Goal: Task Accomplishment & Management: Use online tool/utility

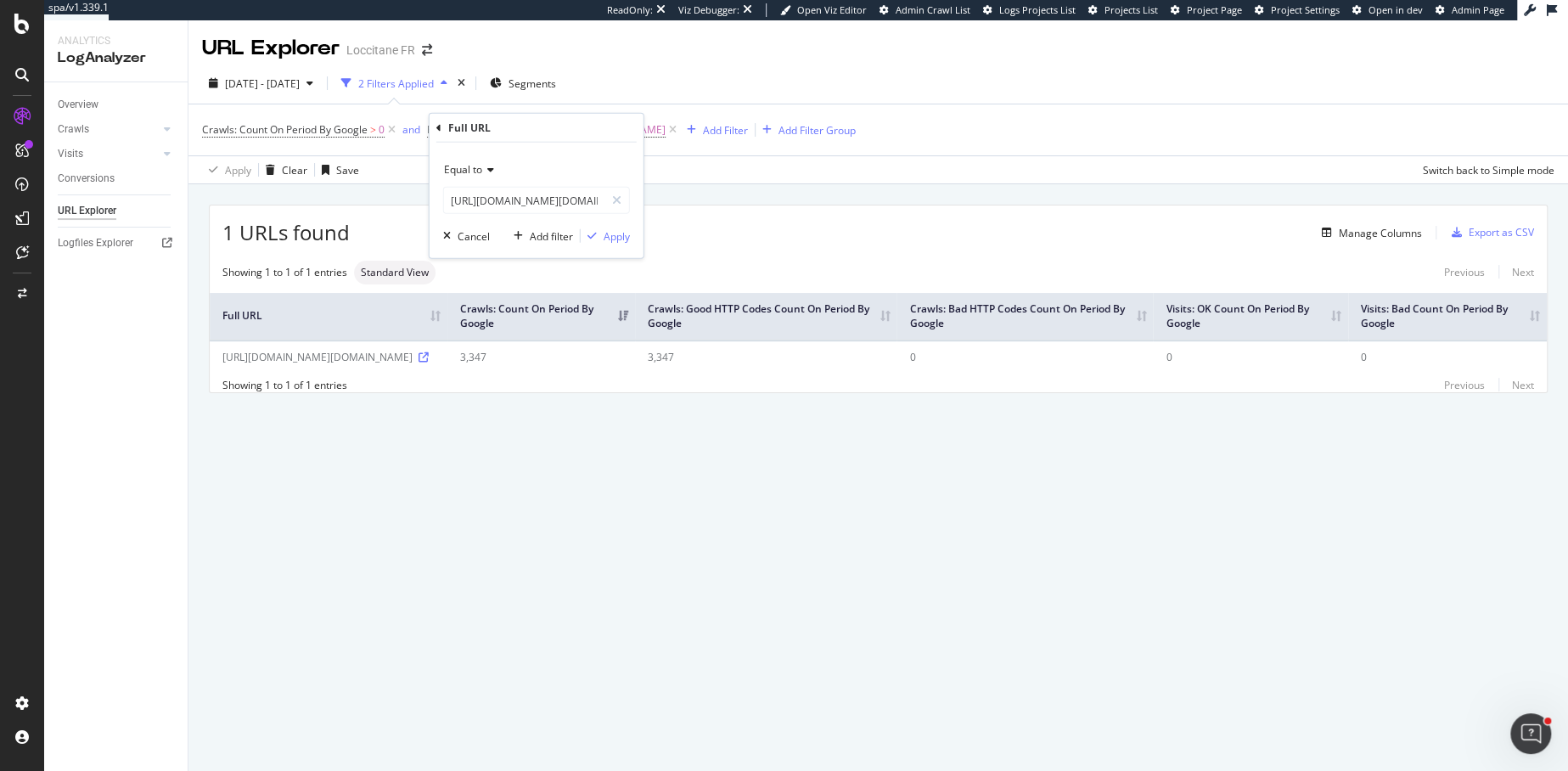
click at [780, 169] on div "Apply Clear Save Switch back to Simple mode" at bounding box center [878, 169] width 1380 height 28
click at [666, 126] on span "https://fr.loccitane.com/on/demandware.store/Sites-OCC_FR-Site/fr_FR/REST-Menu" at bounding box center [571, 130] width 190 height 23
click at [531, 199] on input "https://fr.loccitane.com/on/demandware.store/Sites-OCC_FR-Site/fr_FR/REST-Menu" at bounding box center [523, 200] width 160 height 27
click at [477, 164] on span "Equal to" at bounding box center [462, 169] width 38 height 15
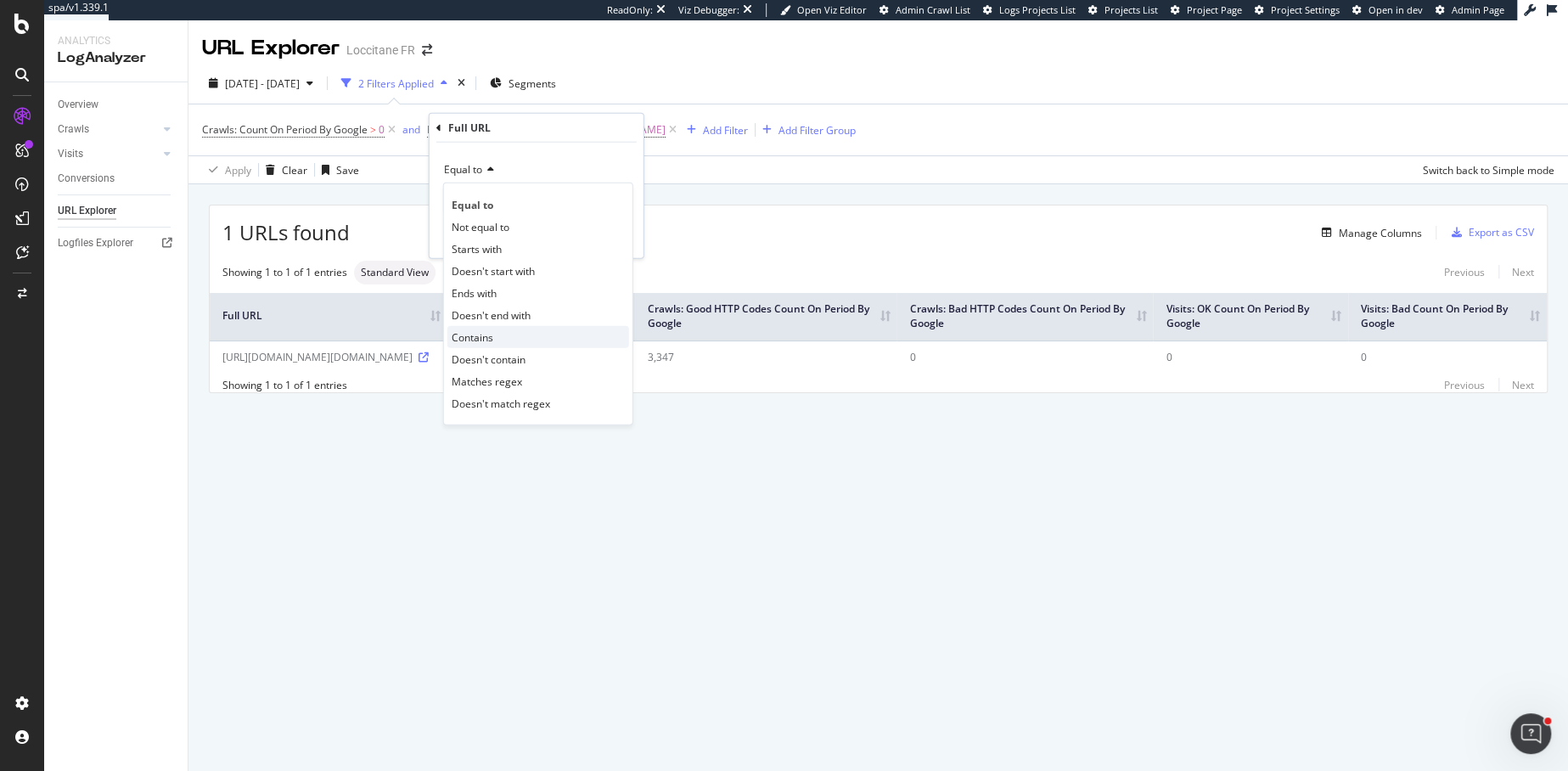
click at [475, 329] on span "Contains" at bounding box center [472, 336] width 42 height 15
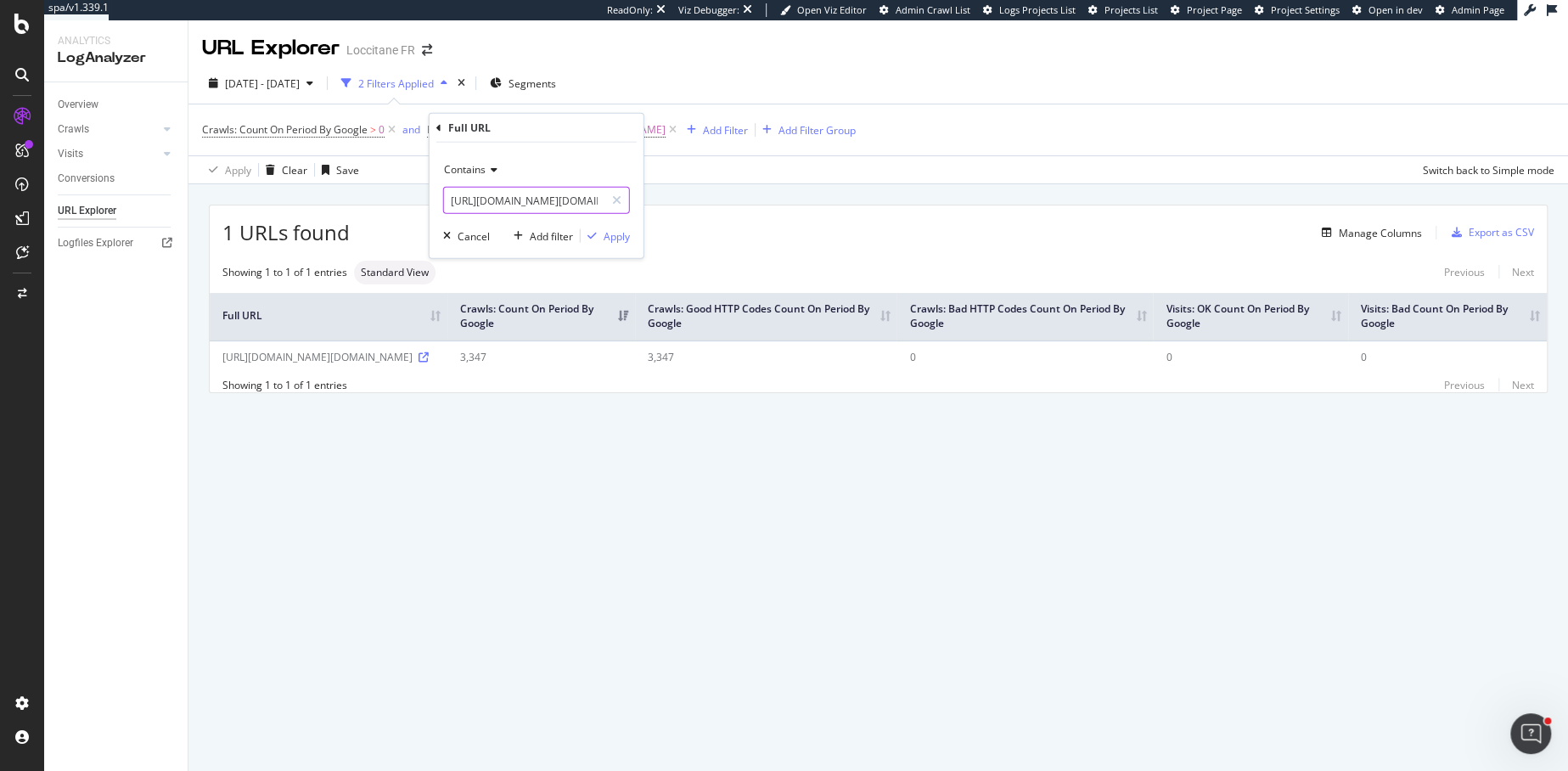
click at [473, 202] on input "https://fr.loccitane.com/on/demandware.store/Sites-OCC_FR-Site/fr_FR/REST-Menu" at bounding box center [523, 200] width 160 height 27
type input "menu"
click at [609, 233] on div "Apply" at bounding box center [617, 235] width 26 height 15
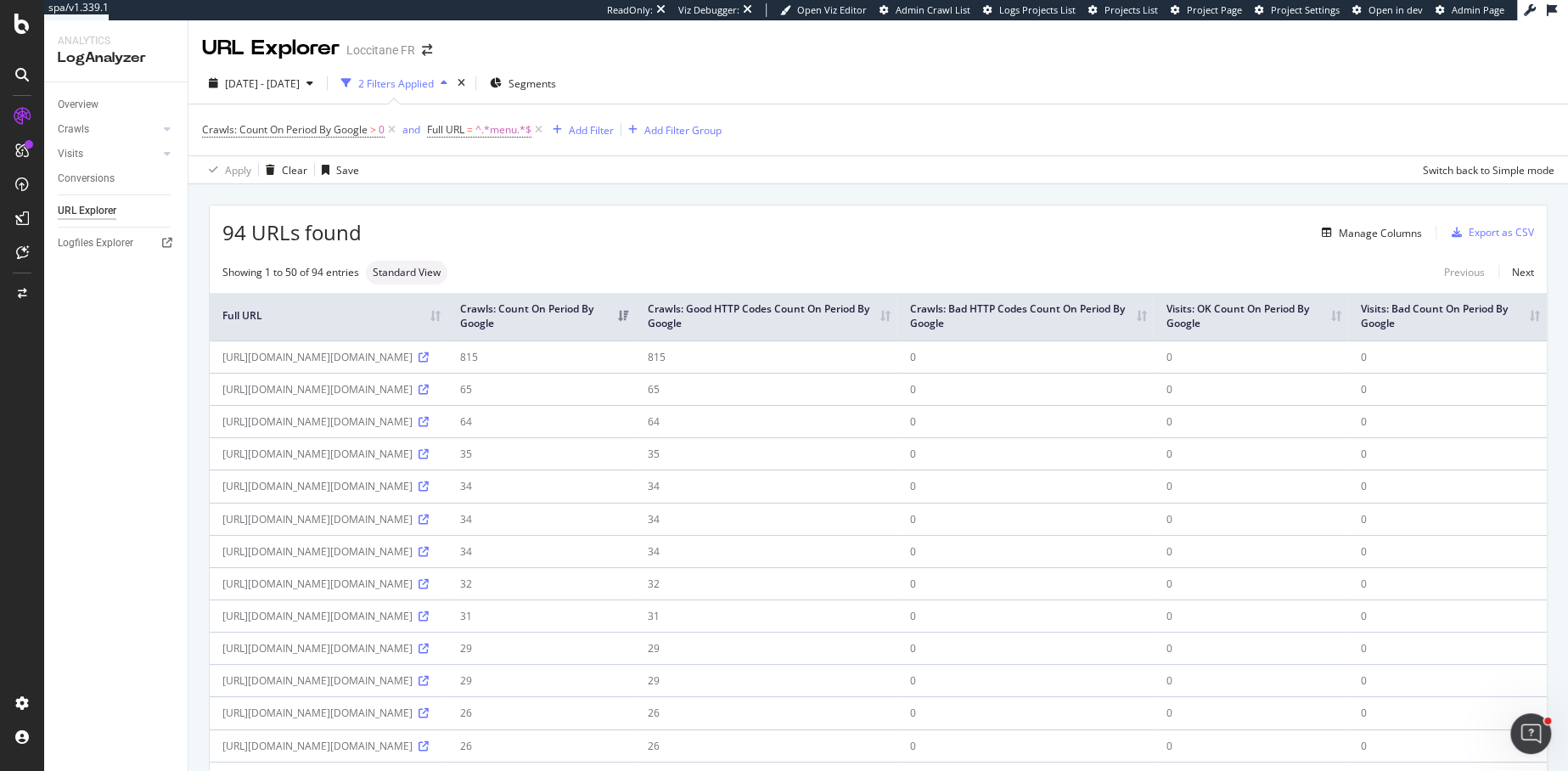
drag, startPoint x: 316, startPoint y: 375, endPoint x: 226, endPoint y: 360, distance: 91.2
click at [226, 360] on div "https://fr.loccitane.com/on/demandware.static/Sites-OCC_FR-Site/-/fr_FR/v175950…" at bounding box center [328, 356] width 213 height 15
copy div "ttps://fr.loccitane.com/on/demandware.static/Sites-OCC_FR-Site/-/fr_FR/v1759506…"
click at [248, 95] on div "2025 Oct. 2nd - Oct. 8th" at bounding box center [261, 84] width 118 height 25
click at [523, 180] on div "Apply Clear Save Switch back to Simple mode" at bounding box center [878, 169] width 1380 height 28
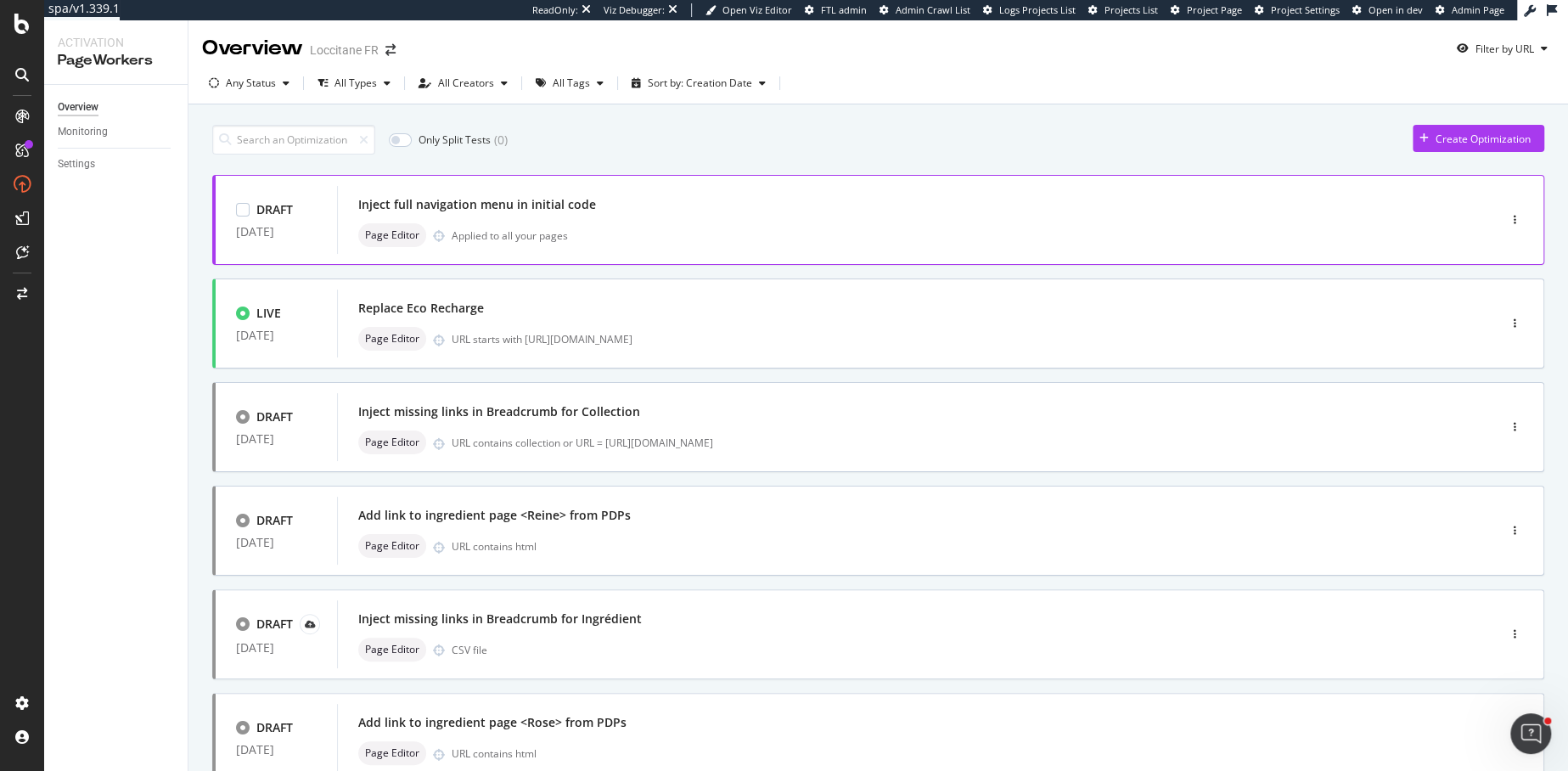
click at [606, 242] on div "Page Editor Applied to all your pages" at bounding box center [891, 235] width 1067 height 23
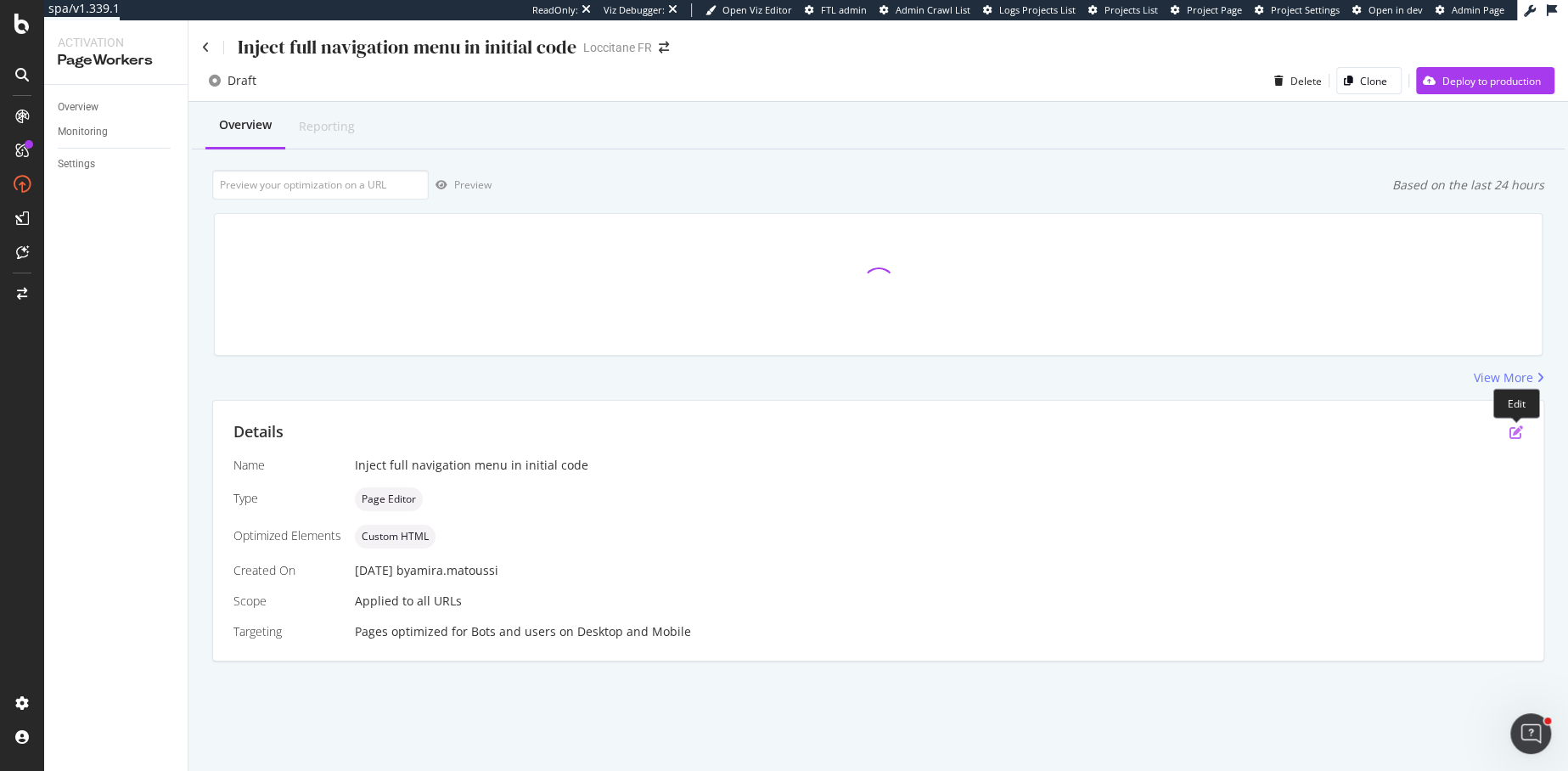
click at [1517, 433] on icon "pen-to-square" at bounding box center [1517, 432] width 14 height 14
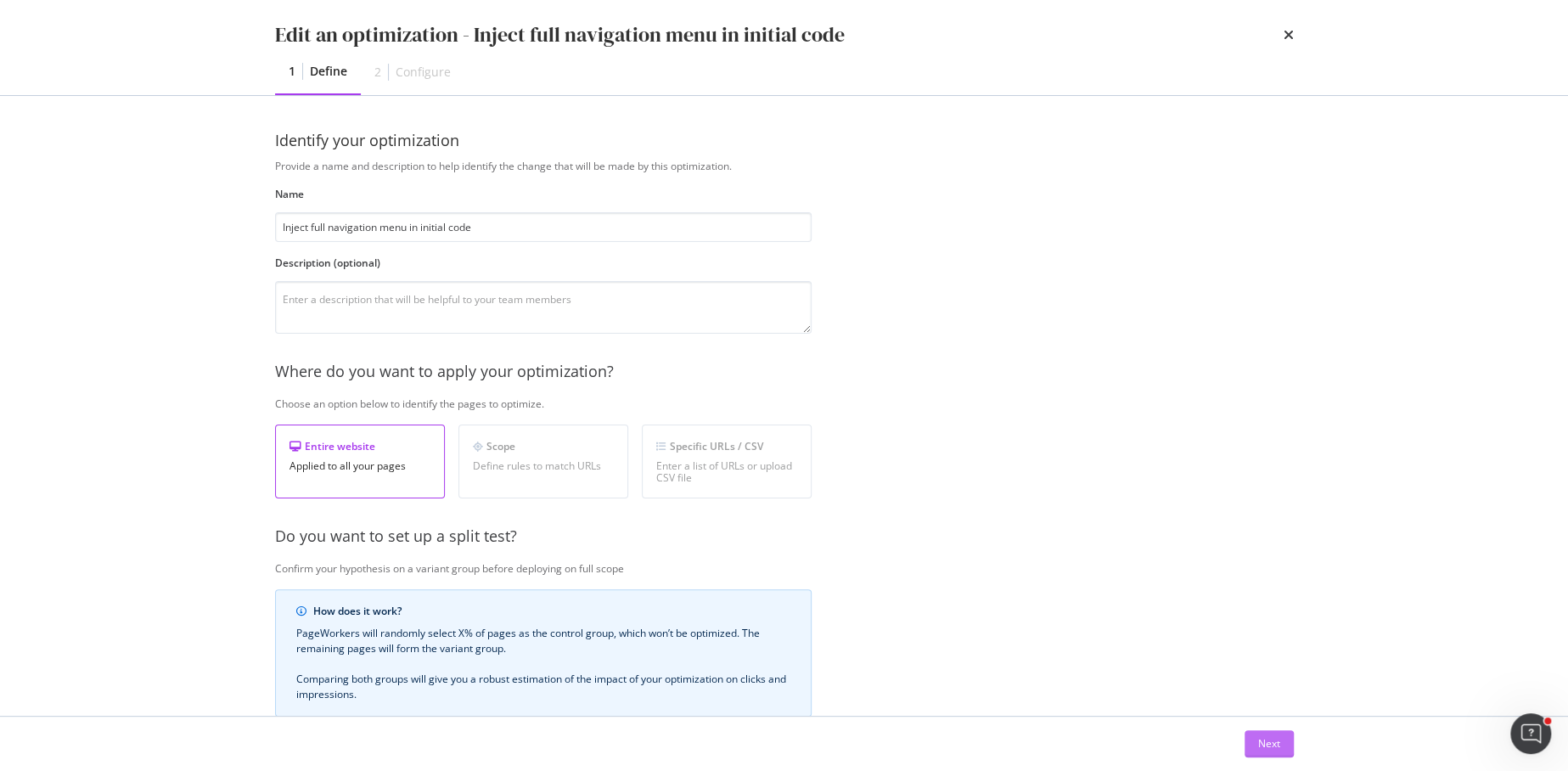
click at [1262, 736] on div "Next" at bounding box center [1269, 743] width 22 height 15
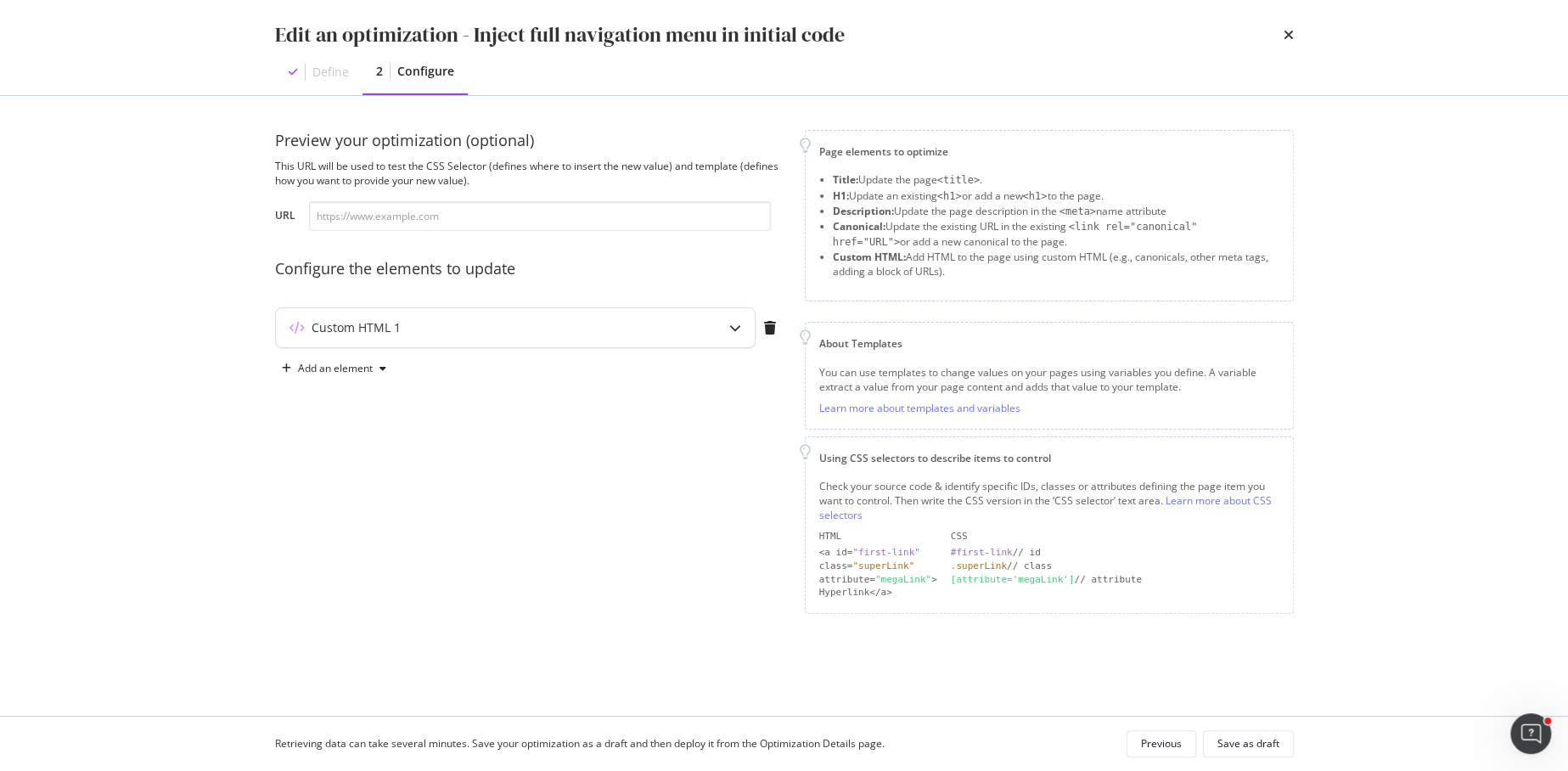
click at [553, 336] on div "Custom HTML 1" at bounding box center [515, 327] width 479 height 39
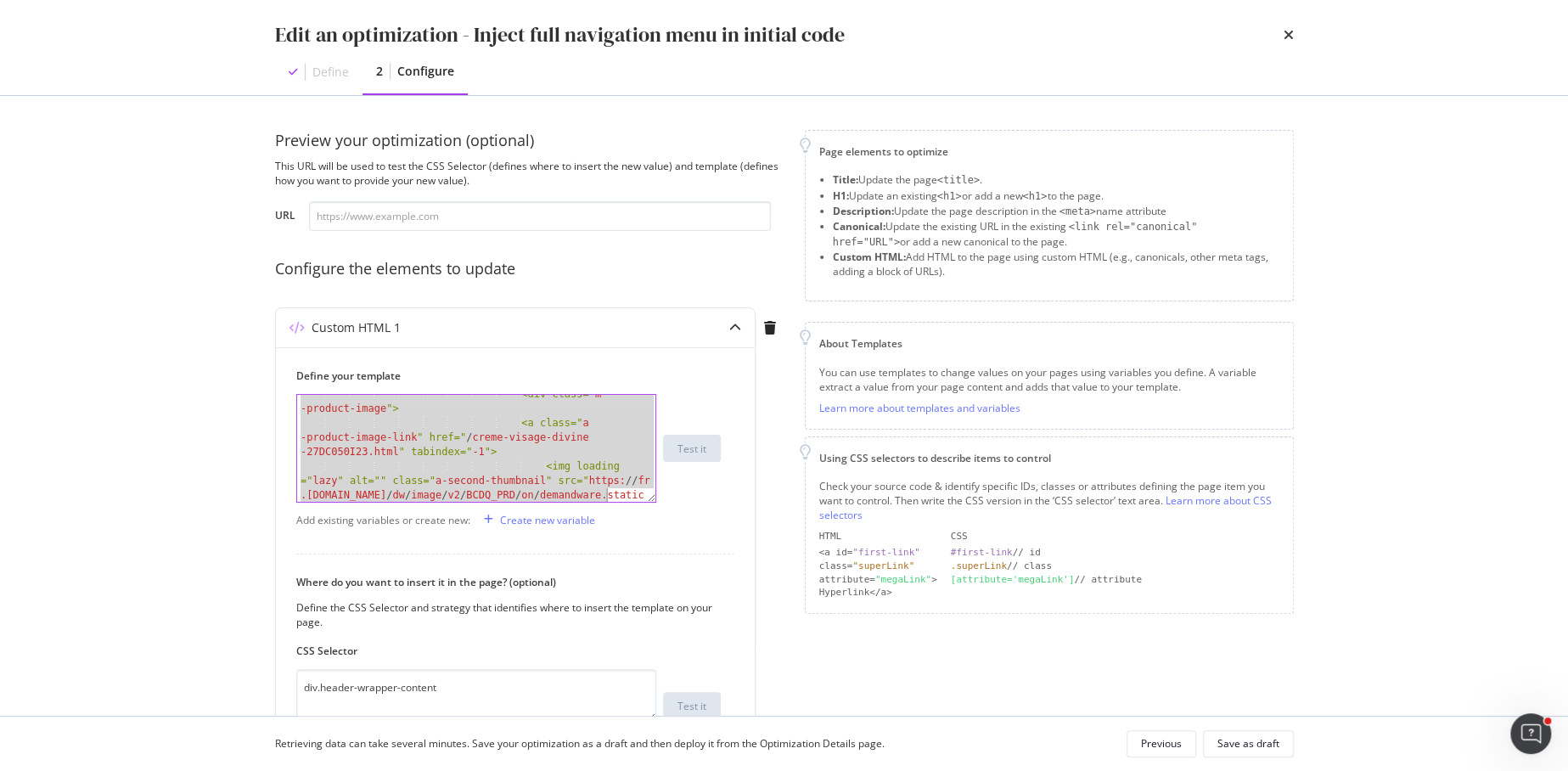
scroll to position [20160, 0]
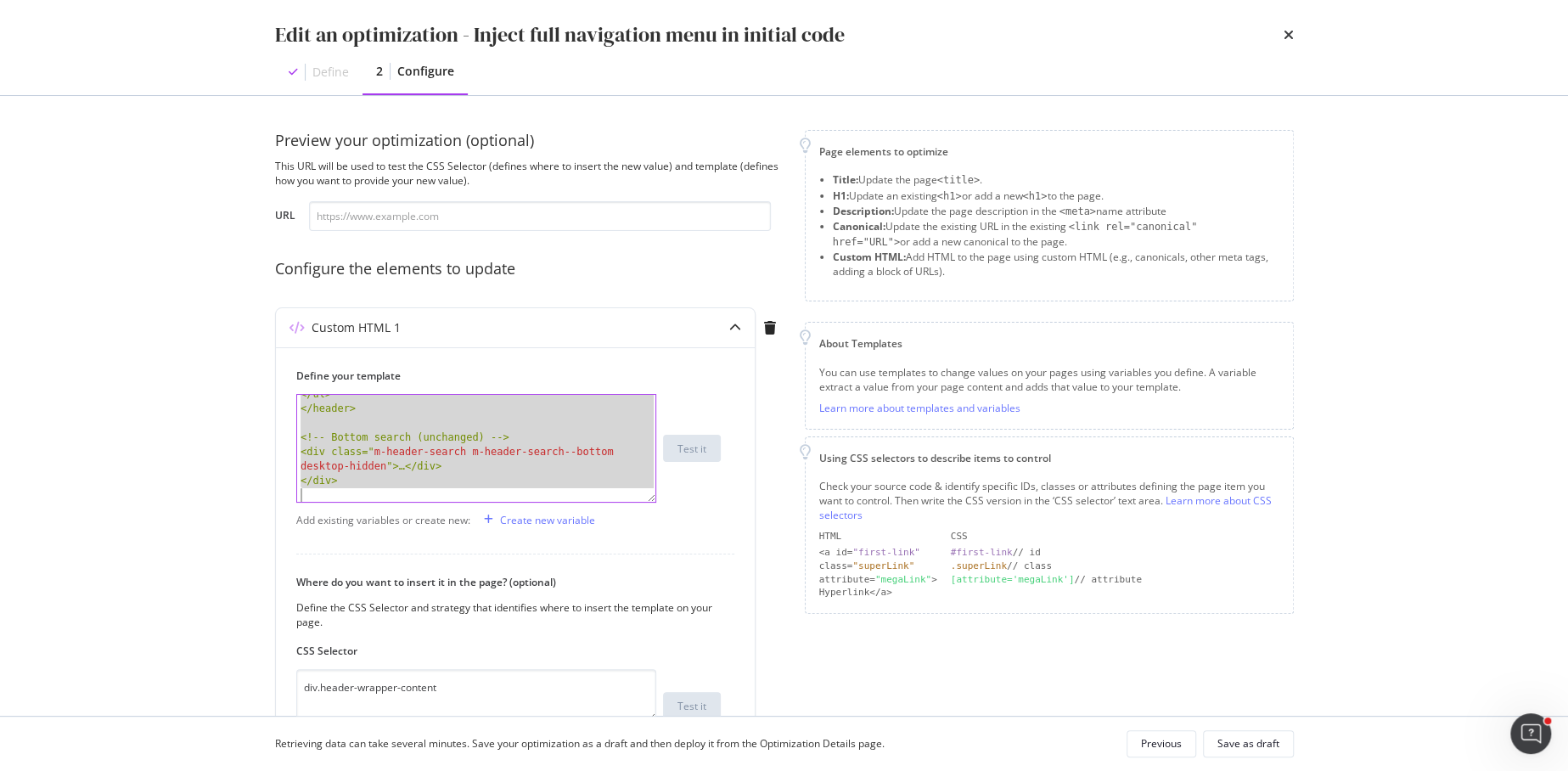
drag, startPoint x: 296, startPoint y: 403, endPoint x: 607, endPoint y: 741, distance: 459.3
click at [607, 741] on div "Edit an optimization - Inject full navigation menu in initial code Define 2 Con…" at bounding box center [784, 386] width 1568 height 771
click at [453, 695] on textarea "div.header-wrapper-content" at bounding box center [476, 695] width 360 height 52
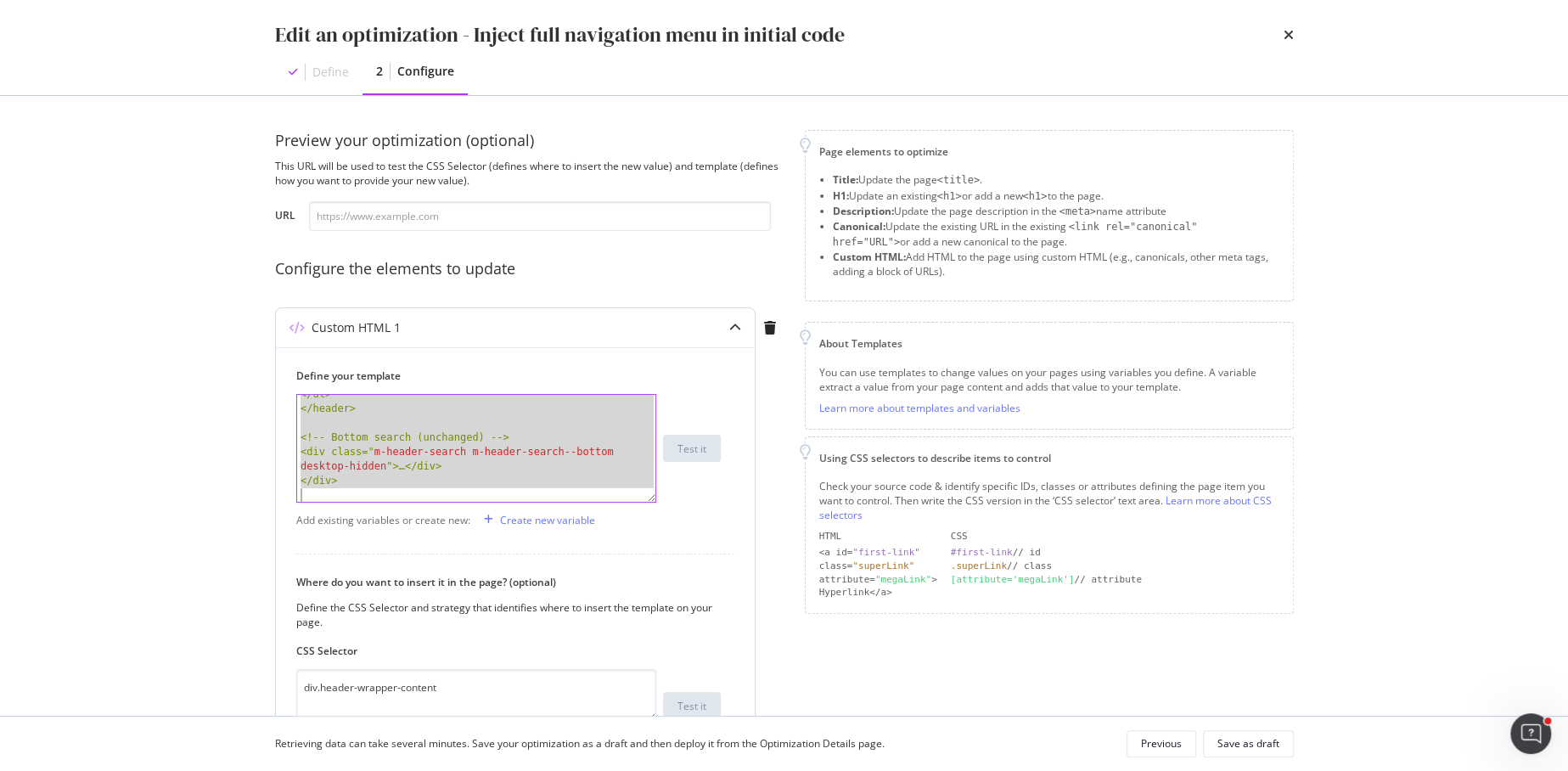
click at [511, 466] on div "<ul class=" o-header-right-area xs-store-locator ">… </ul> </header> <!-- Botto…" at bounding box center [477, 449] width 360 height 151
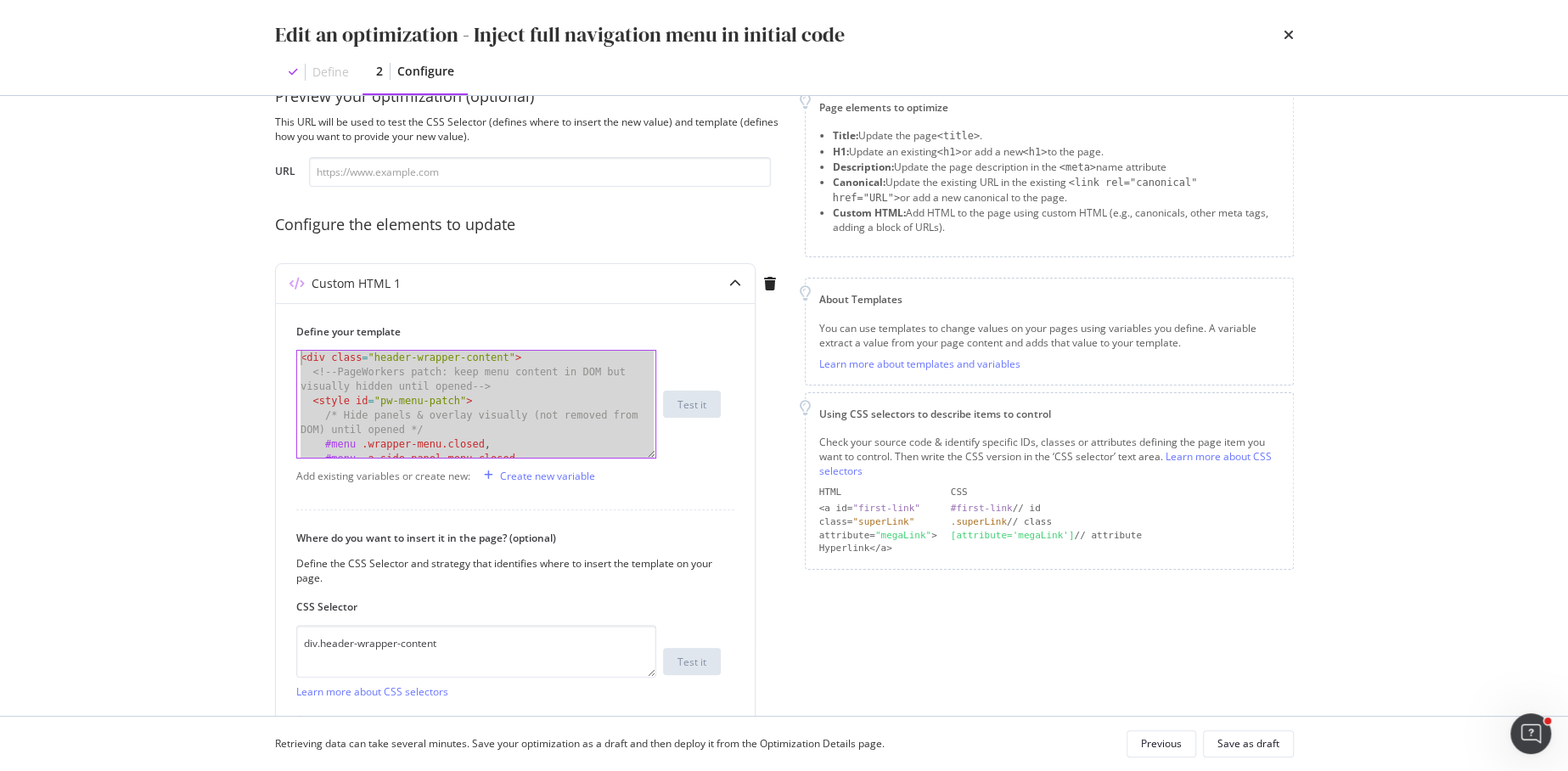
scroll to position [0, 0]
drag, startPoint x: 354, startPoint y: 443, endPoint x: 247, endPoint y: 184, distance: 280.2
click at [247, 184] on div "Preview your optimization (optional) This URL will be used to test the CSS Sele…" at bounding box center [784, 406] width 1086 height 620
type textarea "<div class="header-wrapper-content"> <!-- PageWorkers patch: keep menu content …"
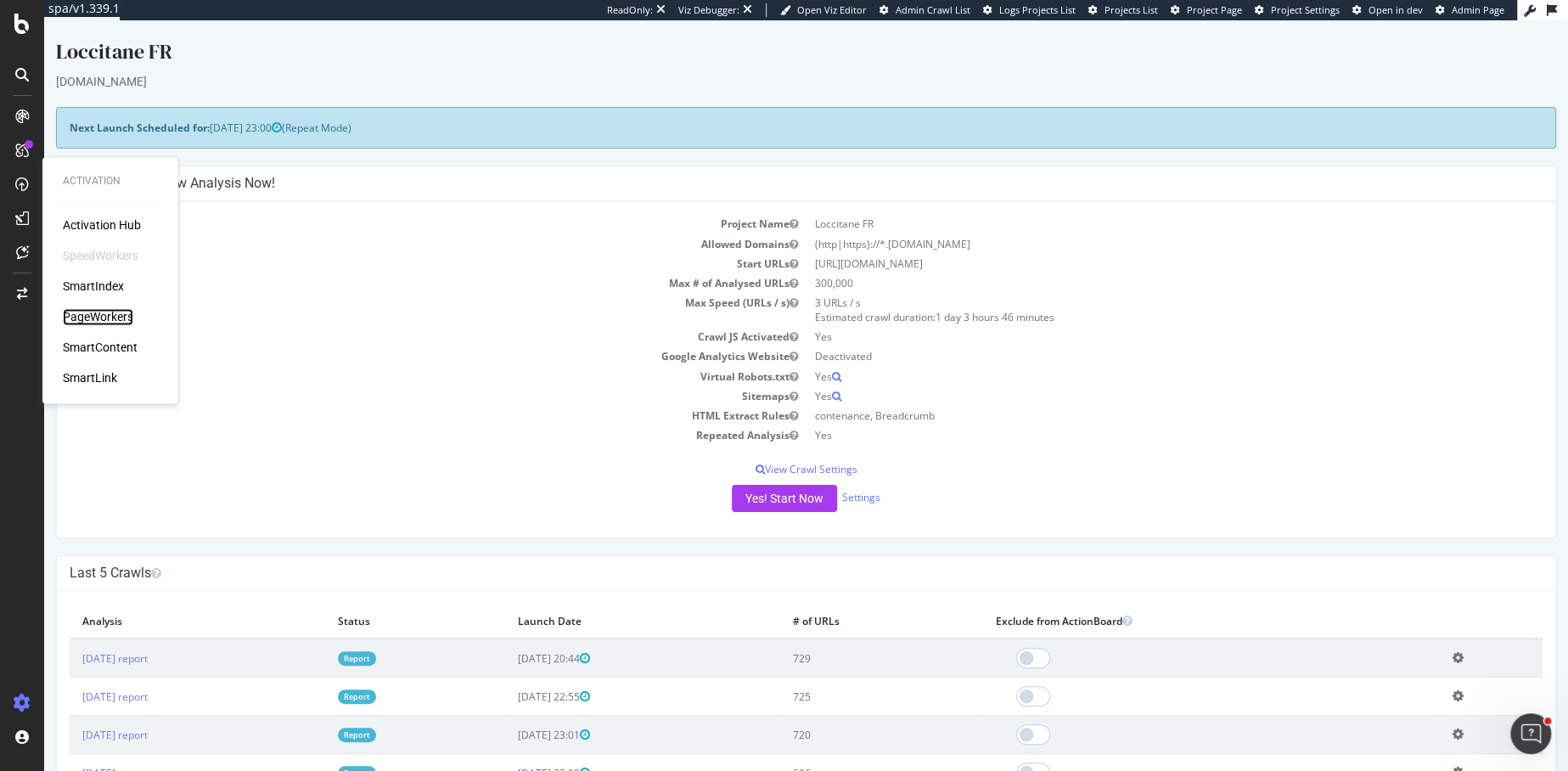
click at [87, 318] on div "PageWorkers" at bounding box center [98, 316] width 71 height 17
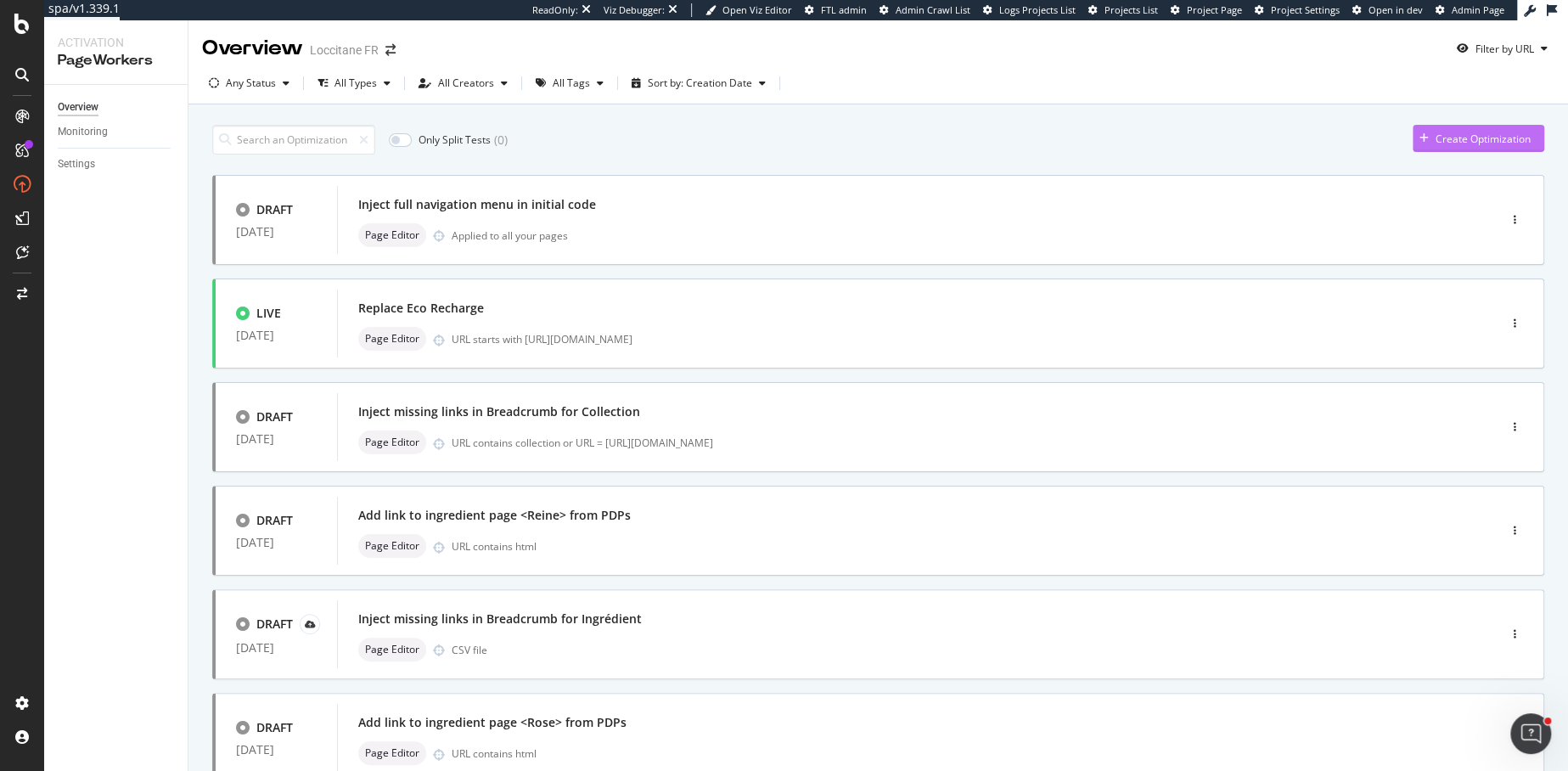
click at [1466, 139] on div "Create Optimization" at bounding box center [1484, 139] width 95 height 15
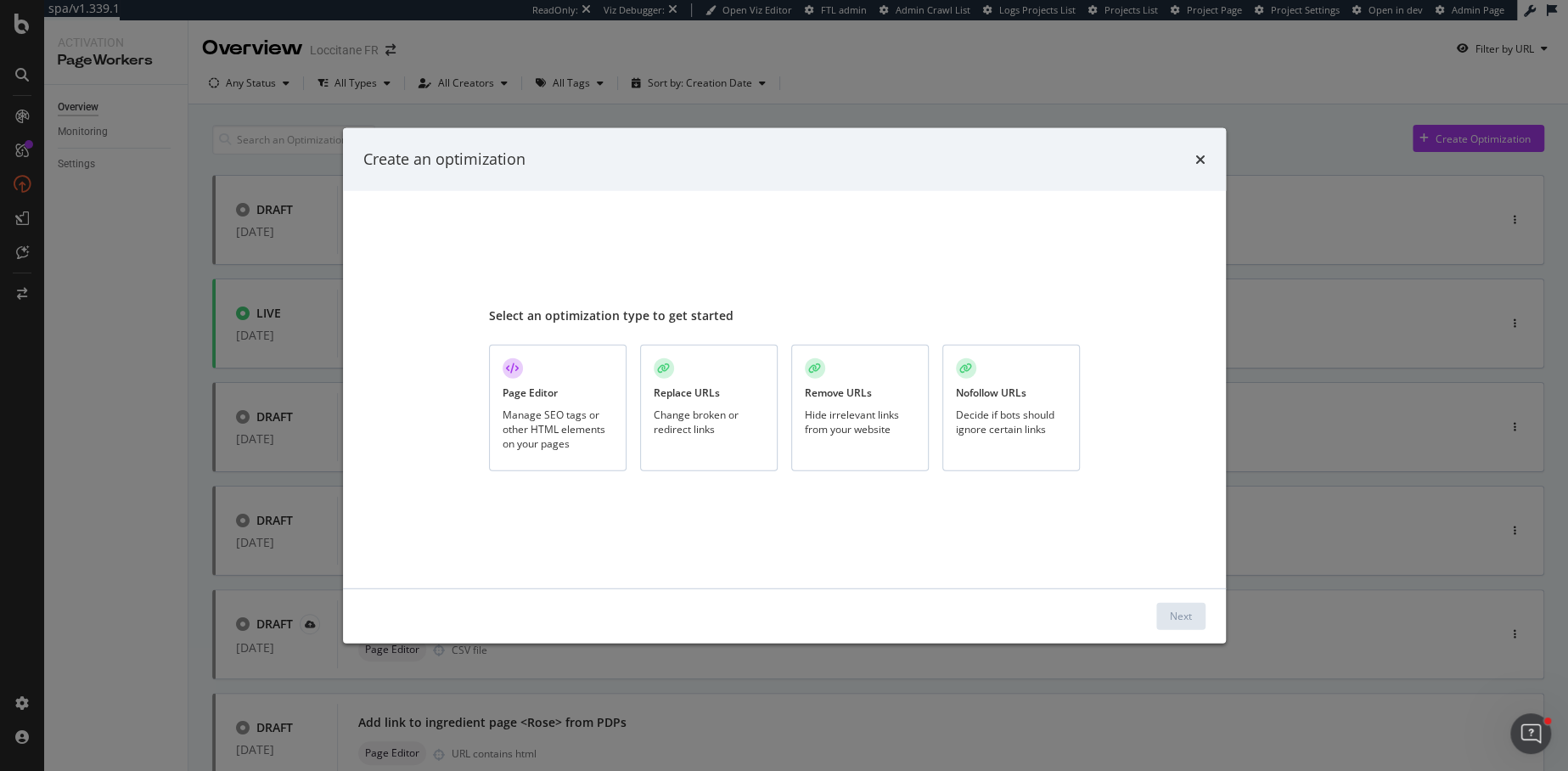
click at [538, 408] on div "Manage SEO tags or other HTML elements on your pages" at bounding box center [558, 428] width 111 height 44
click at [1167, 611] on button "Next" at bounding box center [1181, 616] width 50 height 27
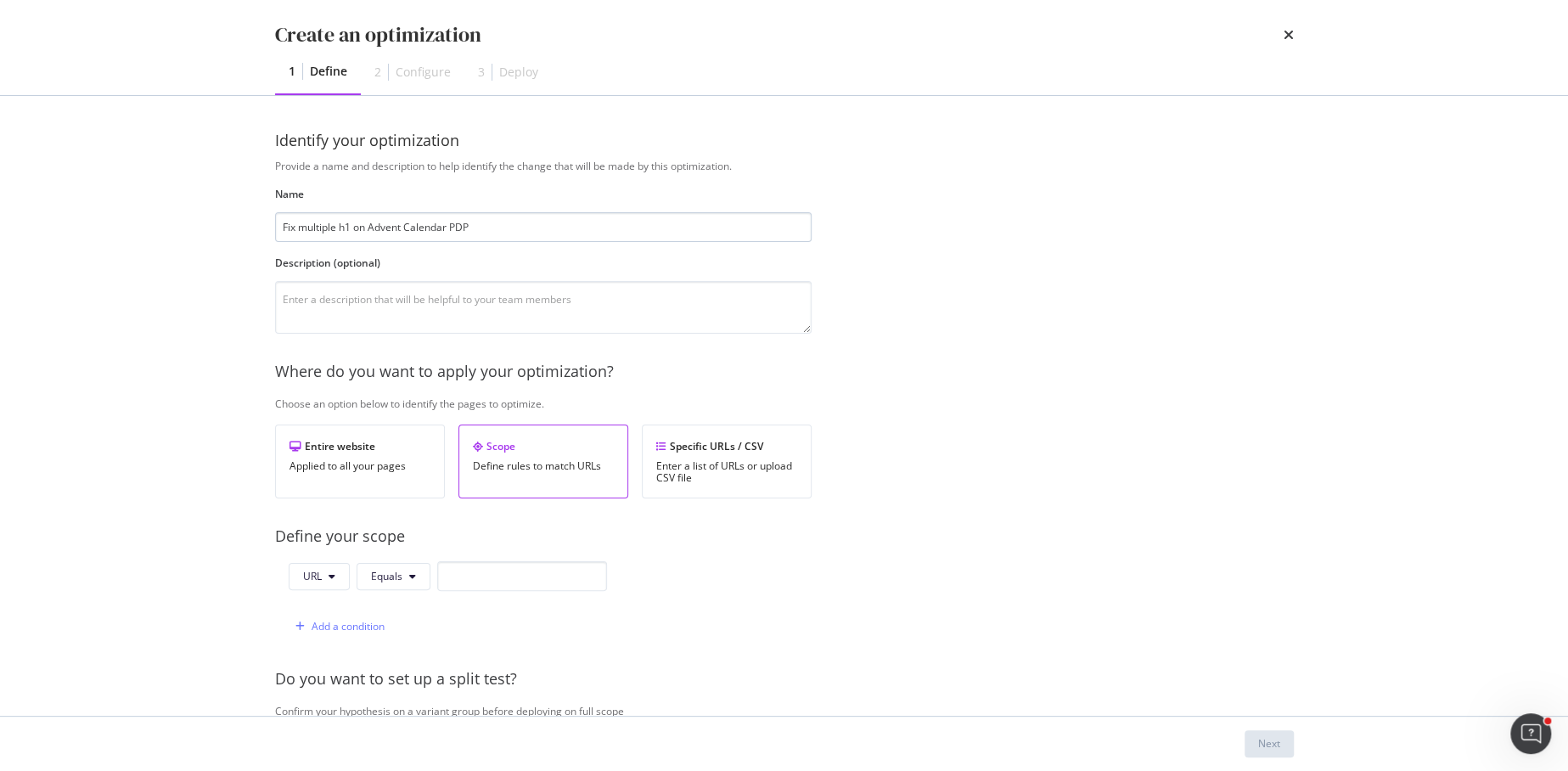
drag, startPoint x: 296, startPoint y: 226, endPoint x: 351, endPoint y: 226, distance: 55.0
click at [351, 226] on input "Fix multiple h1 on Advent Calendar PDP" at bounding box center [543, 227] width 537 height 30
drag, startPoint x: 351, startPoint y: 226, endPoint x: 298, endPoint y: 226, distance: 53.0
click at [298, 226] on input "Fix multiple h1 on Advent Calendar PDP" at bounding box center [543, 227] width 537 height 30
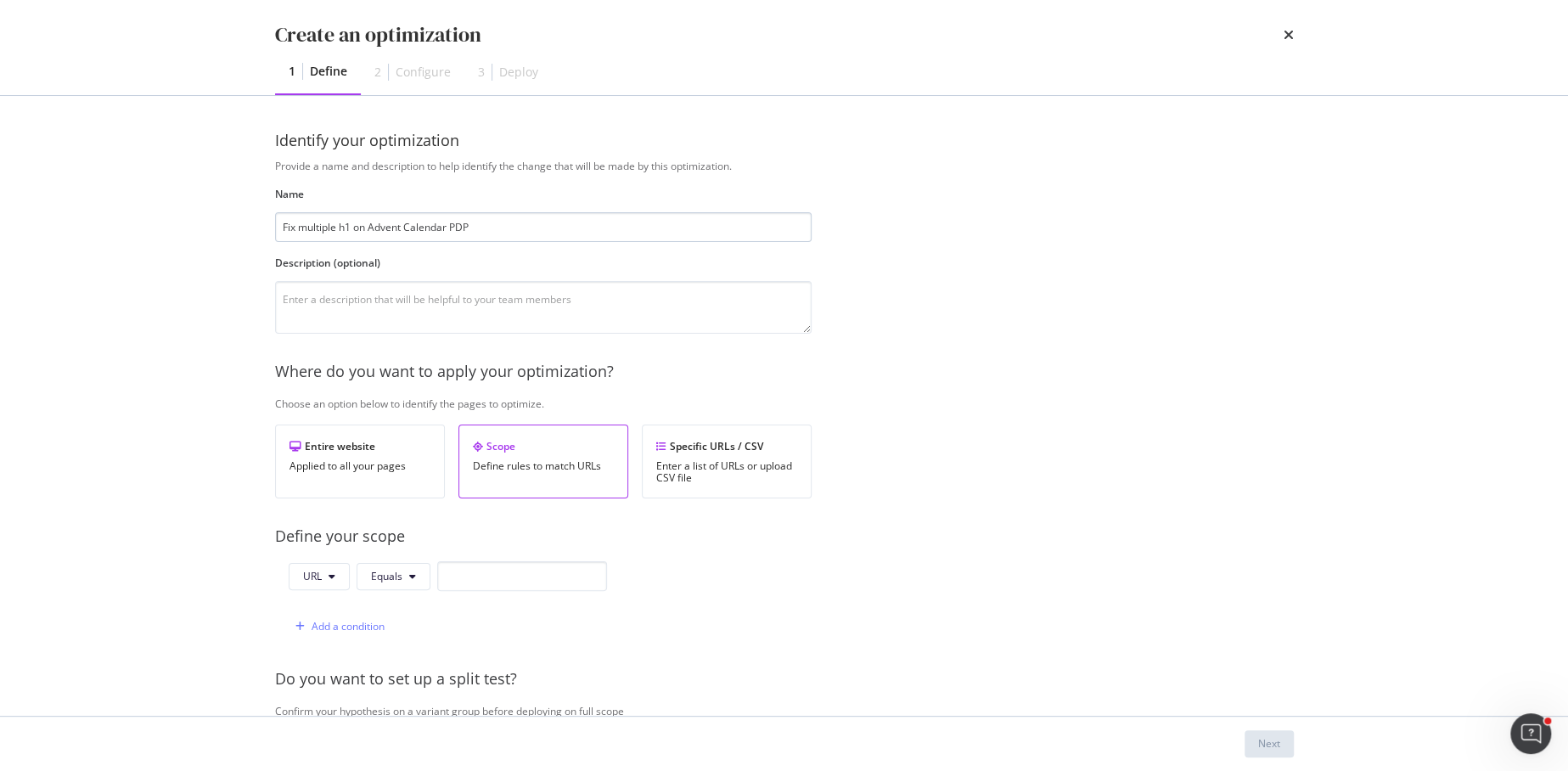
click at [298, 226] on input "Fix multiple h1 on Advent Calendar PDP" at bounding box center [543, 227] width 537 height 30
drag, startPoint x: 351, startPoint y: 226, endPoint x: 260, endPoint y: 223, distance: 91.0
click at [260, 224] on div "Identify your optimization Provide a name and description to help identify the …" at bounding box center [784, 406] width 1086 height 620
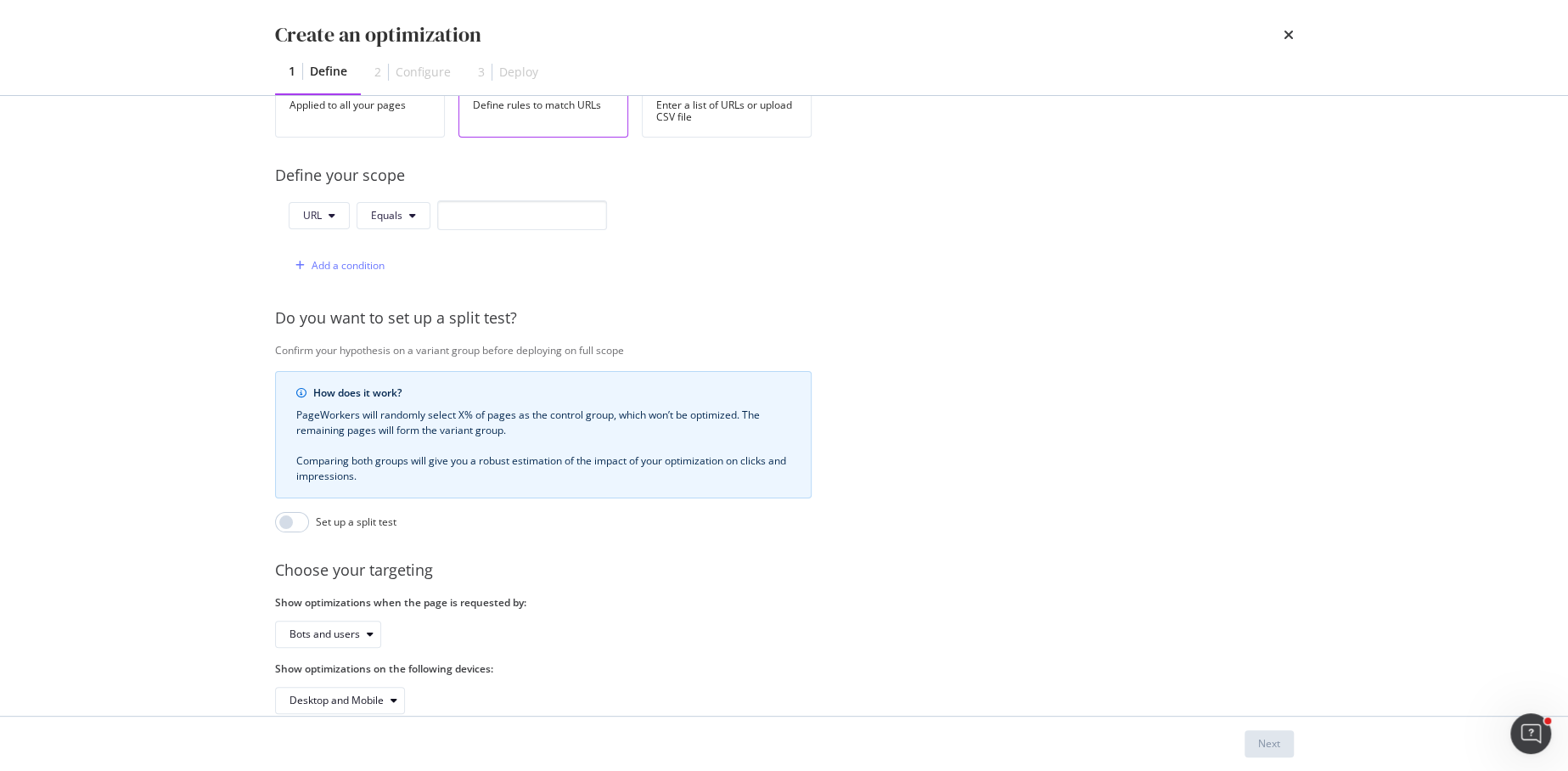
scroll to position [389, 0]
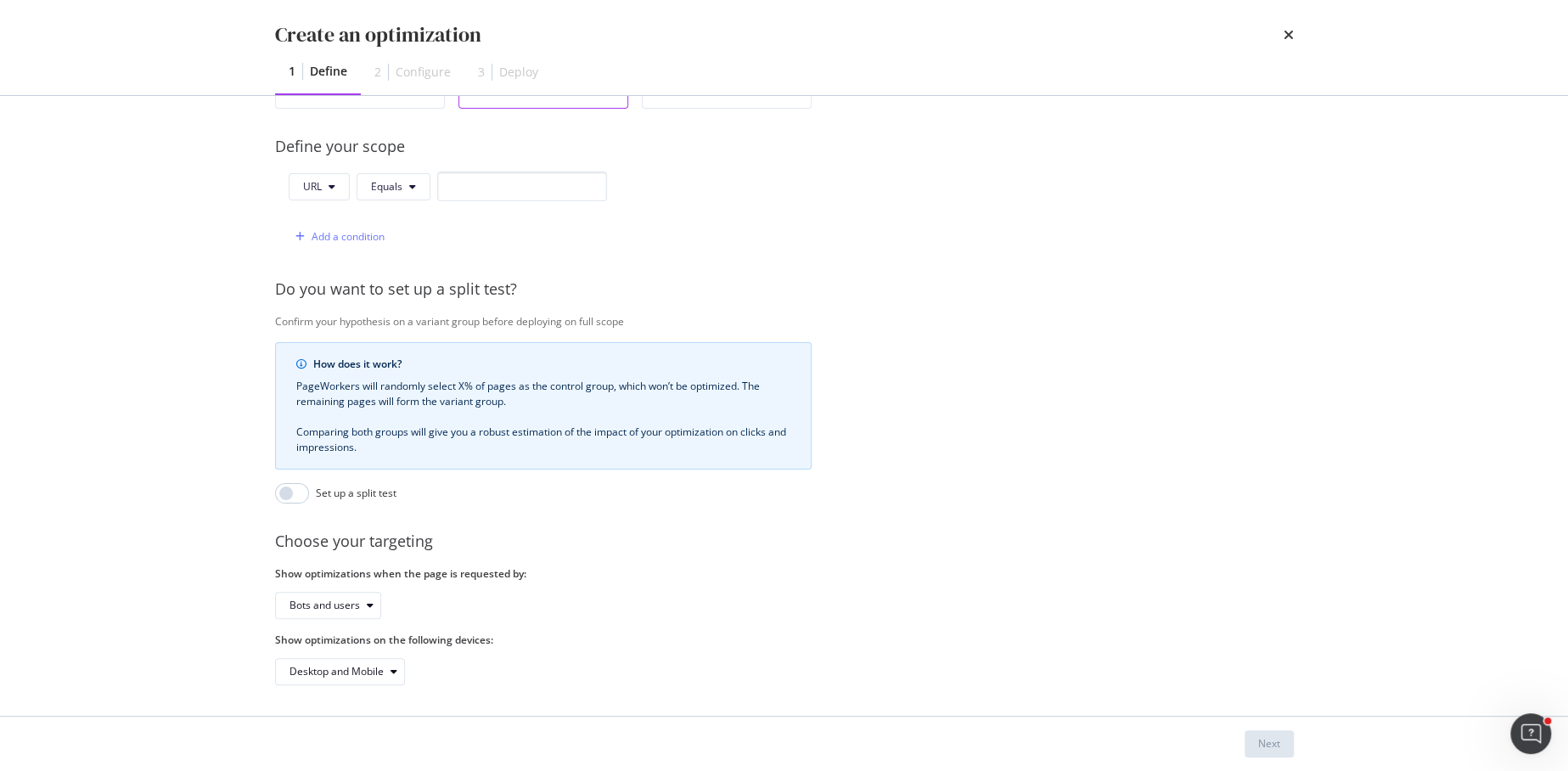
type input "Product list in b instead of h2 on Advent Calendar PDP"
click at [524, 172] on input "modal" at bounding box center [521, 186] width 170 height 30
paste input "https://fr.loccitane.com/calendrier-signature-la-maison-loccitane-en-provence-1…"
type input "https://fr.loccitane.com/calendrier-signature-la-maison-loccitane-en-provence-1…"
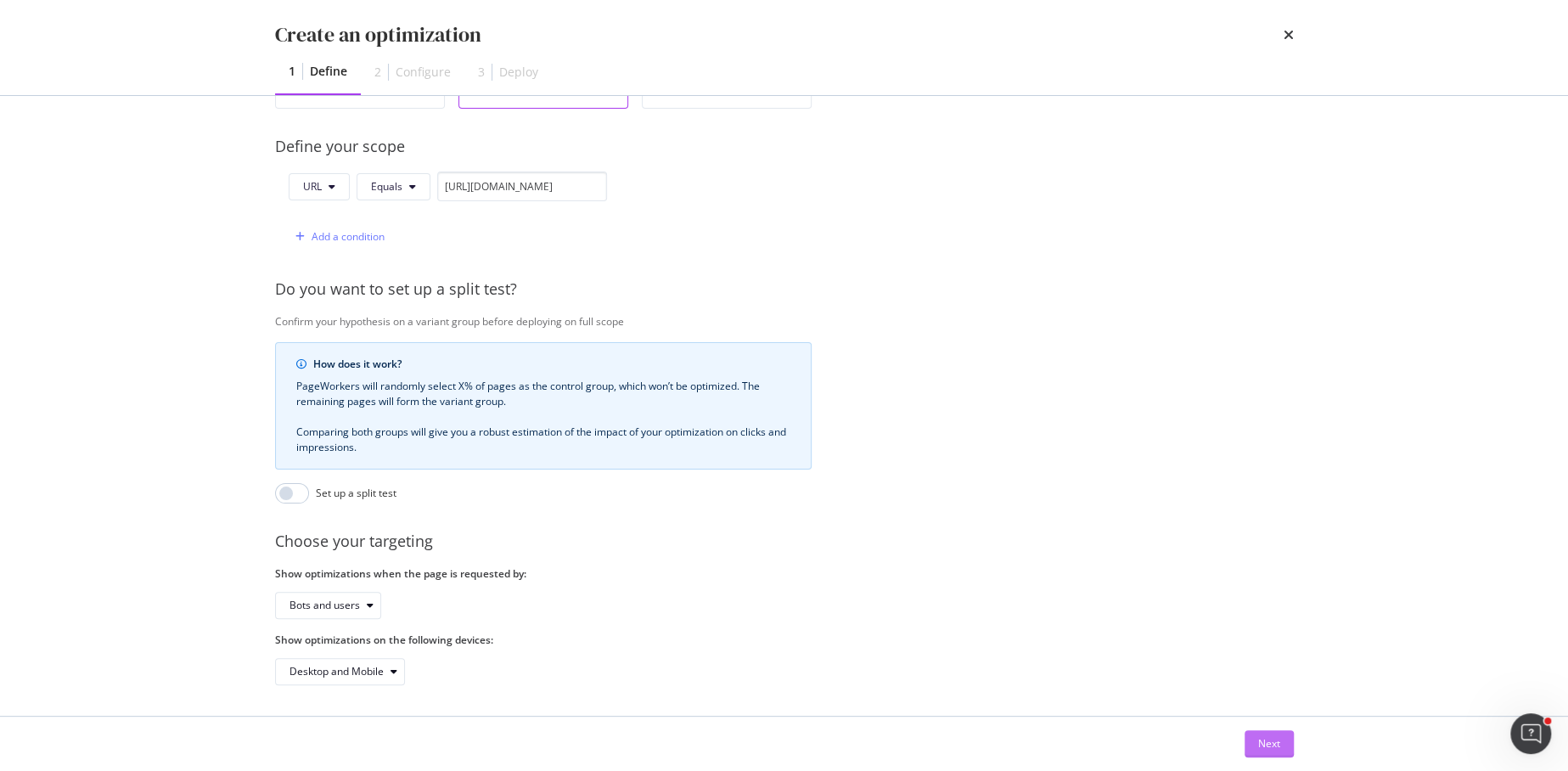
scroll to position [0, 0]
click at [1255, 739] on button "Next" at bounding box center [1269, 744] width 50 height 27
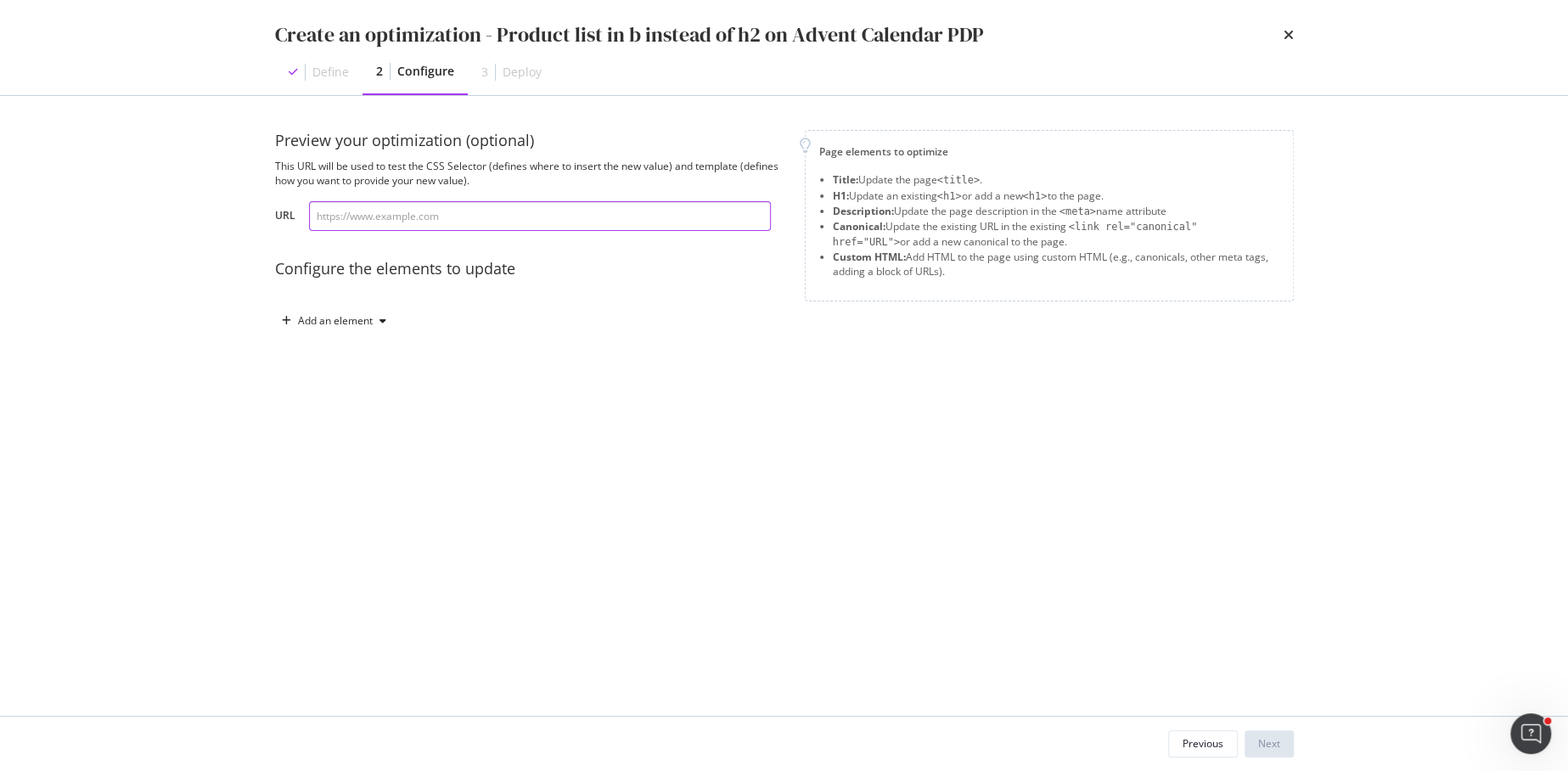
click at [631, 218] on input "modal" at bounding box center [540, 216] width 462 height 30
paste input "https://fr.loccitane.com/calendrier-signature-la-maison-loccitane-en-provence-1…"
type input "https://fr.loccitane.com/calendrier-signature-la-maison-loccitane-en-provence-1…"
click at [315, 321] on div "Add an element" at bounding box center [335, 320] width 75 height 10
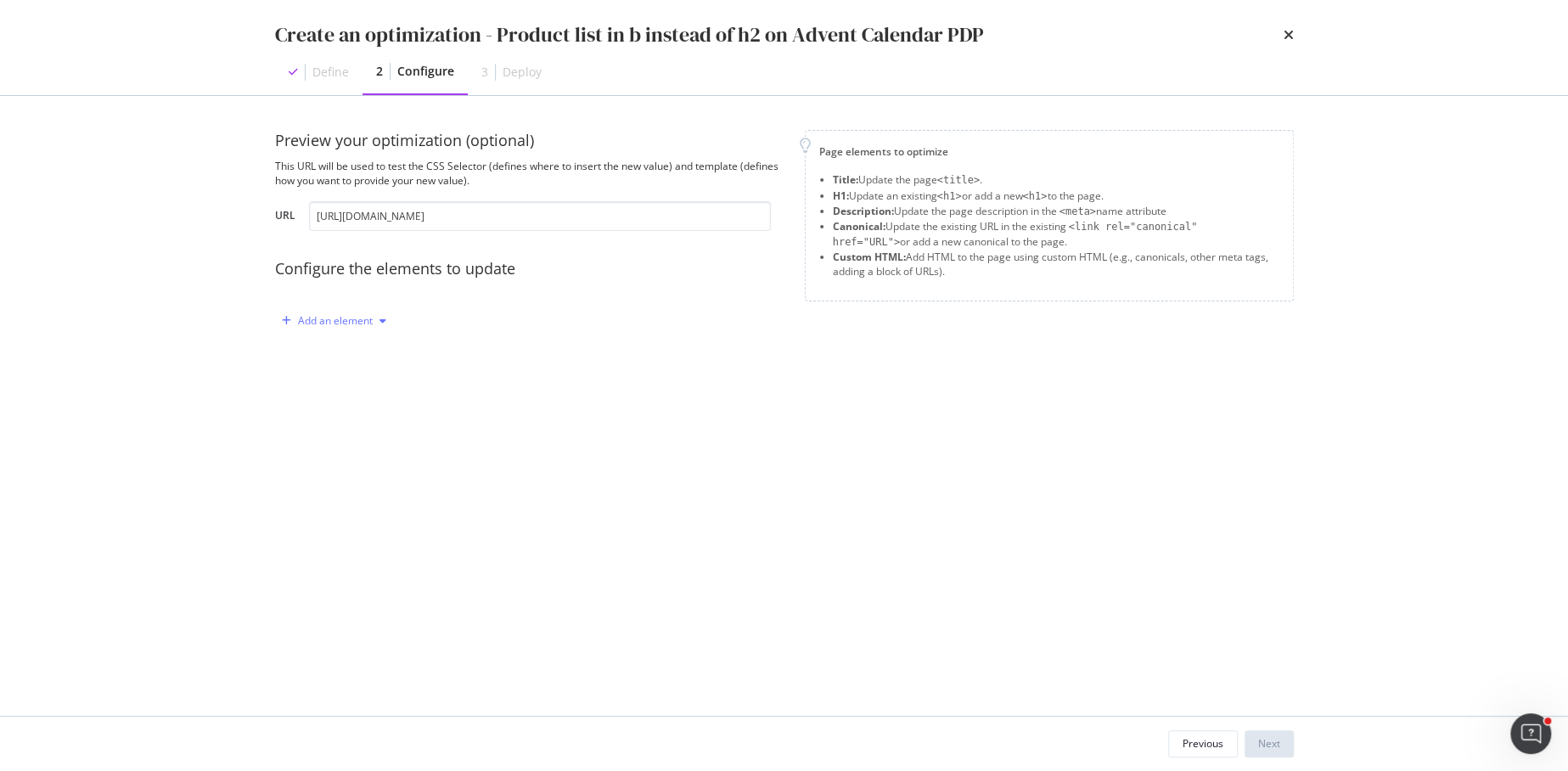
scroll to position [0, 0]
click at [364, 458] on div "Custom HTML" at bounding box center [352, 465] width 67 height 15
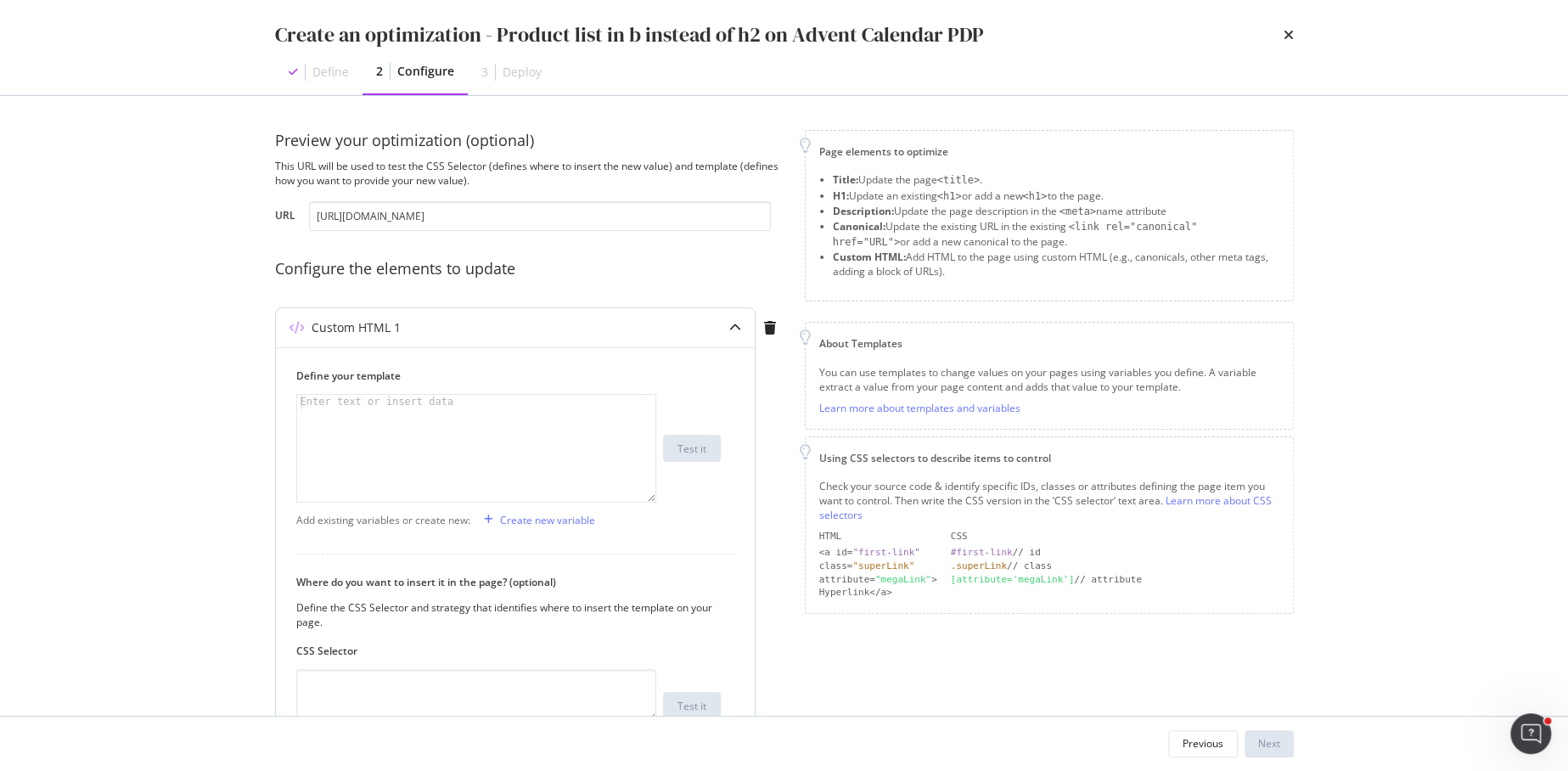
click at [365, 440] on div "modal" at bounding box center [477, 463] width 360 height 137
paste textarea "</div>"
type textarea "</div>"
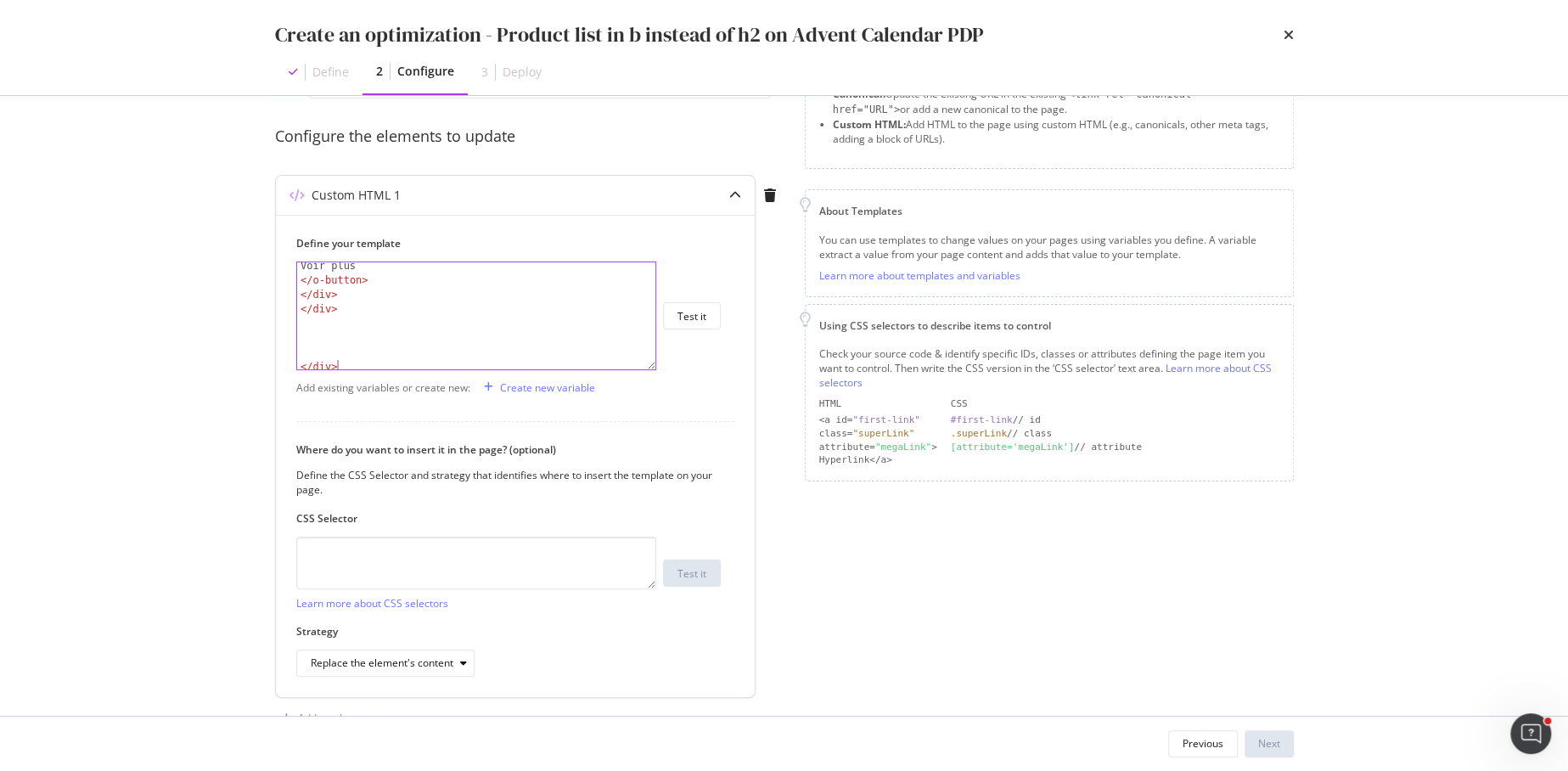
scroll to position [129, 0]
click at [417, 553] on textarea "modal" at bounding box center [476, 566] width 360 height 52
paste textarea "div.whats-inside-items"
type textarea "div.whats-inside-items"
click at [413, 655] on div "Replace the element's content" at bounding box center [392, 666] width 163 height 23
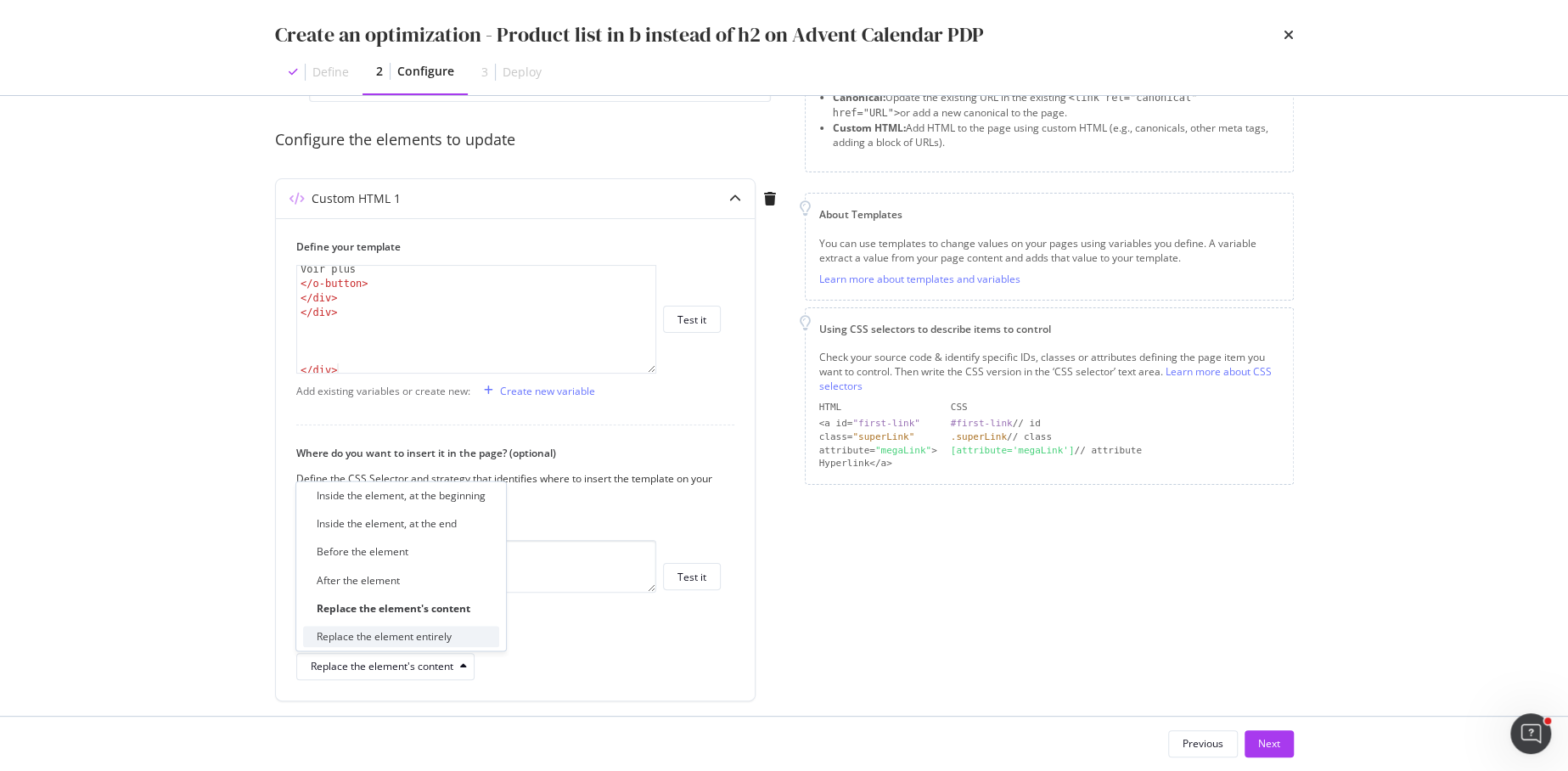
click at [413, 638] on div "Replace the element entirely" at bounding box center [384, 636] width 135 height 15
click at [386, 307] on div "Voir plus </ o-button > </ div > </ div > </ div >" at bounding box center [477, 330] width 360 height 137
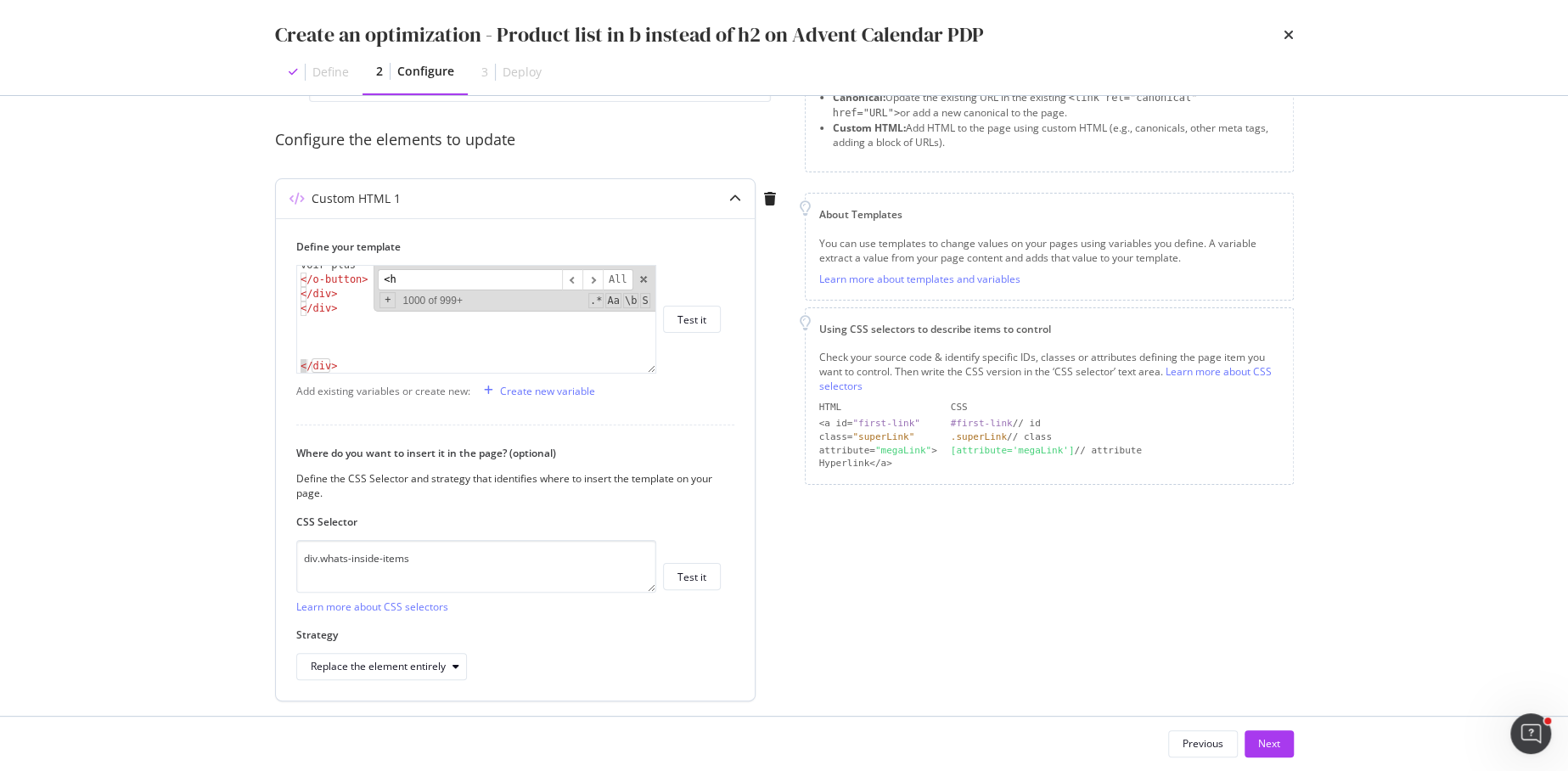
scroll to position [249, 0]
type input "<h2"
click at [383, 301] on span "+" at bounding box center [387, 300] width 17 height 17
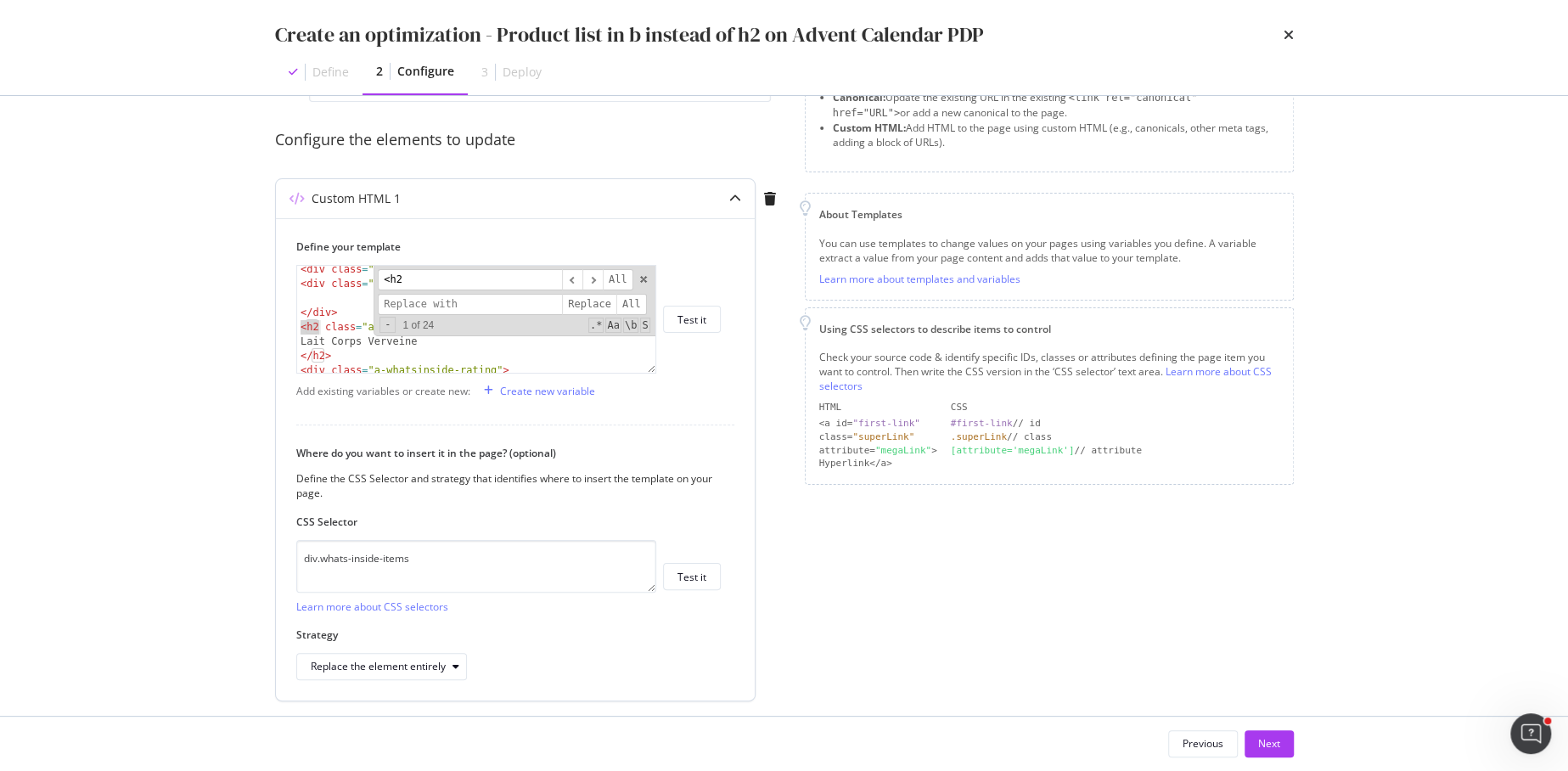
click at [410, 306] on input "modal" at bounding box center [470, 305] width 184 height 21
type input "<b"
click at [633, 301] on span "All" at bounding box center [631, 305] width 30 height 21
click at [471, 281] on input "<h2" at bounding box center [470, 280] width 184 height 21
type input "h2>"
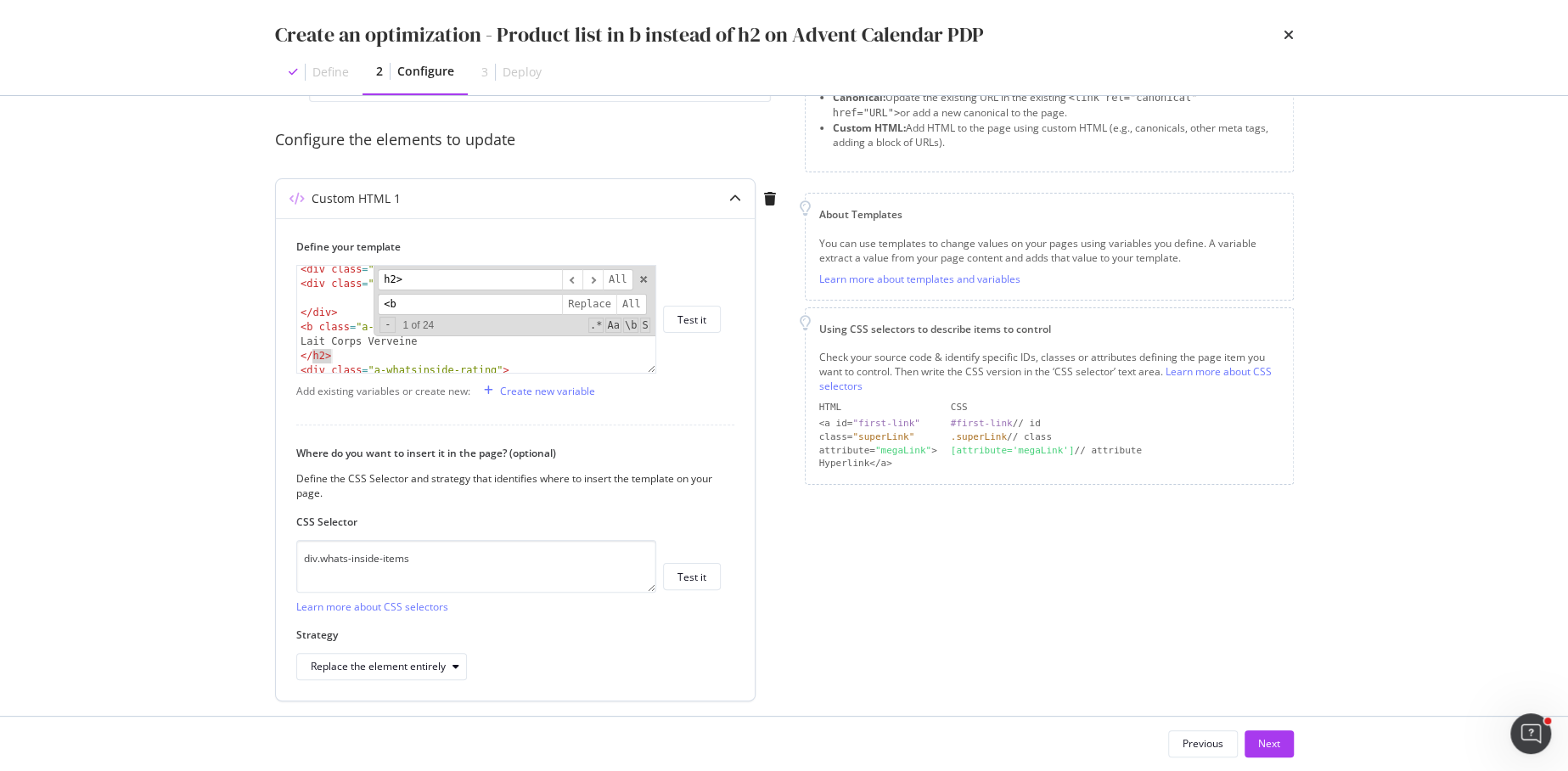
click at [463, 304] on input "<b" at bounding box center [470, 305] width 184 height 21
type input "<"
type input "b>"
click at [601, 304] on span "Replace" at bounding box center [589, 305] width 54 height 21
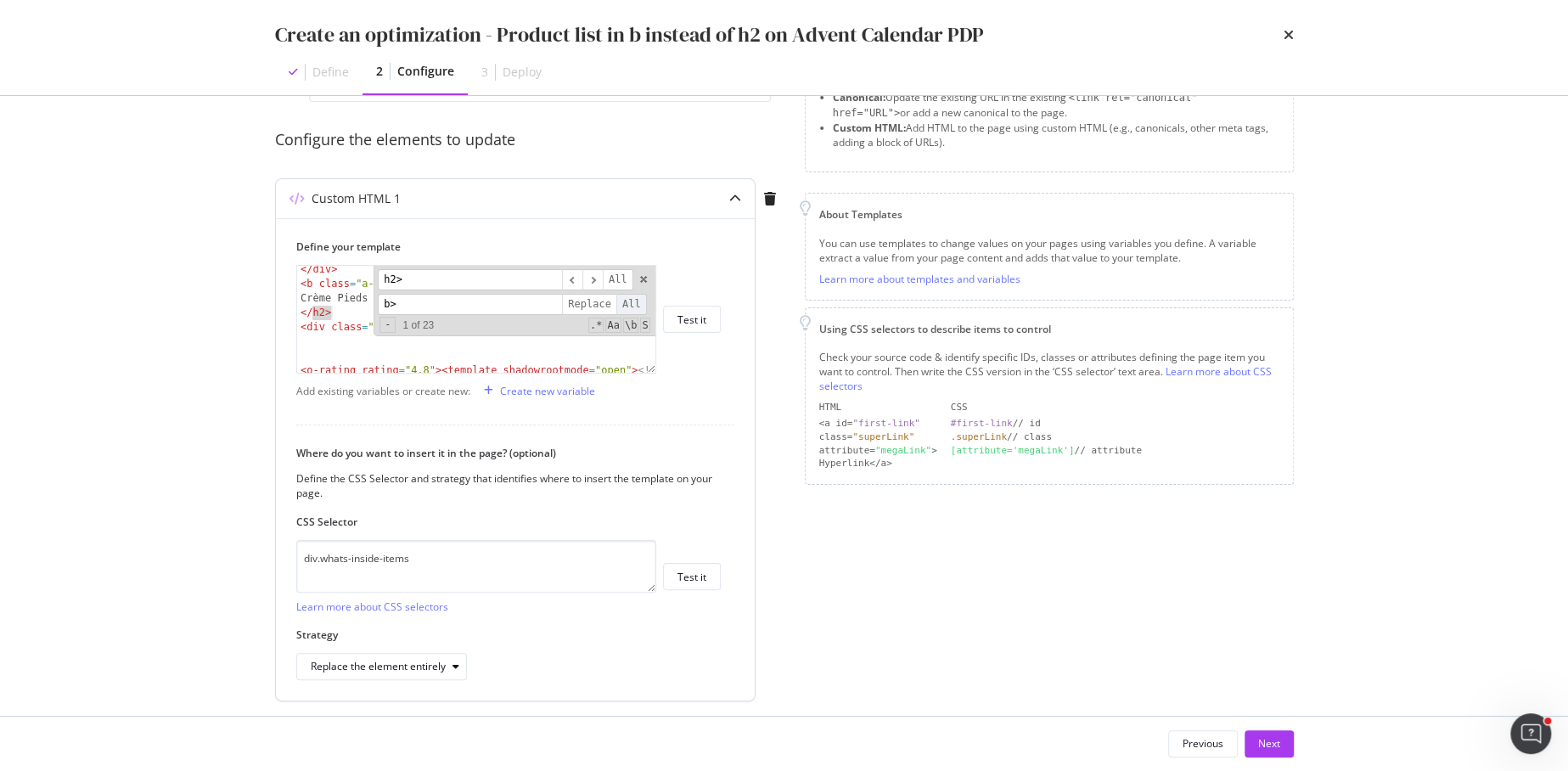
click at [631, 301] on span "All" at bounding box center [631, 305] width 30 height 21
type textarea "<o-rating rating="4.8"><template shadowrootmode="open"><!---->"
click at [594, 366] on div "</ div > < b class = "a-whatsinside-product-name" > Crème Pieds Karité </ b > <…" at bounding box center [477, 334] width 360 height 151
click at [584, 360] on div "</ div > < b class = "a-whatsinside-product-name" > Crème Pieds Karité </ b > <…" at bounding box center [477, 334] width 360 height 151
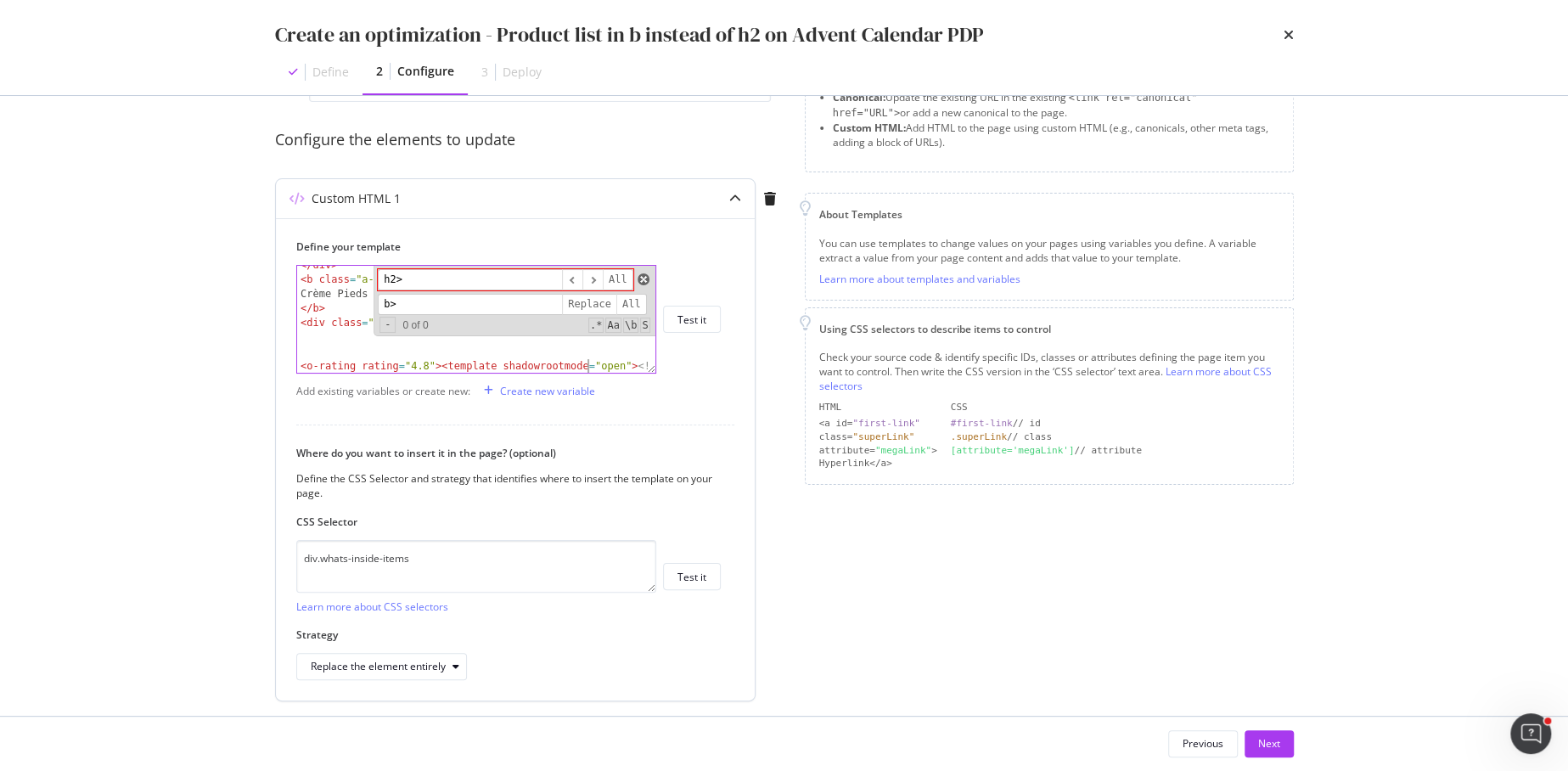
click at [642, 280] on span "modal" at bounding box center [644, 280] width 12 height 12
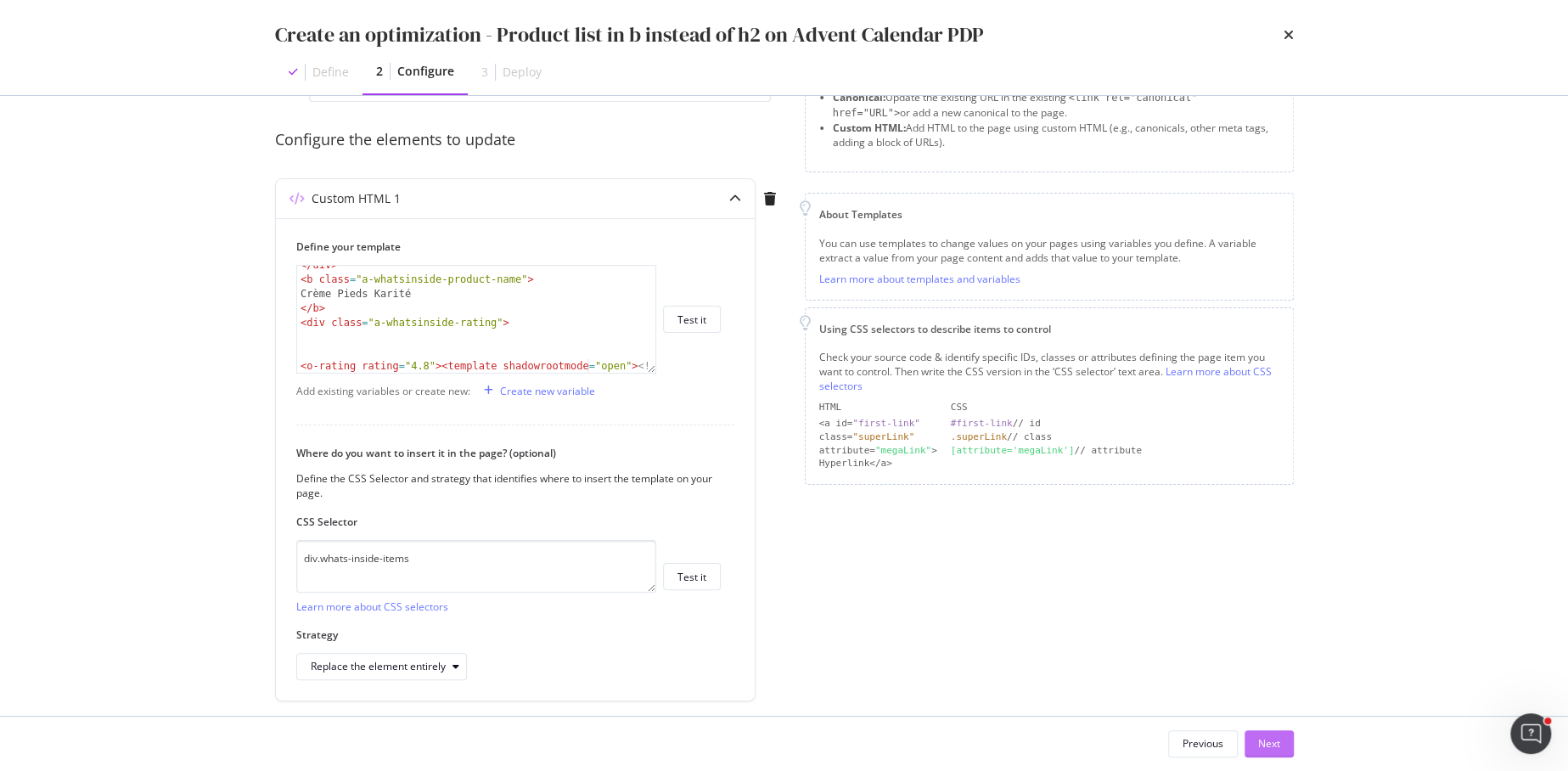
click at [1270, 746] on div "Next" at bounding box center [1269, 743] width 22 height 15
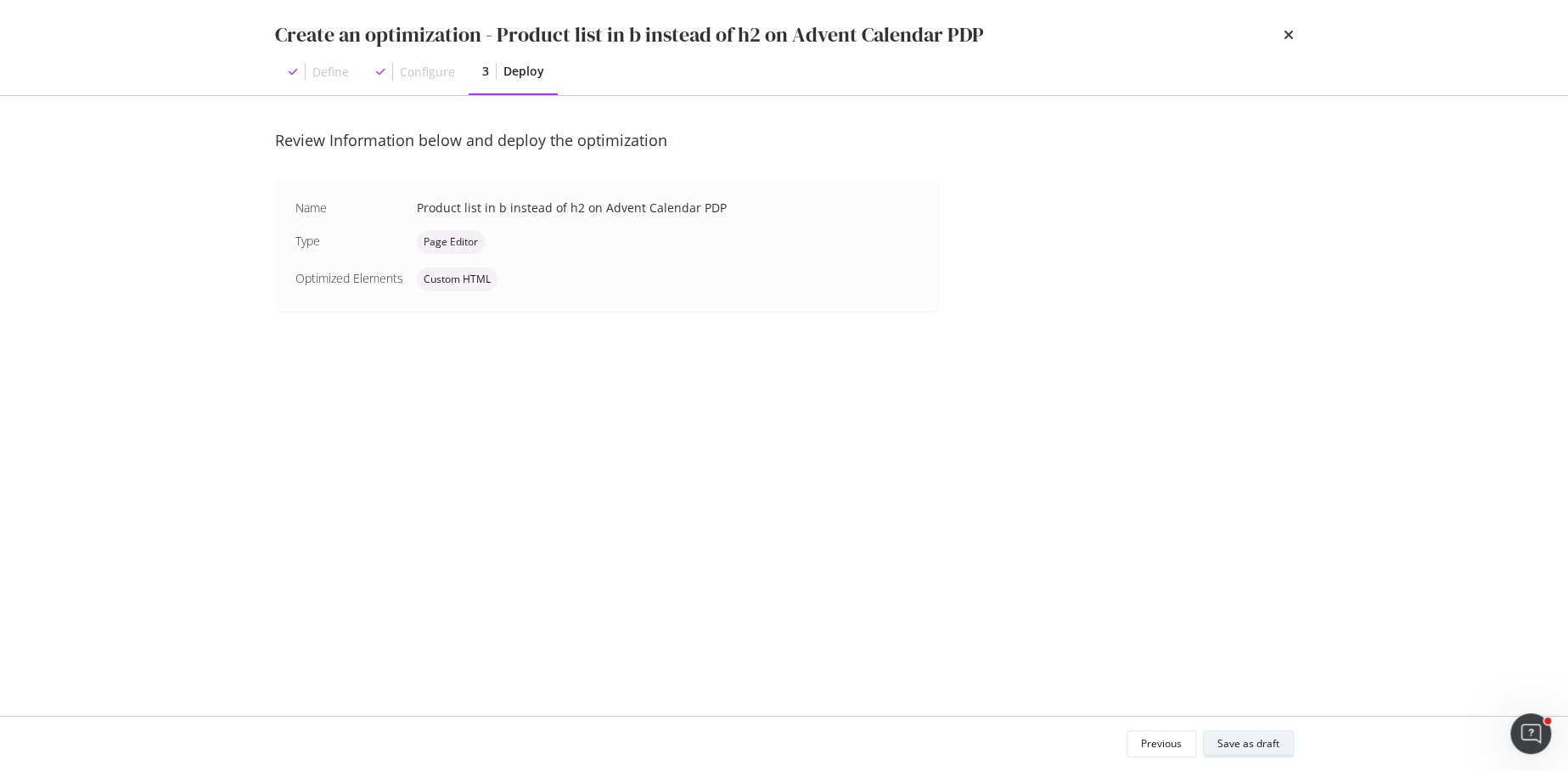
click at [1270, 746] on div "Save as draft" at bounding box center [1249, 743] width 62 height 15
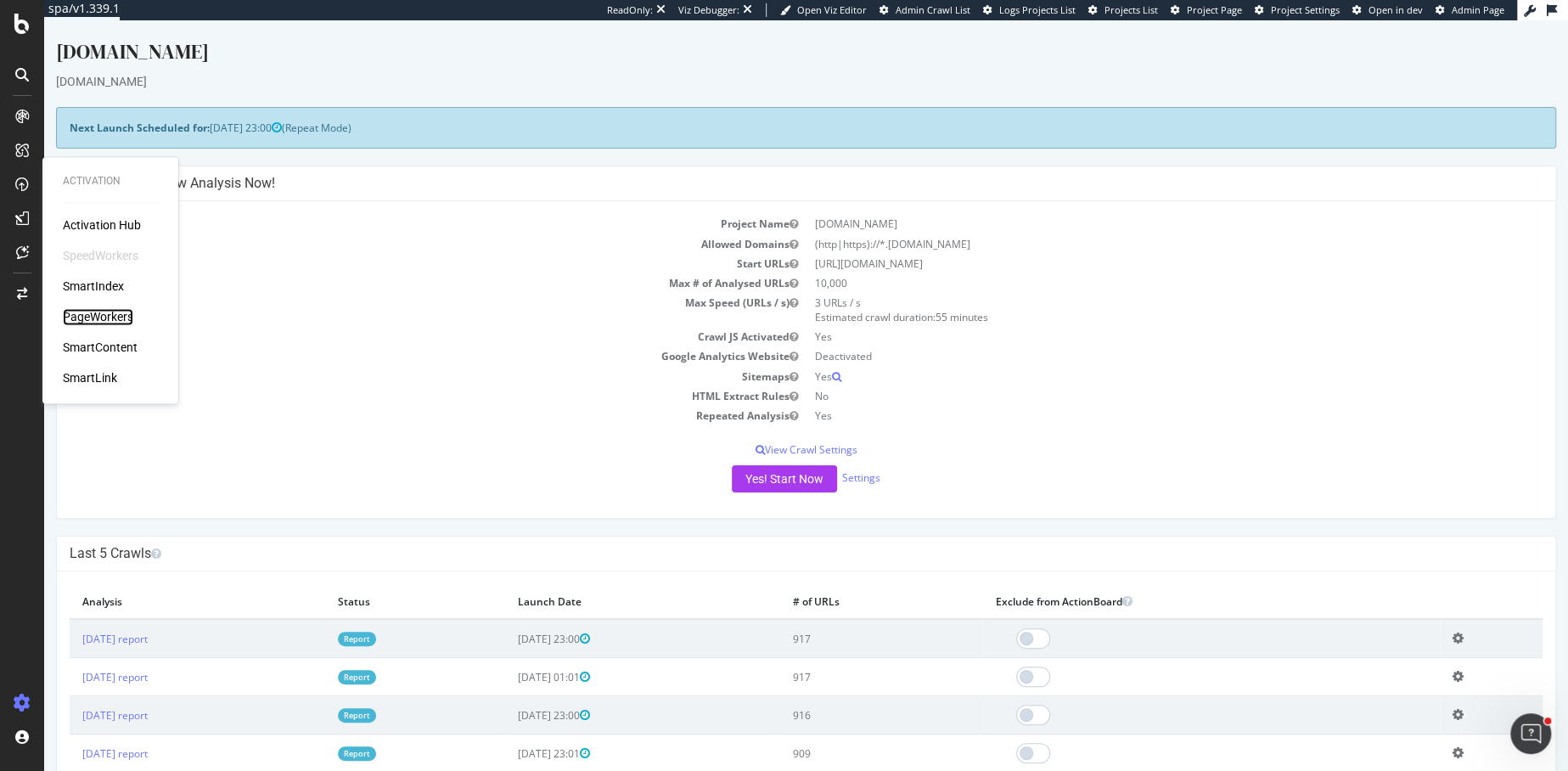
click at [100, 316] on div "PageWorkers" at bounding box center [98, 316] width 71 height 17
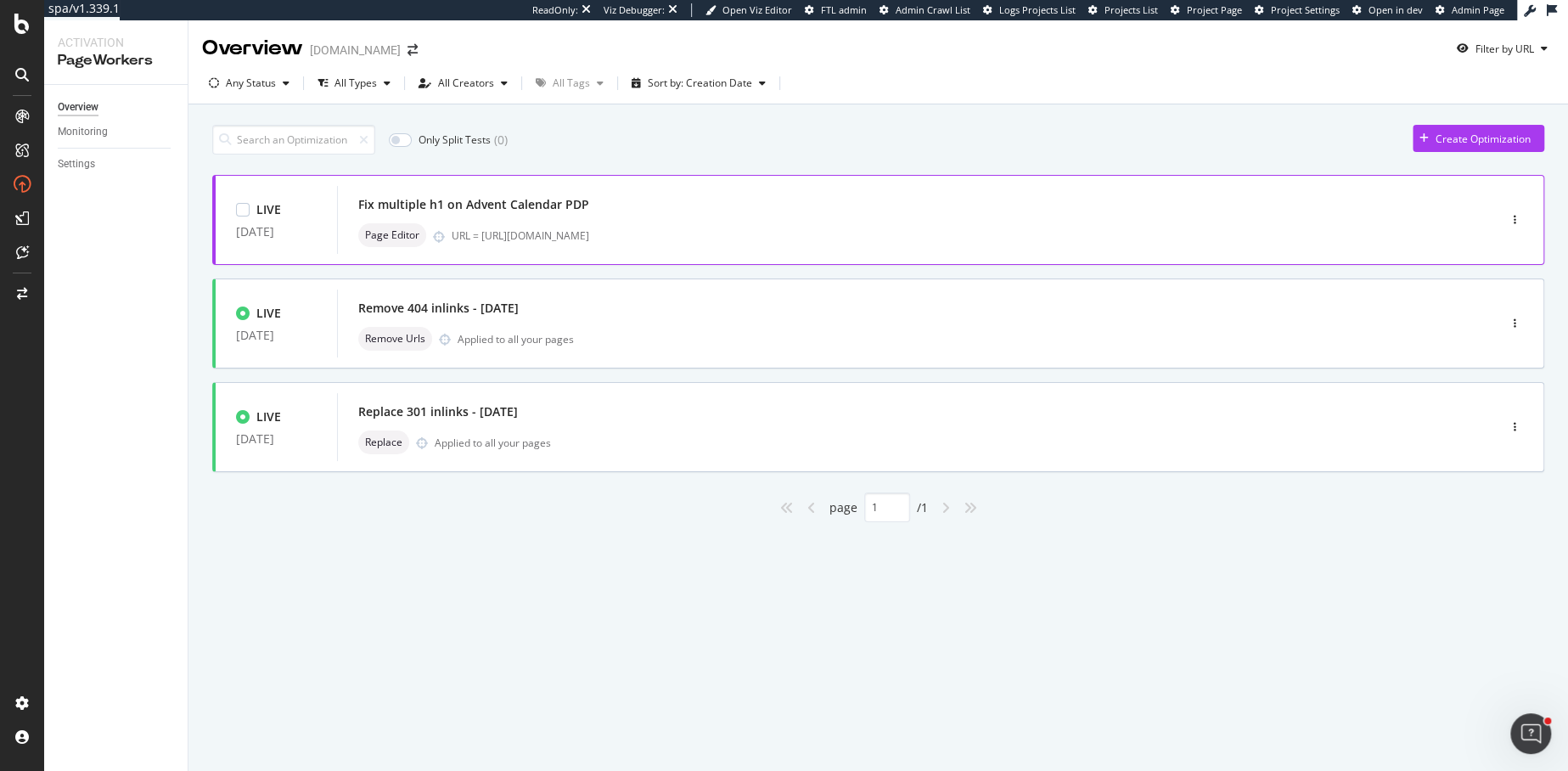
click at [575, 196] on div "Fix multiple h1 on Advent Calendar PDP" at bounding box center [474, 204] width 231 height 17
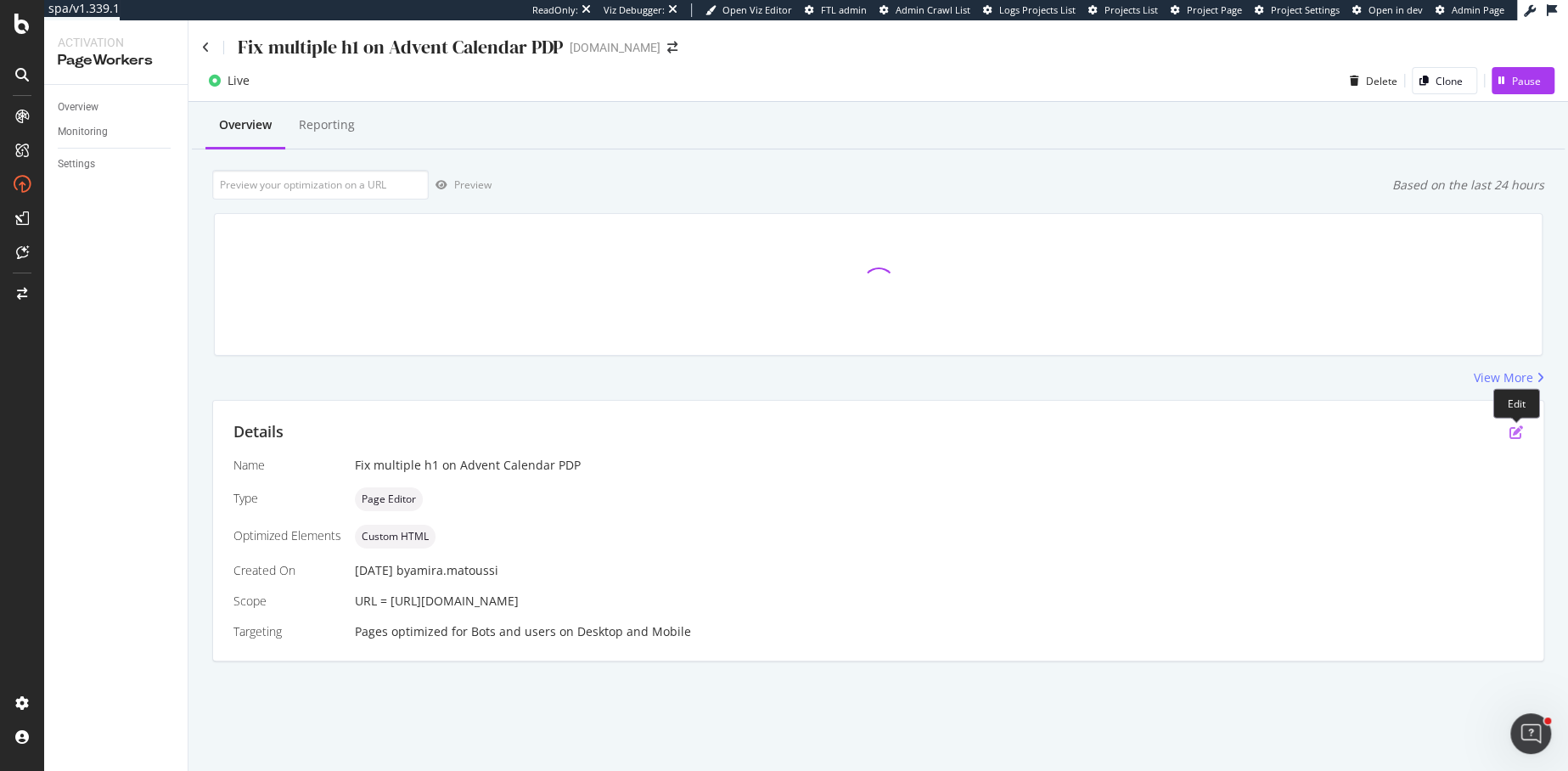
click at [1514, 430] on icon "pen-to-square" at bounding box center [1517, 432] width 14 height 14
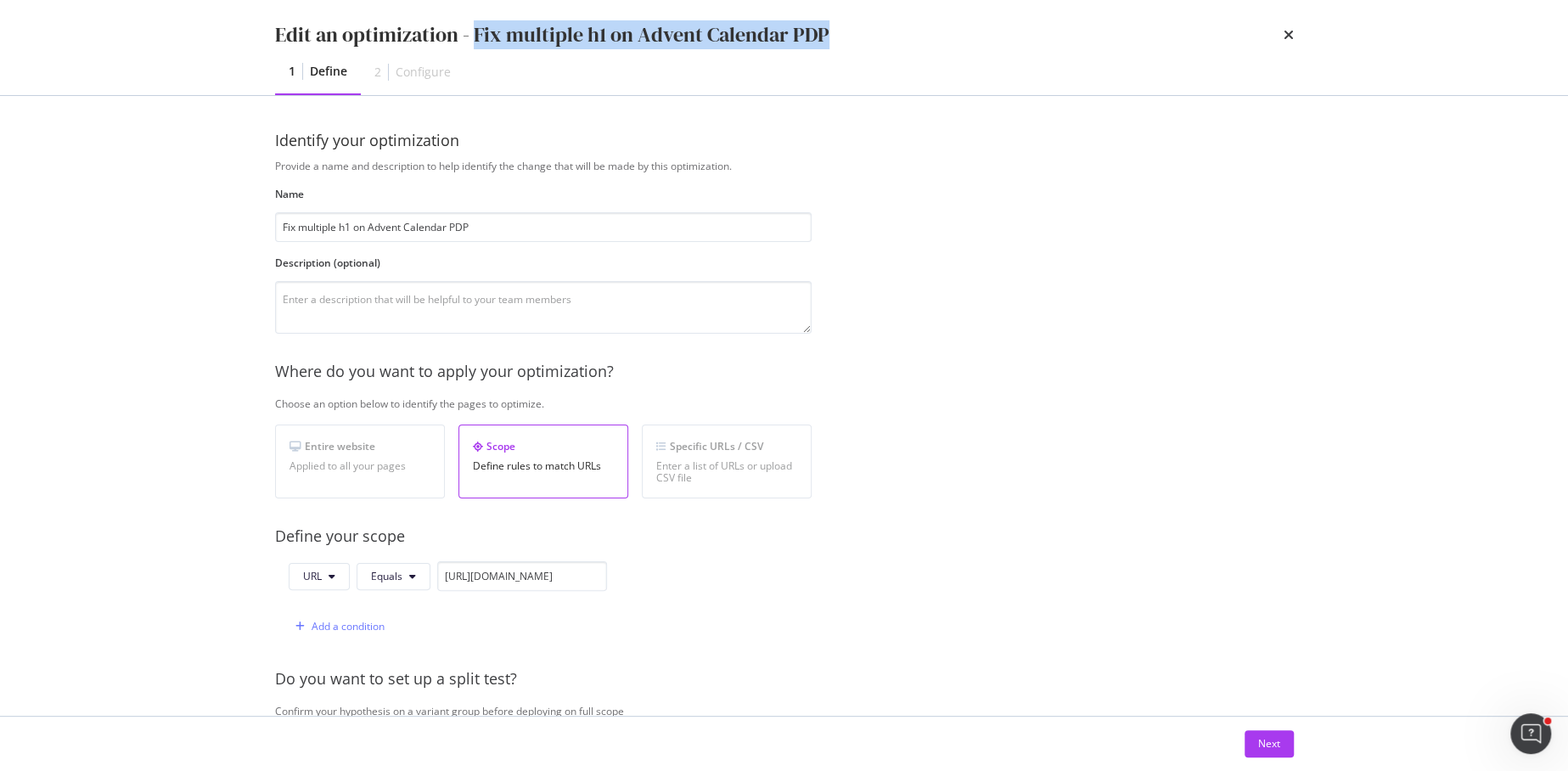
drag, startPoint x: 473, startPoint y: 33, endPoint x: 877, endPoint y: 35, distance: 404.0
click at [877, 35] on div "Edit an optimization - Fix multiple h1 on Advent Calendar PDP" at bounding box center [784, 35] width 1018 height 29
copy div "Fix multiple h1 on Advent Calendar PDP"
click at [520, 580] on input "https://de.loccitane.com/luxus-adventskalender-2025-10DECAL25.html" at bounding box center [521, 576] width 170 height 30
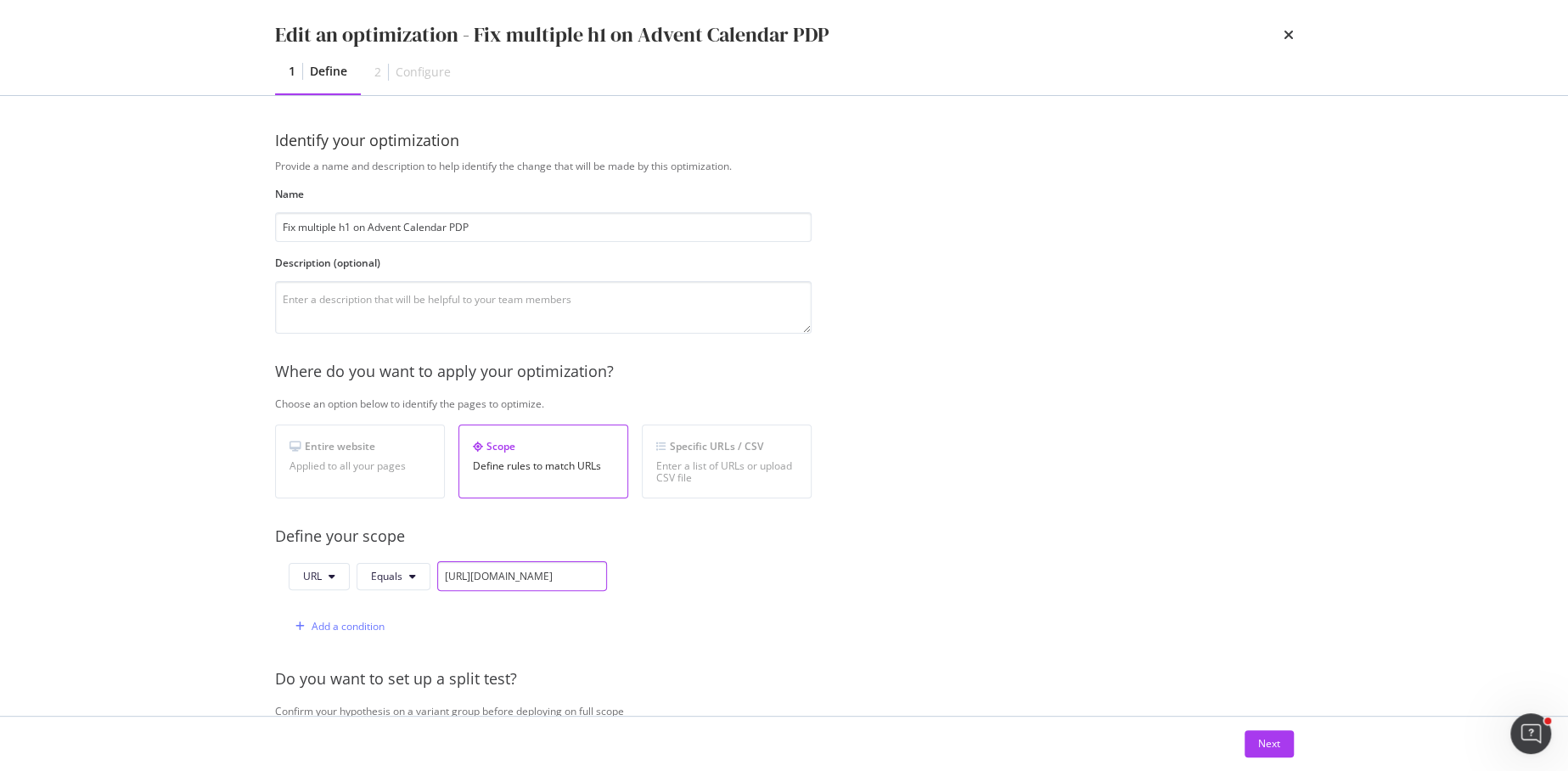
click at [520, 580] on input "https://de.loccitane.com/luxus-adventskalender-2025-10DECAL25.html" at bounding box center [521, 576] width 170 height 30
click at [1263, 749] on div "Next" at bounding box center [1269, 743] width 22 height 15
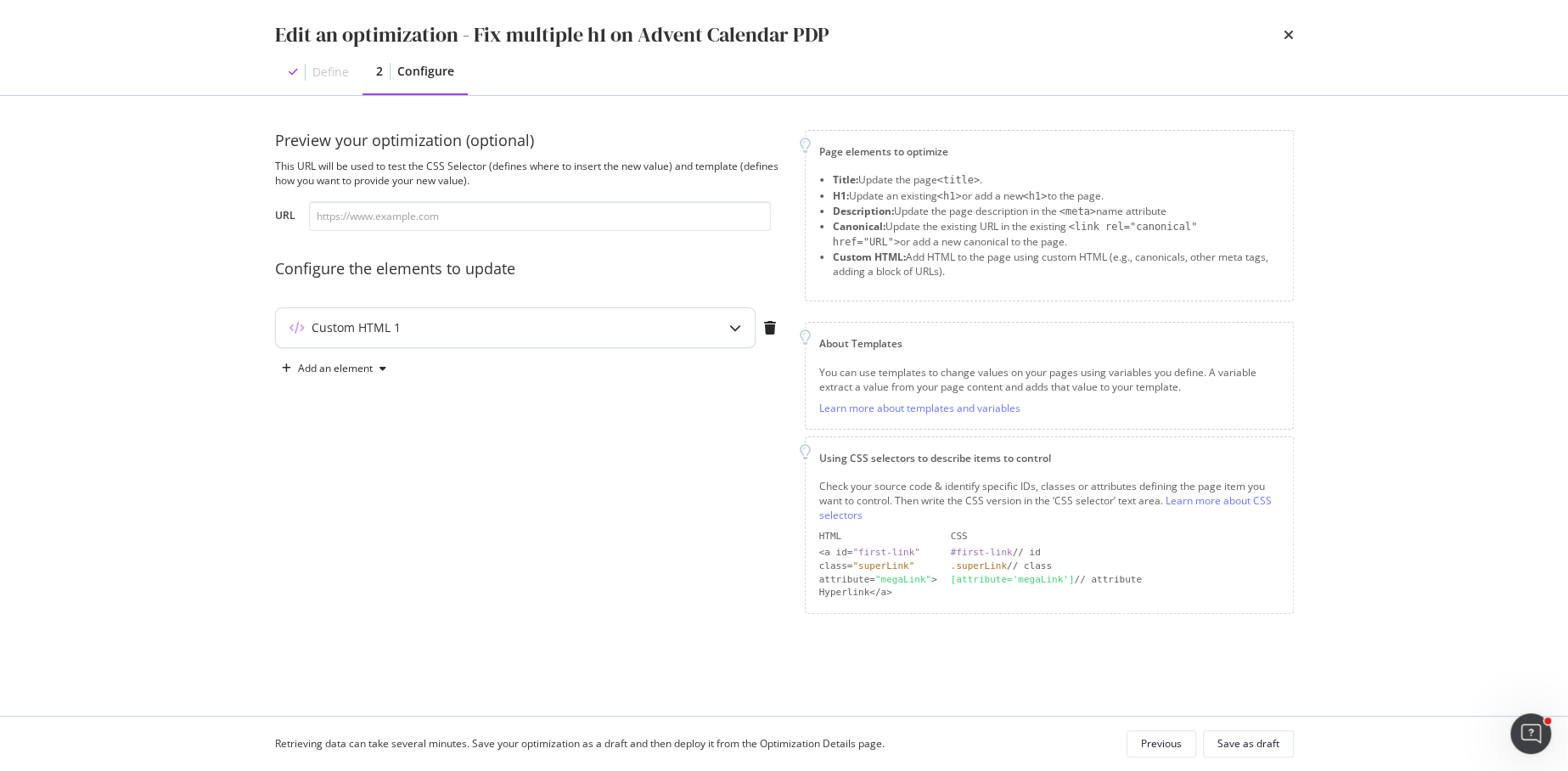
click at [500, 329] on div "Custom HTML 1" at bounding box center [482, 327] width 412 height 17
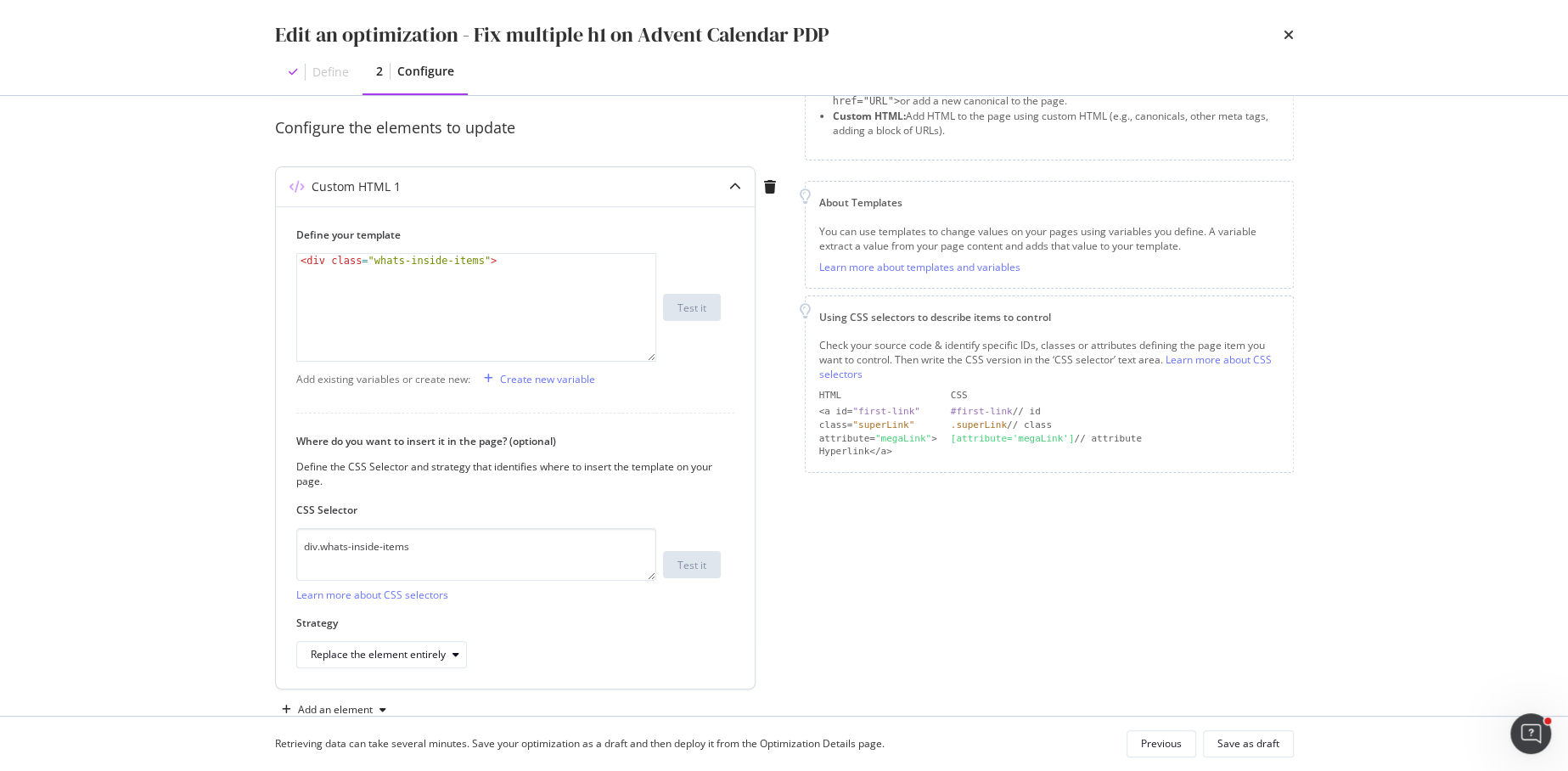
scroll to position [159, 0]
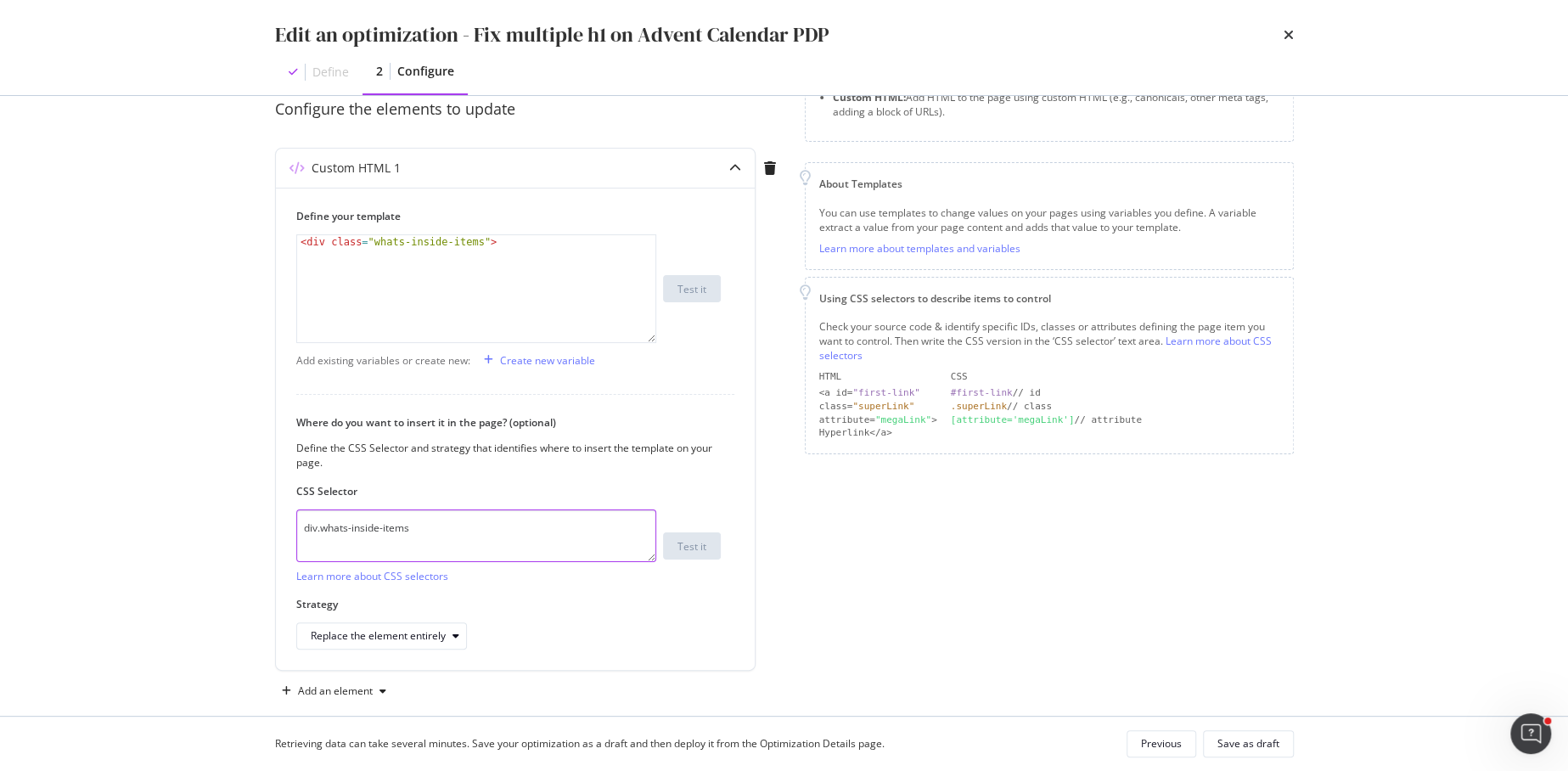
drag, startPoint x: 453, startPoint y: 531, endPoint x: 222, endPoint y: 529, distance: 231.0
click at [222, 529] on div "Edit an optimization - Fix multiple h1 on Advent Calendar PDP Define 2 Configur…" at bounding box center [784, 386] width 1568 height 771
click at [1286, 33] on icon "times" at bounding box center [1288, 35] width 10 height 14
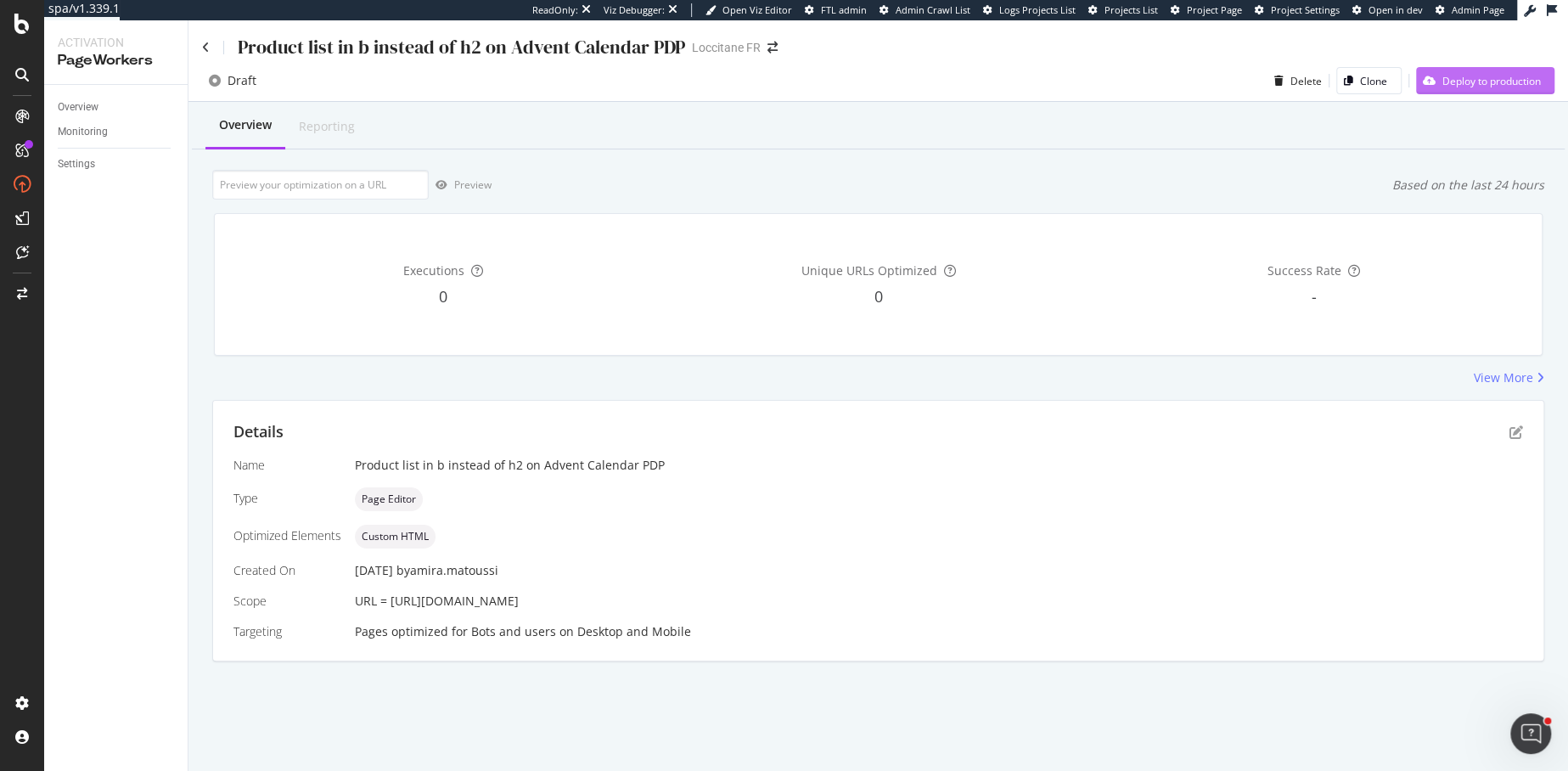
click at [1460, 83] on div "Deploy to production" at bounding box center [1491, 81] width 98 height 15
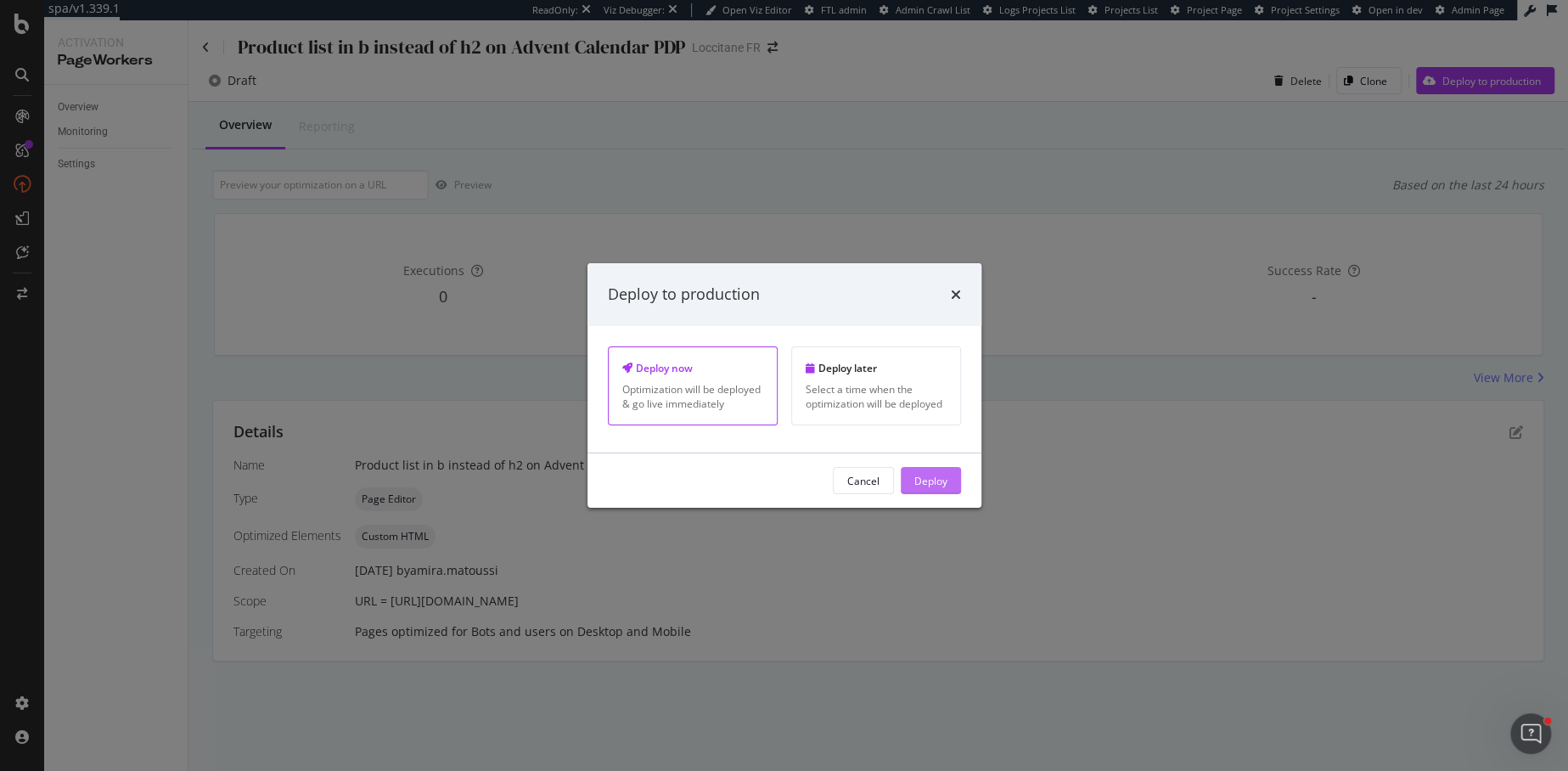
click at [933, 478] on div "Deploy" at bounding box center [931, 480] width 33 height 15
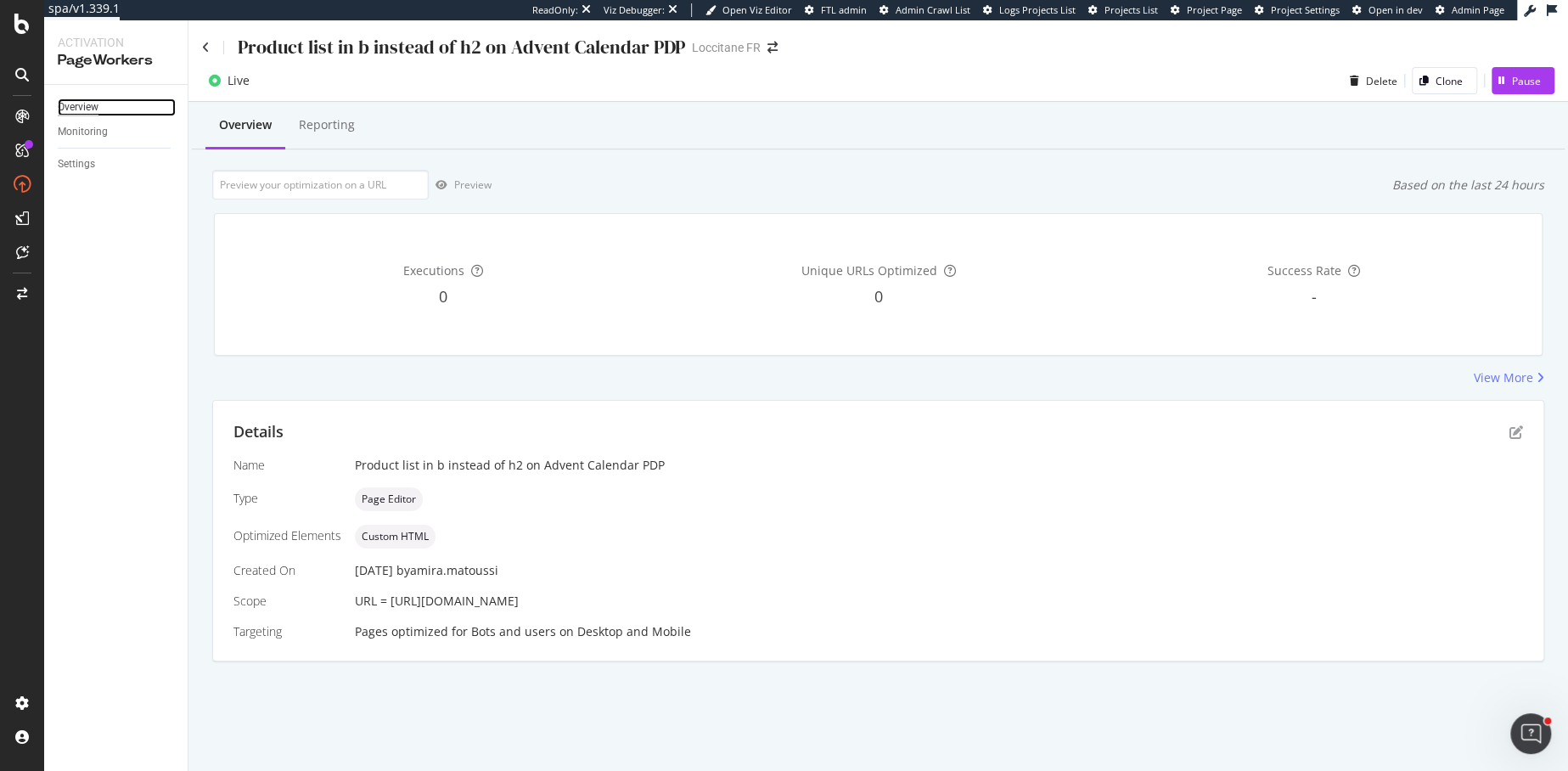
click at [72, 111] on div "Overview" at bounding box center [78, 107] width 41 height 17
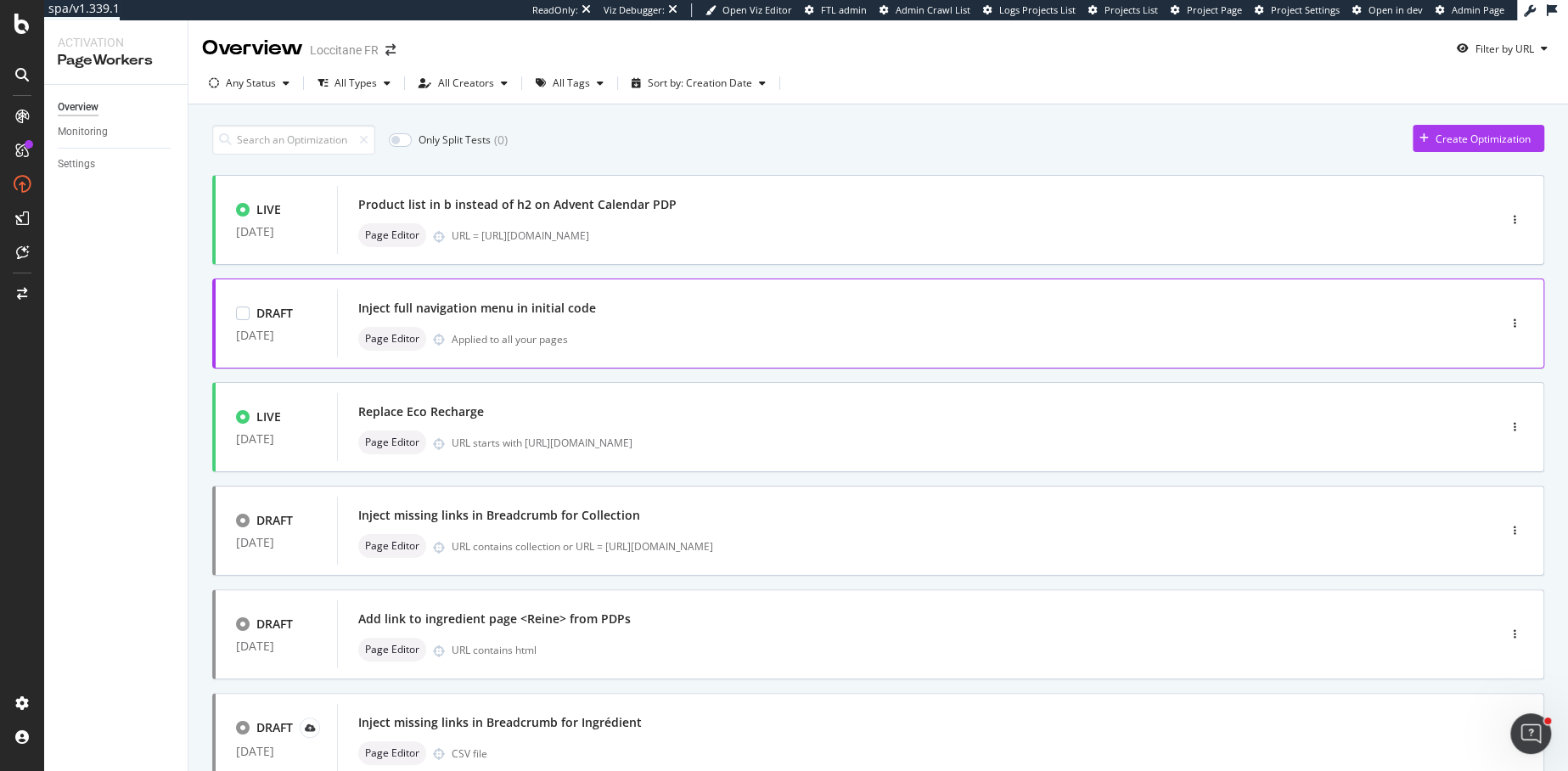
click at [739, 349] on div "Page Editor Applied to all your pages" at bounding box center [891, 339] width 1067 height 23
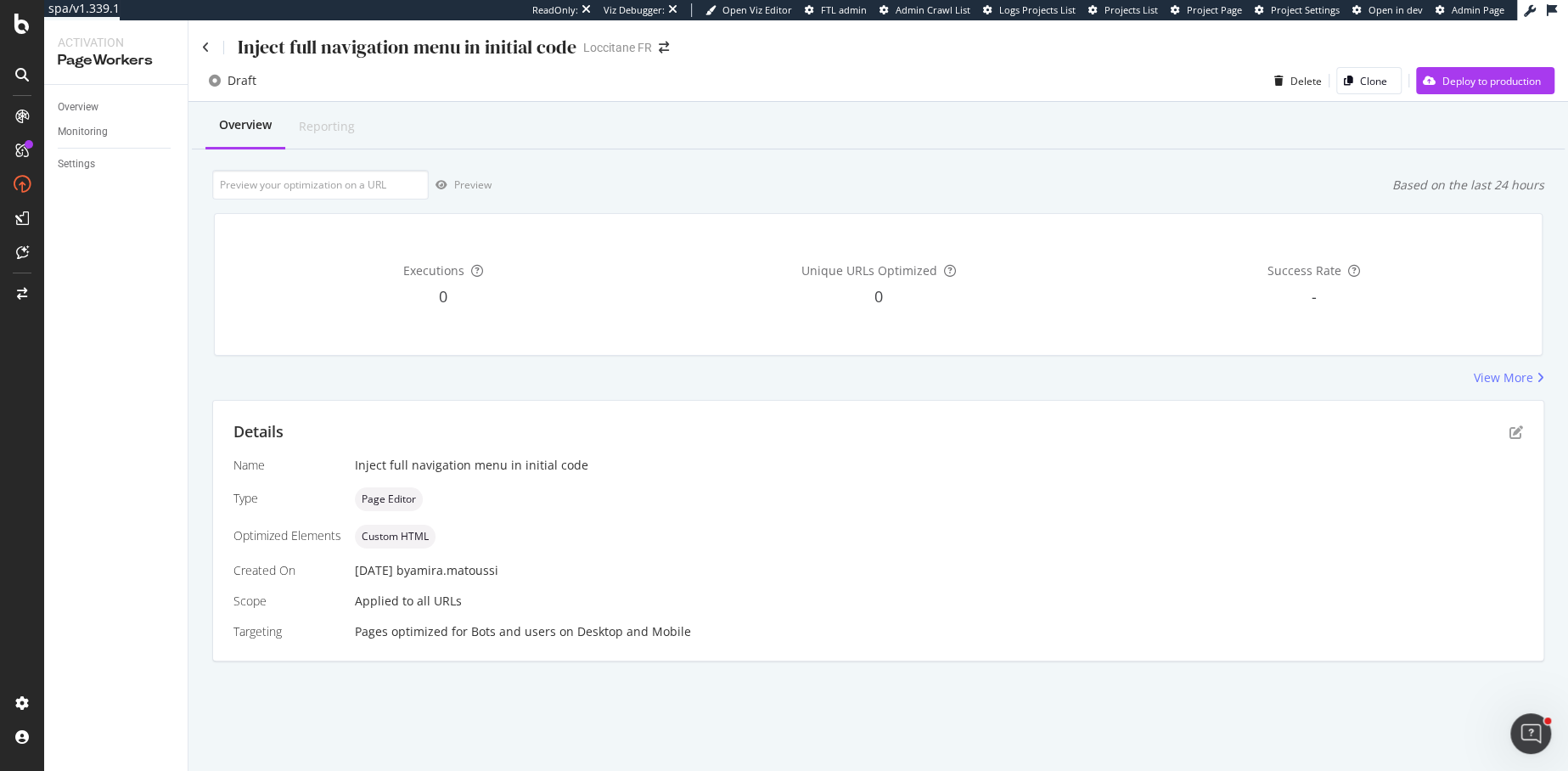
drag, startPoint x: 0, startPoint y: 0, endPoint x: 1225, endPoint y: 172, distance: 1237.0
click at [1225, 172] on div "Inject full navigation menu in initial code Loccitane FR Draft Delete Clone Dep…" at bounding box center [878, 395] width 1380 height 751
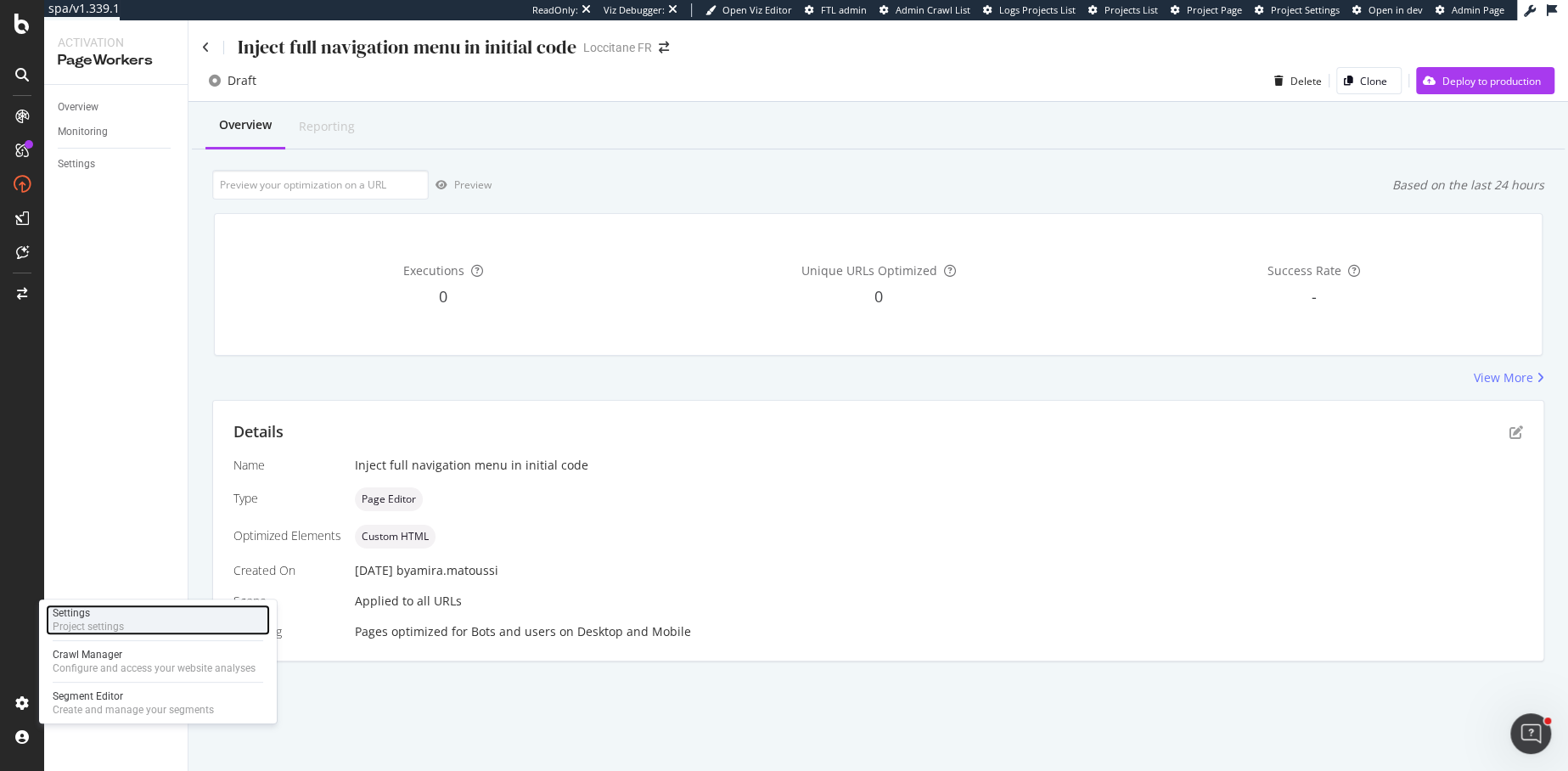
click at [117, 614] on div "Settings" at bounding box center [87, 613] width 71 height 14
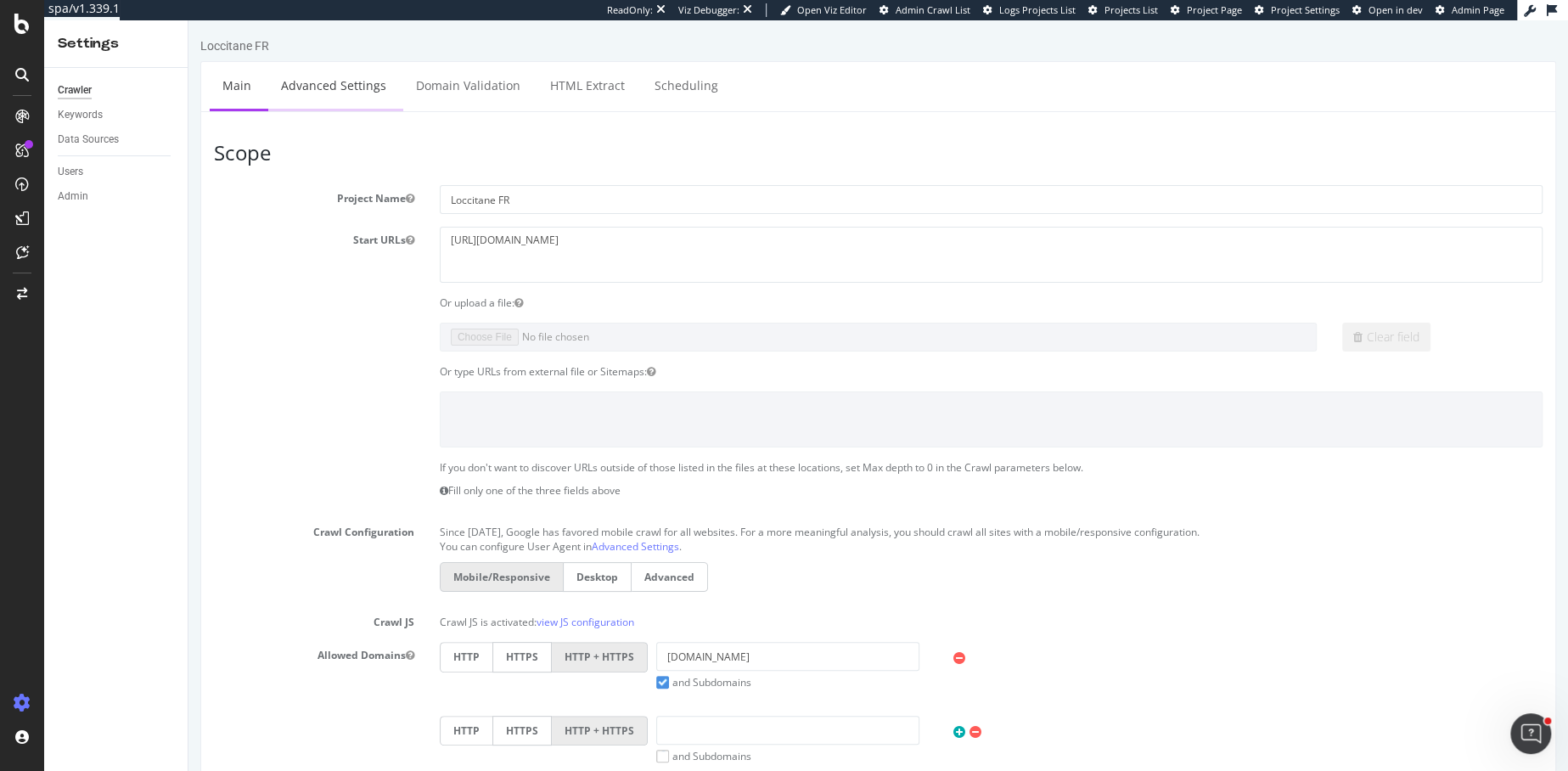
click at [347, 93] on link "Advanced Settings" at bounding box center [333, 85] width 131 height 47
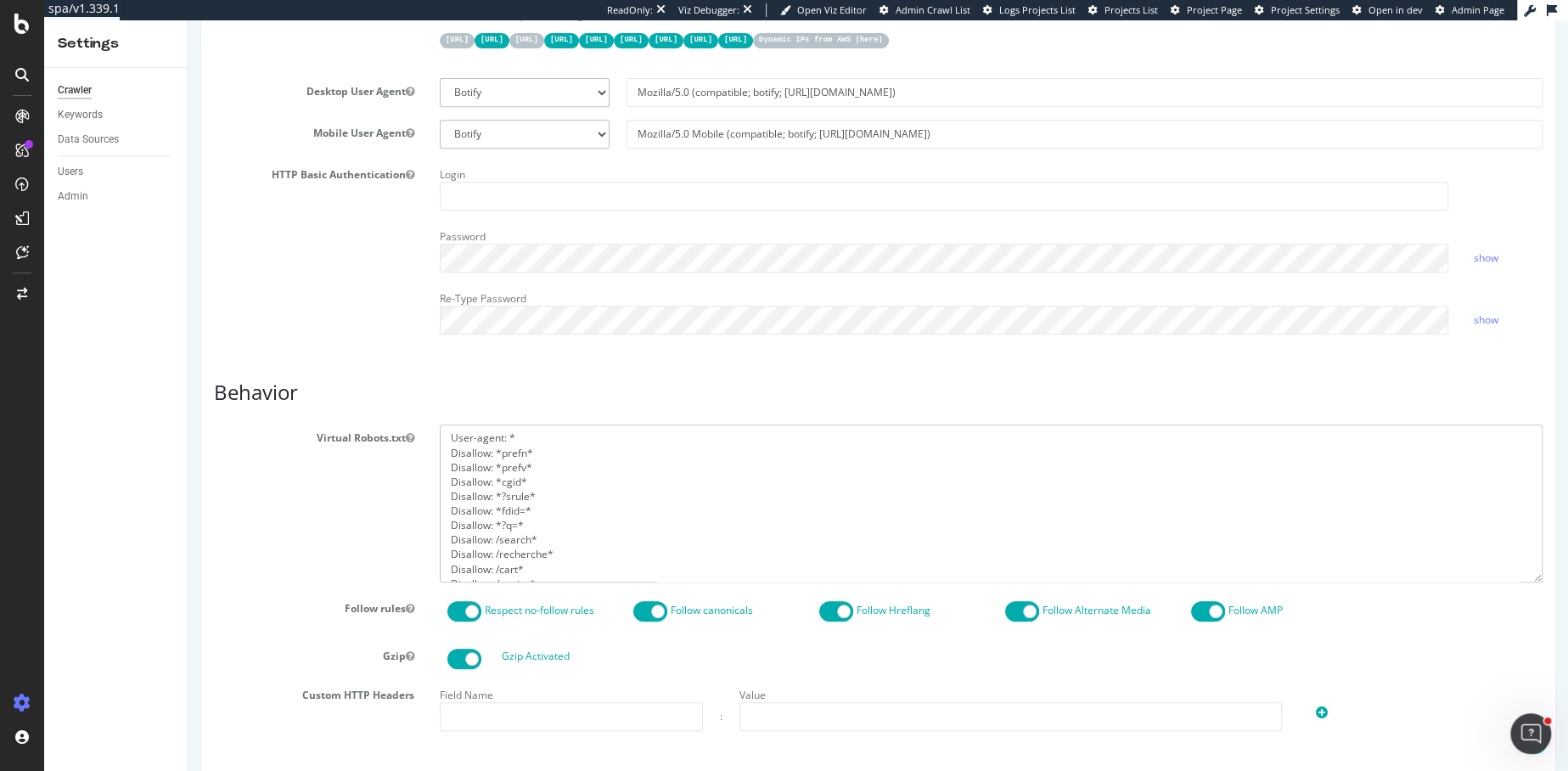
drag, startPoint x: 717, startPoint y: 563, endPoint x: 404, endPoint y: 396, distance: 354.8
click at [404, 396] on article "Behavior Virtual Robots.txt User-agent: * Disallow: *prefn* Disallow: *prefv* D…" at bounding box center [878, 770] width 1329 height 777
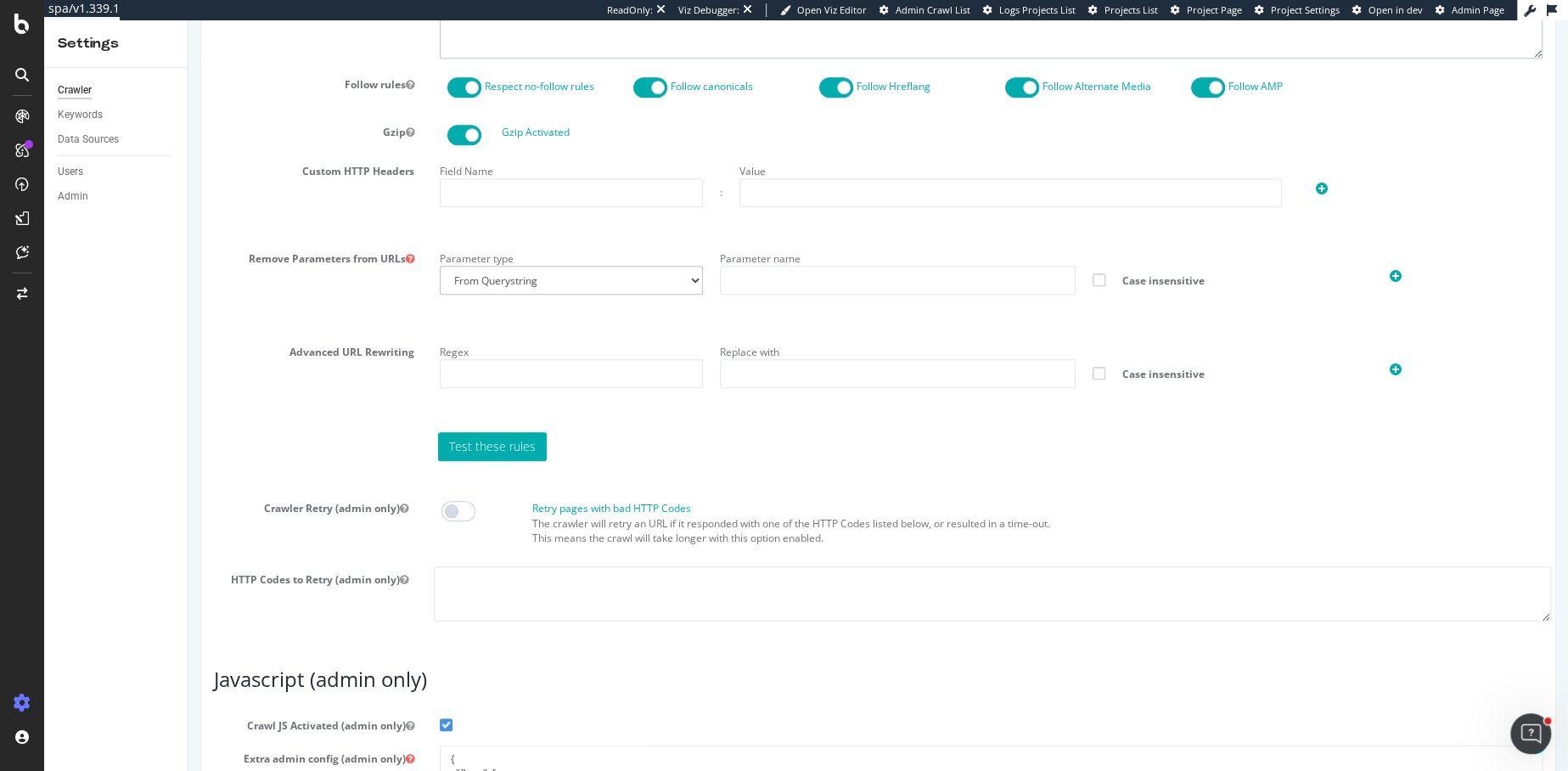
scroll to position [1290, 0]
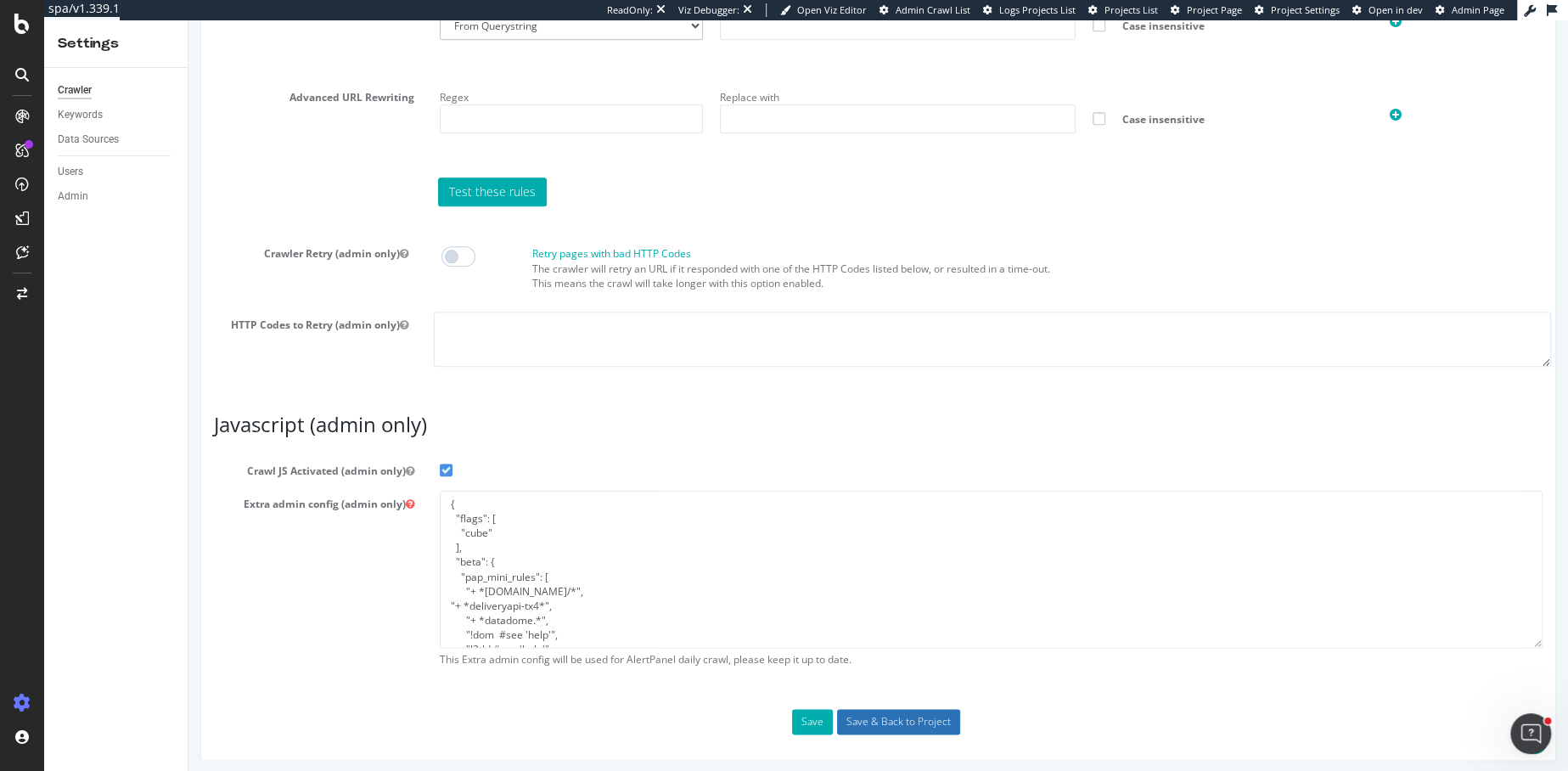
click at [869, 714] on input "Save & Back to Project" at bounding box center [898, 721] width 123 height 25
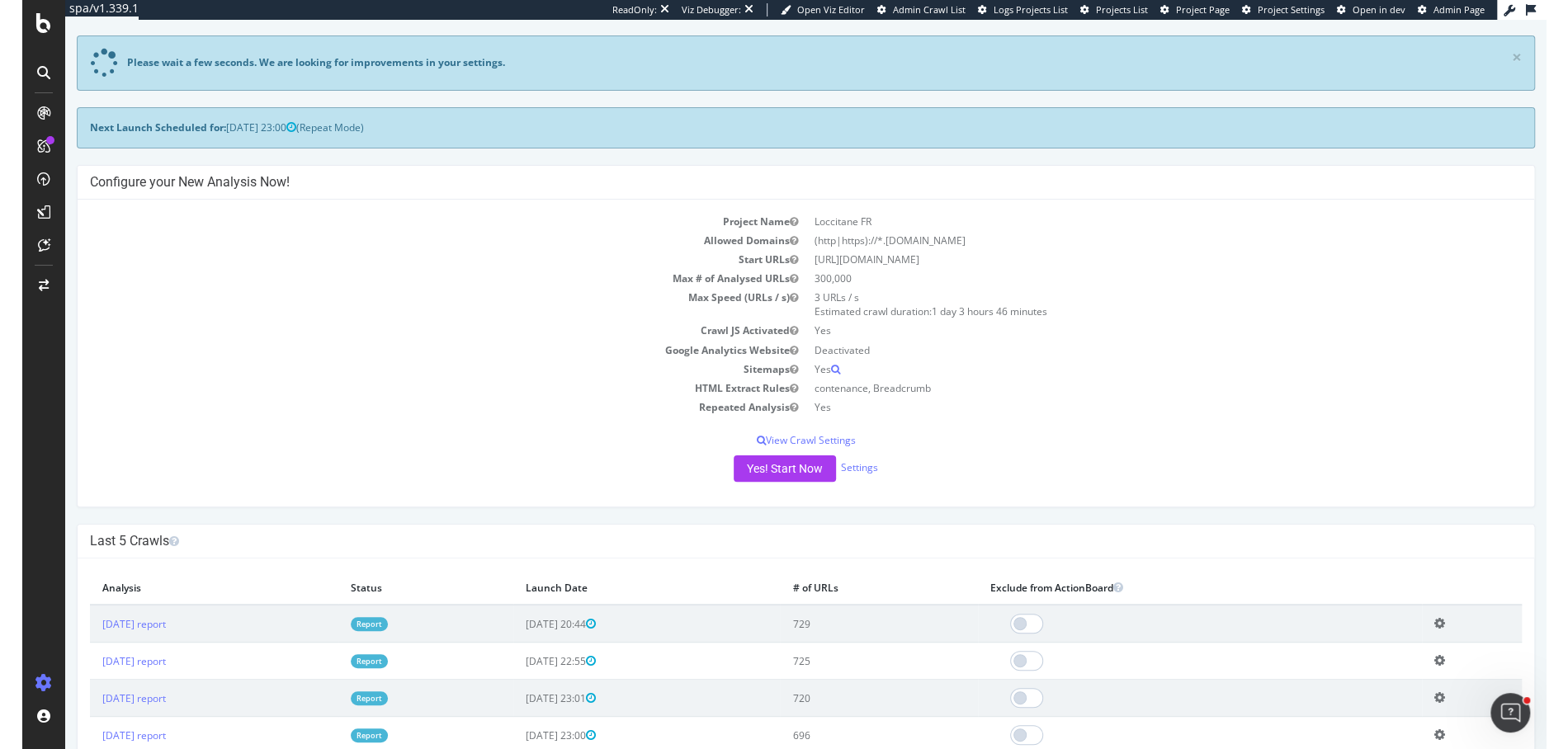
scroll to position [126, 0]
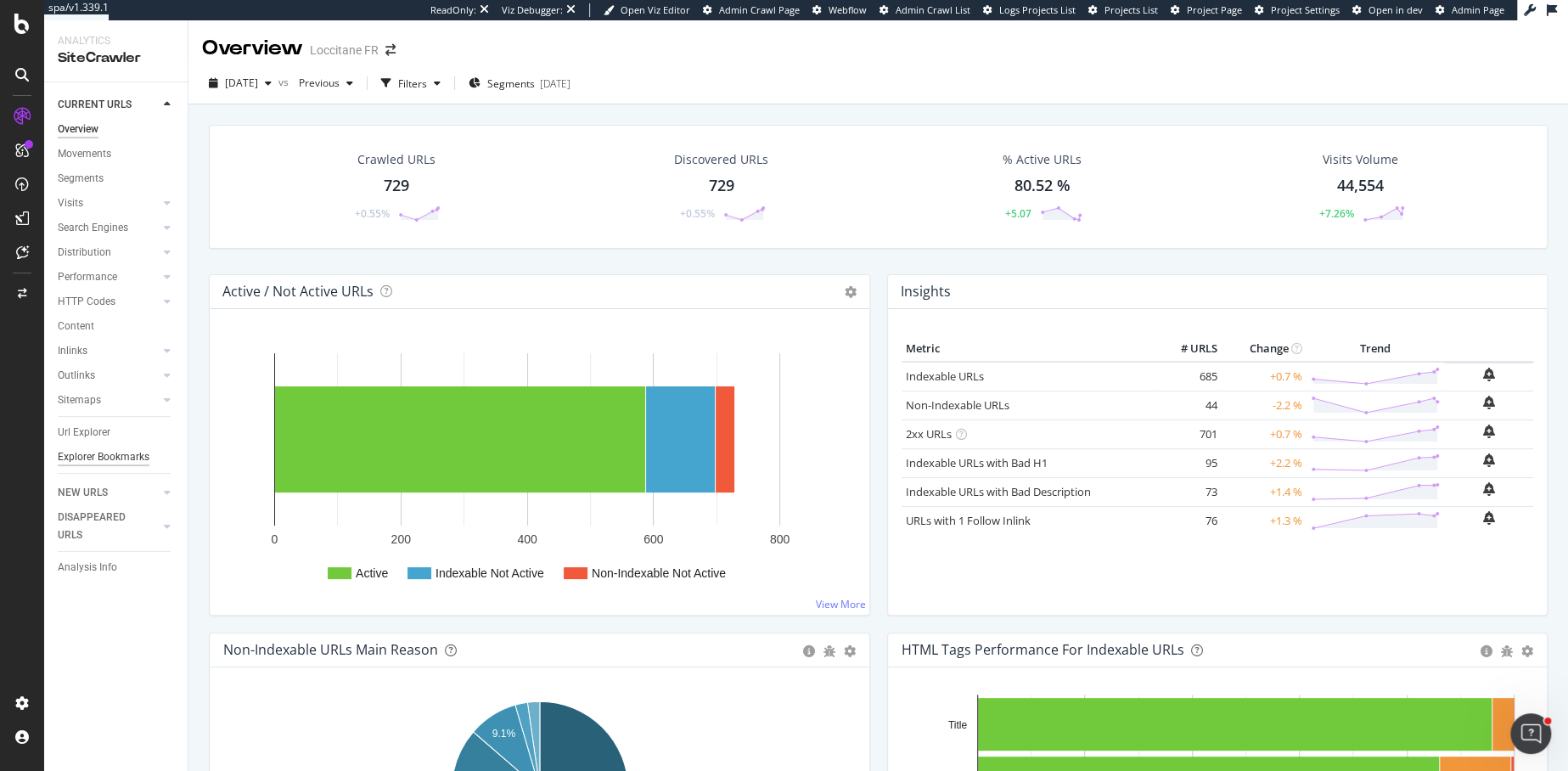
click at [98, 462] on div "Explorer Bookmarks" at bounding box center [103, 457] width 91 height 17
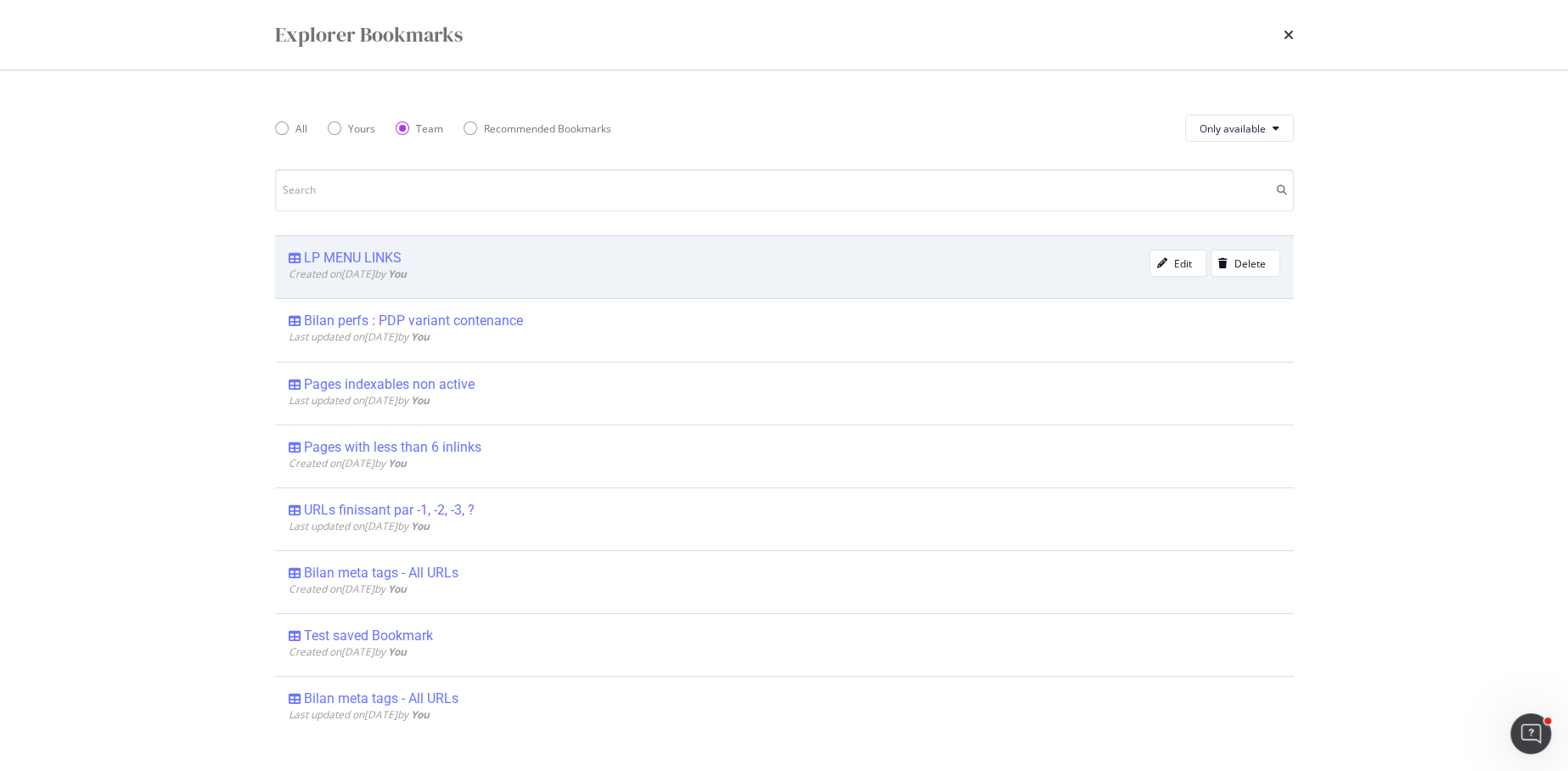
click at [349, 248] on div "LP MENU LINKS Created on 2025 Oct 9th by You Edit Delete" at bounding box center [784, 266] width 1018 height 63
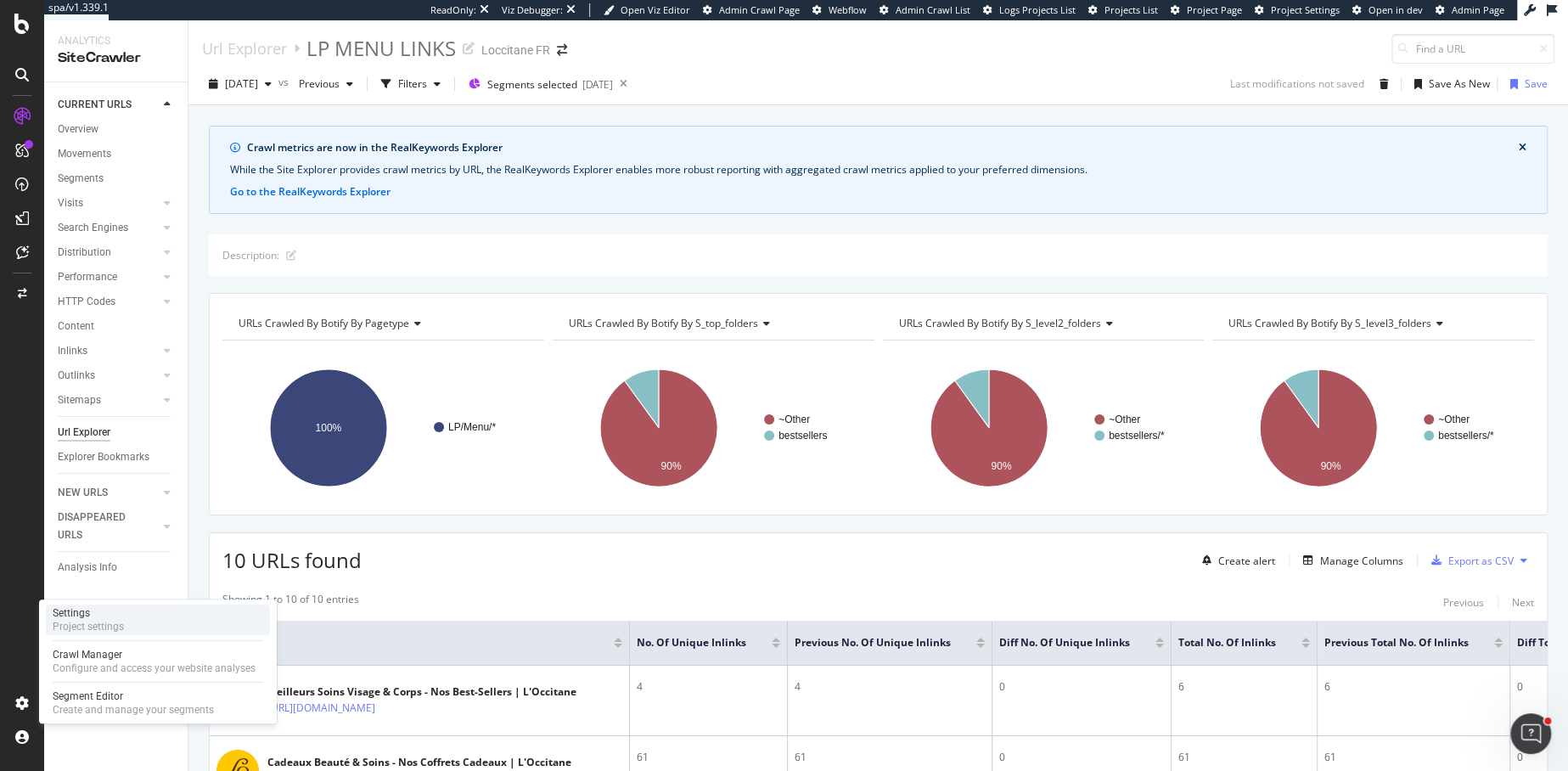
click at [91, 615] on div "Settings" at bounding box center [87, 613] width 71 height 14
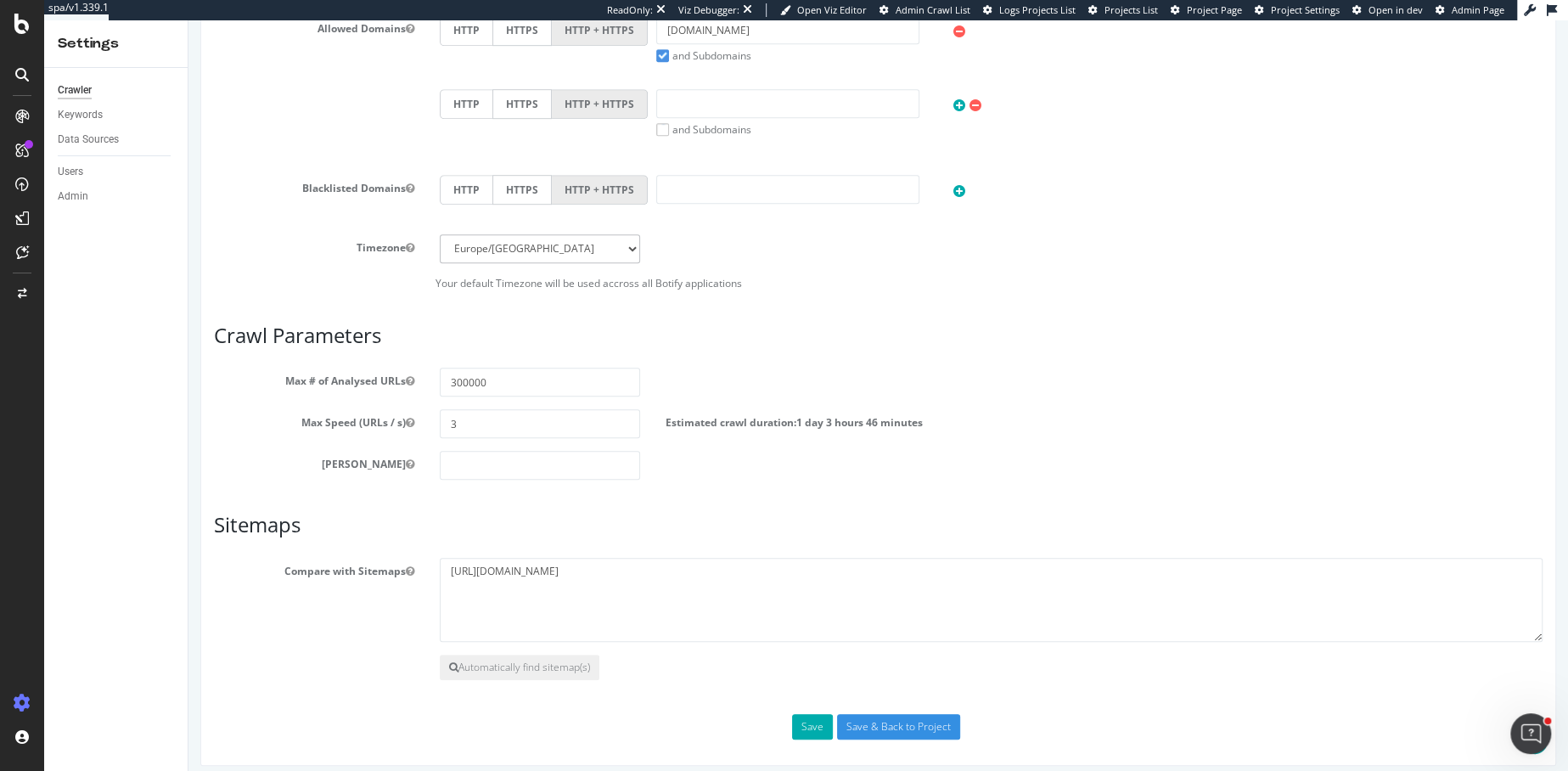
scroll to position [707, 0]
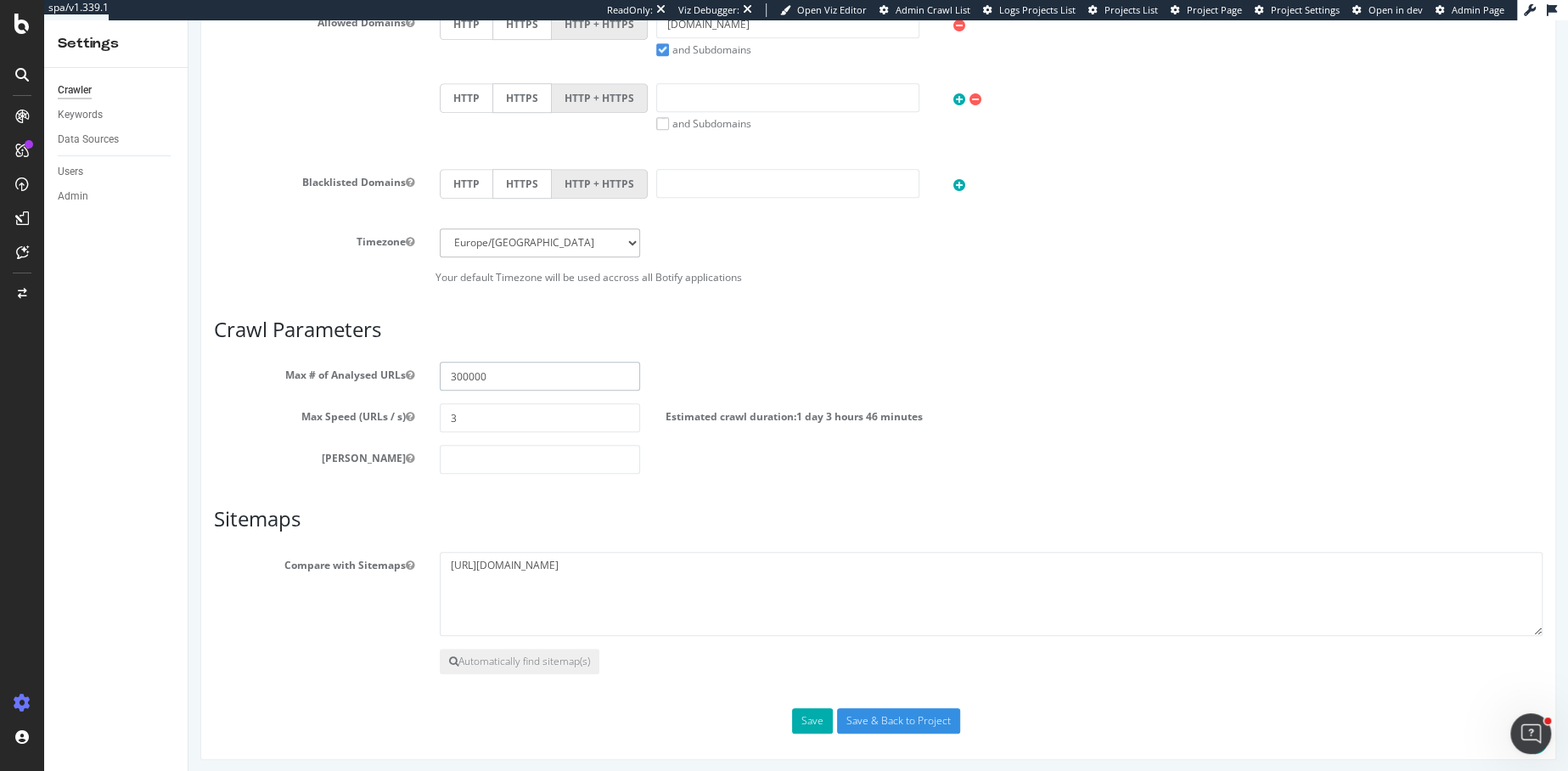
click at [492, 372] on input "300000" at bounding box center [540, 377] width 200 height 29
type input "3000"
drag, startPoint x: 864, startPoint y: 721, endPoint x: 766, endPoint y: 613, distance: 145.8
click at [766, 612] on div "Scope Project Name Loccitane FR Start URLs https://fr.loccitane.com Or upload a…" at bounding box center [878, 121] width 1329 height 1224
click at [751, 576] on textarea "https://sitemap.fr.loccitane.com/sitemap_fr.xml.gz" at bounding box center [991, 593] width 1103 height 84
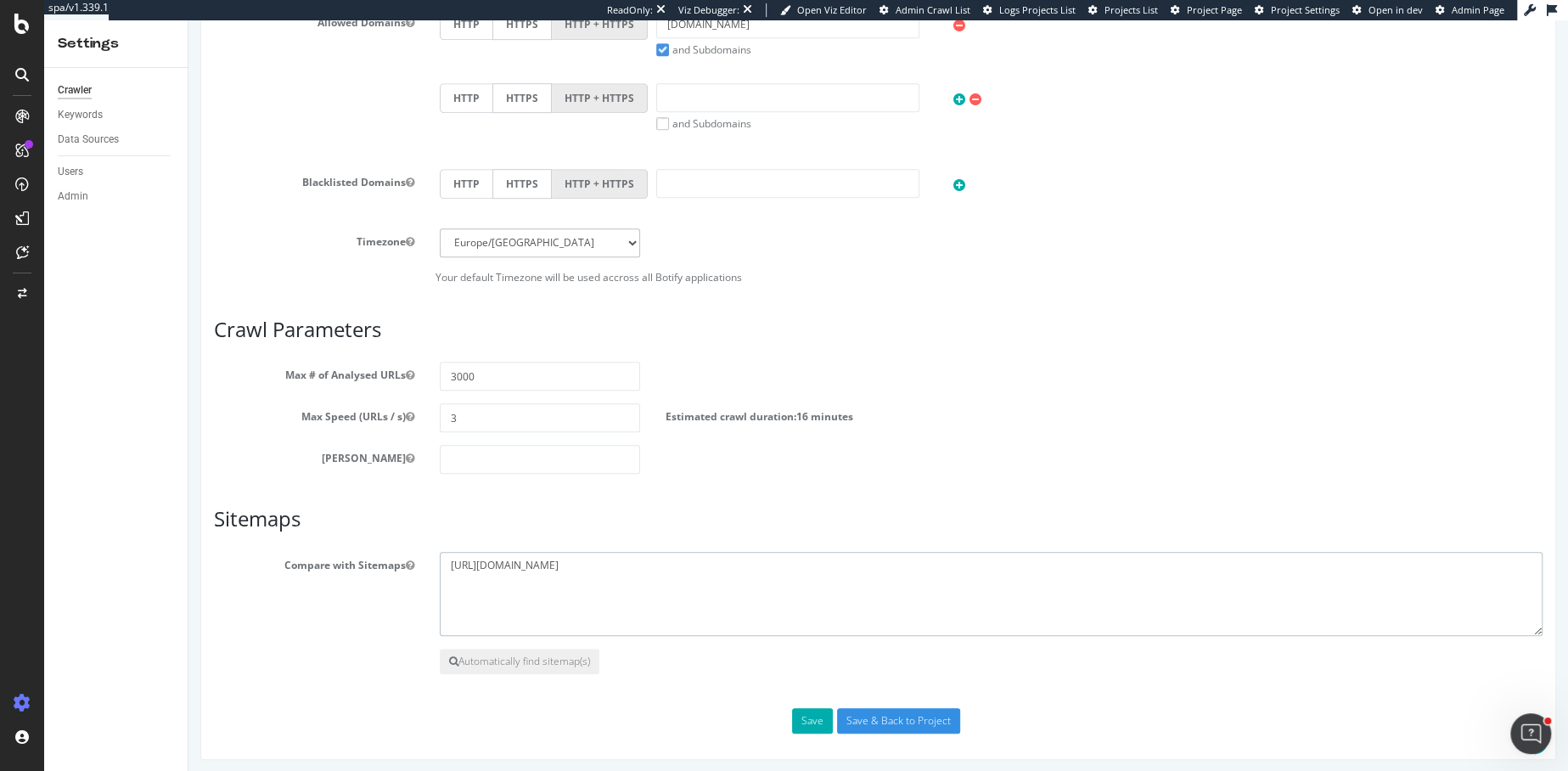
click at [640, 555] on textarea "https://sitemap.fr.loccitane.com/sitemap_fr.xml.gz" at bounding box center [991, 593] width 1103 height 84
paste textarea "fr.loccitane.com/sitemap_index.xml"
type textarea "https://fr.loccitane.com/sitemap_index.xml"
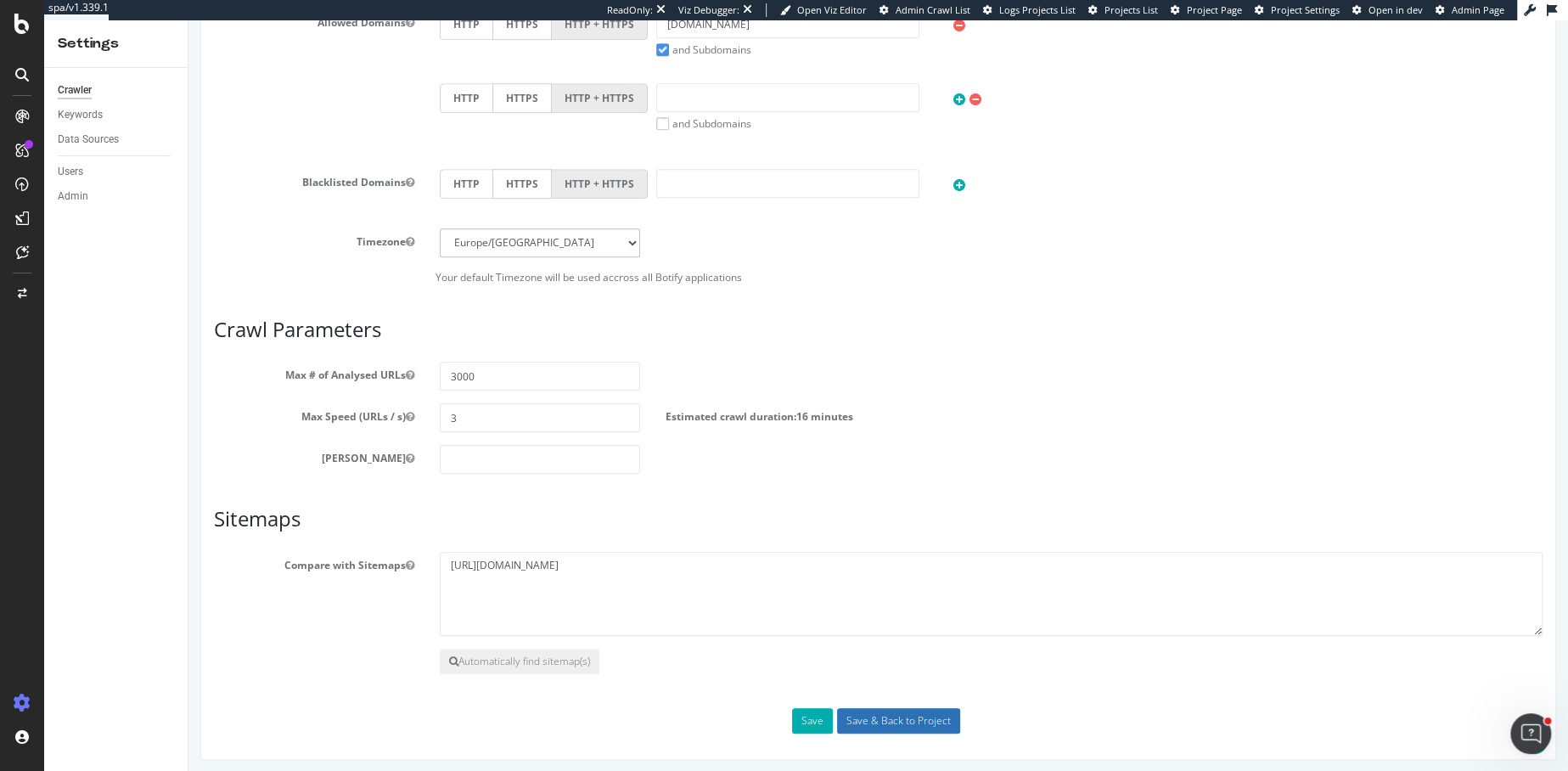
click at [917, 713] on input "Save & Back to Project" at bounding box center [898, 721] width 123 height 25
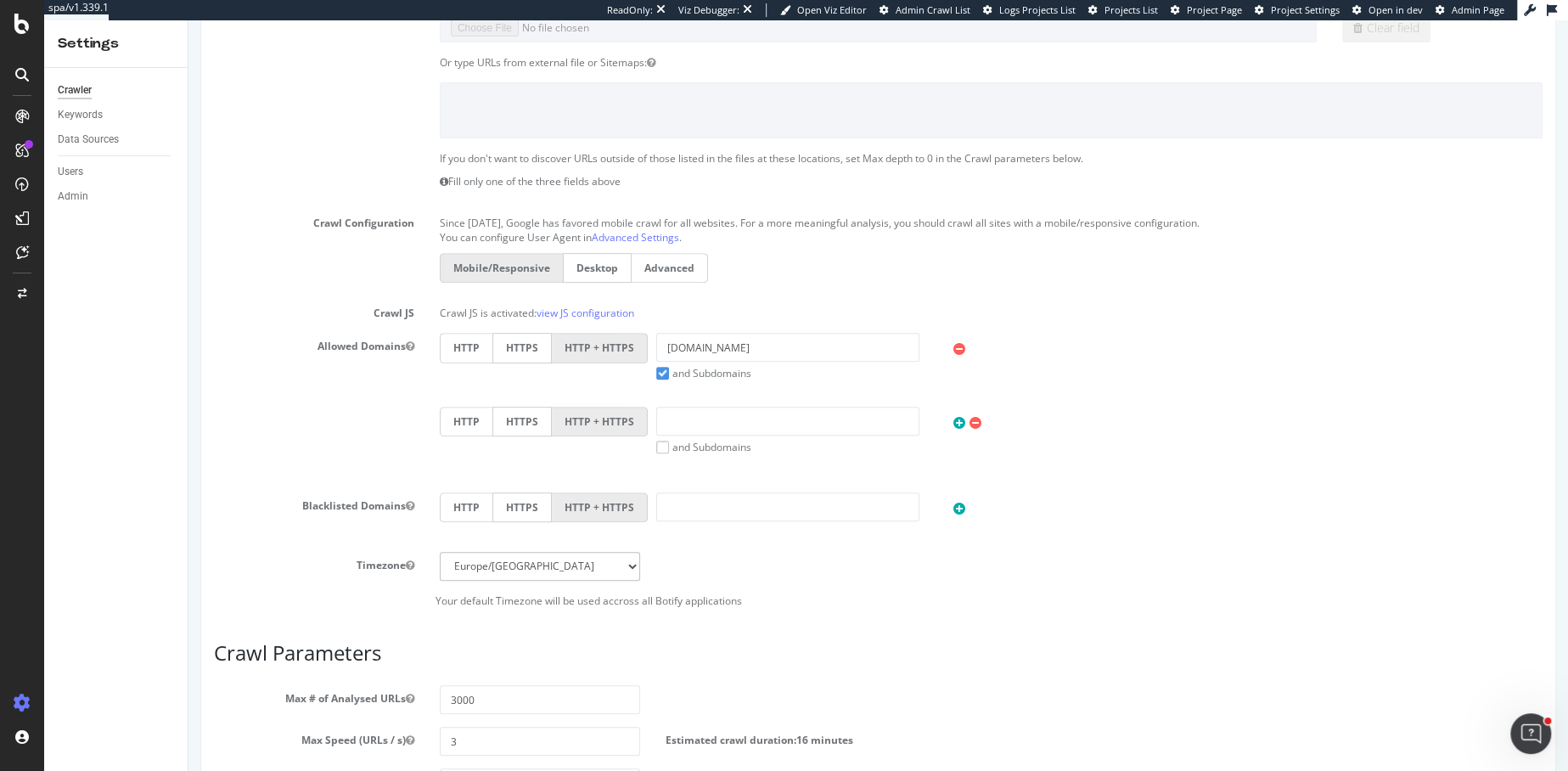
scroll to position [0, 0]
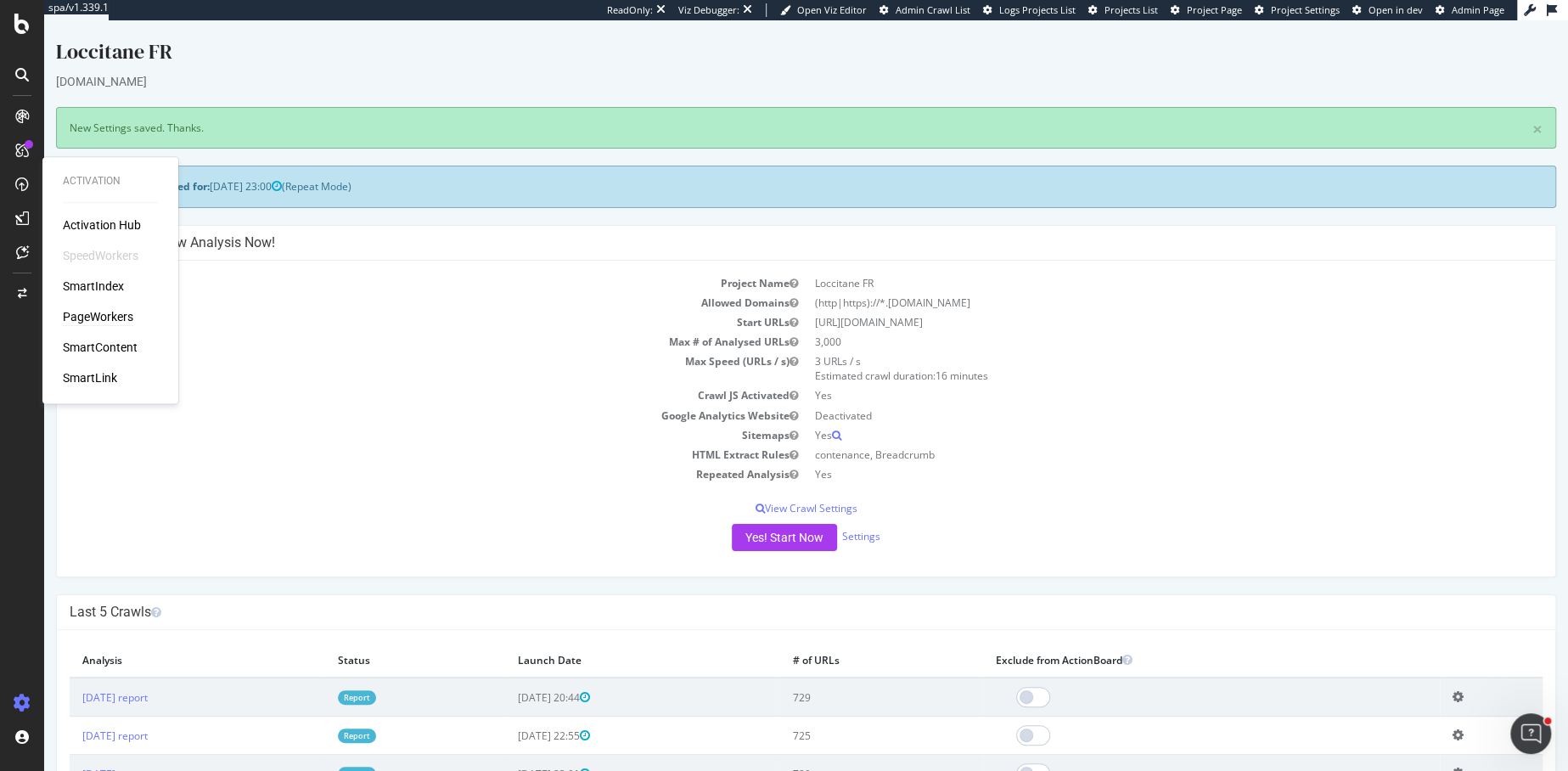
click at [103, 312] on div "PageWorkers" at bounding box center [98, 316] width 71 height 17
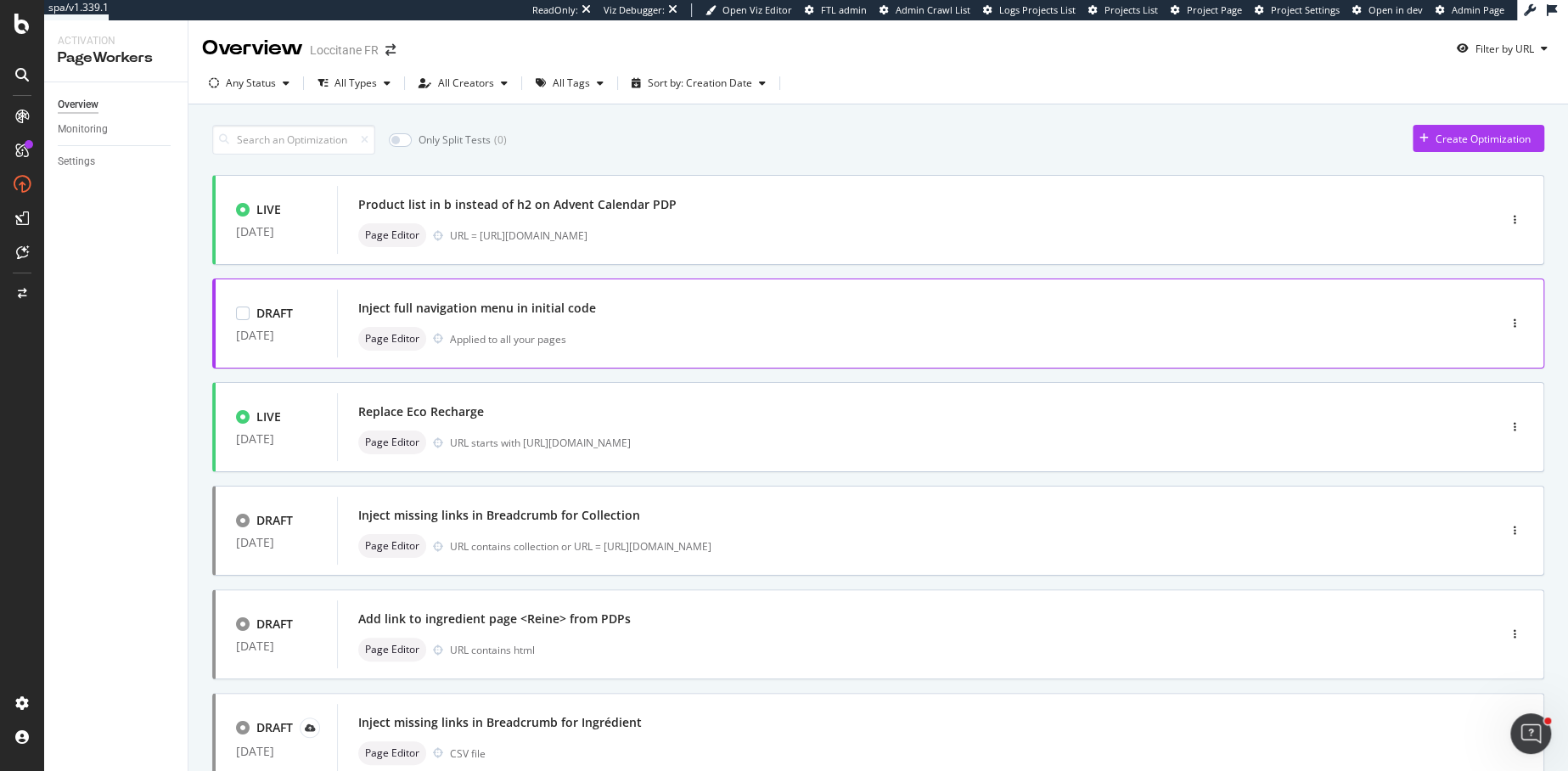
click at [670, 338] on div "Page Editor Applied to all your pages" at bounding box center [891, 339] width 1067 height 23
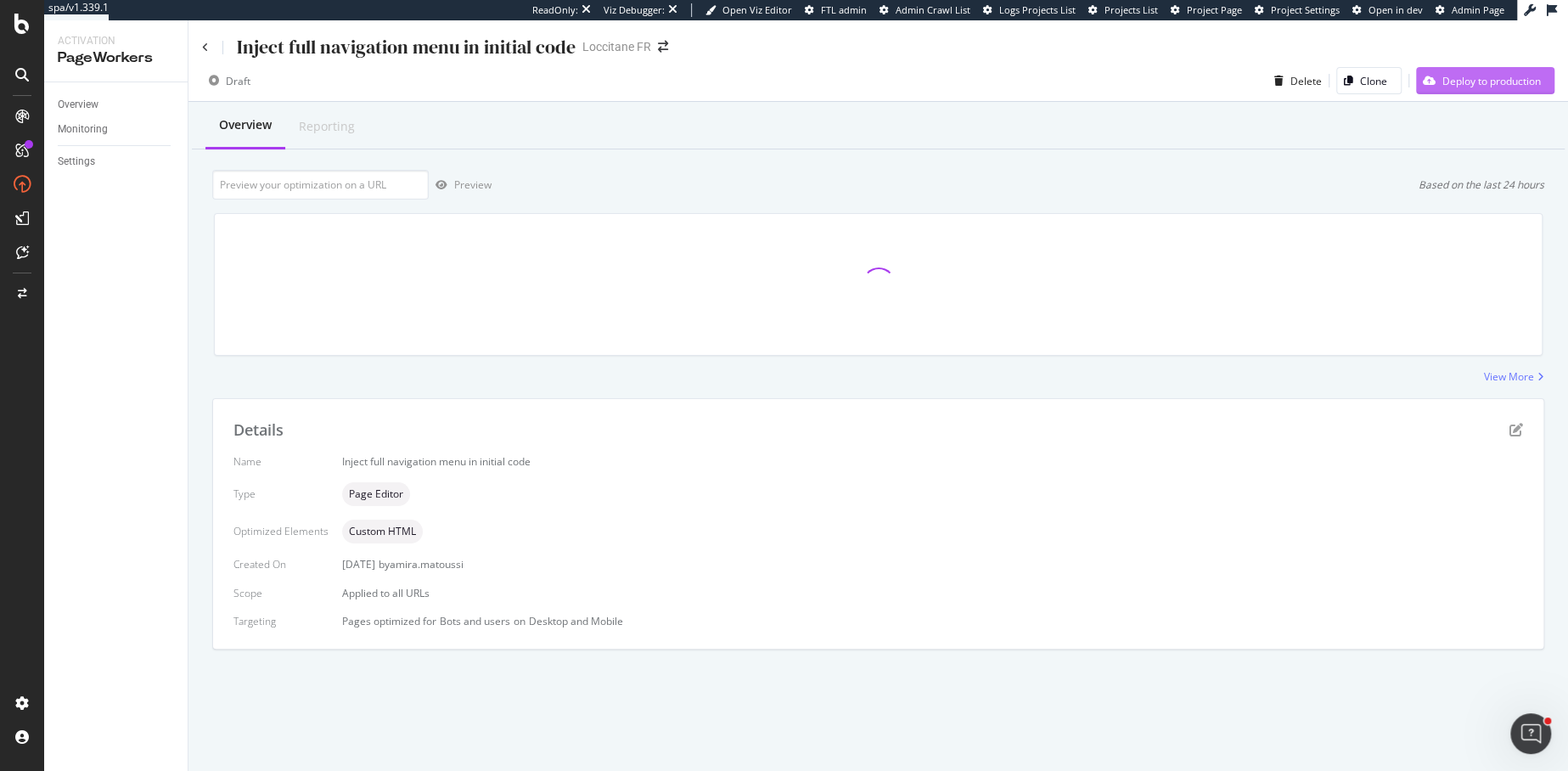
click at [1485, 76] on div "Deploy to production" at bounding box center [1491, 81] width 98 height 15
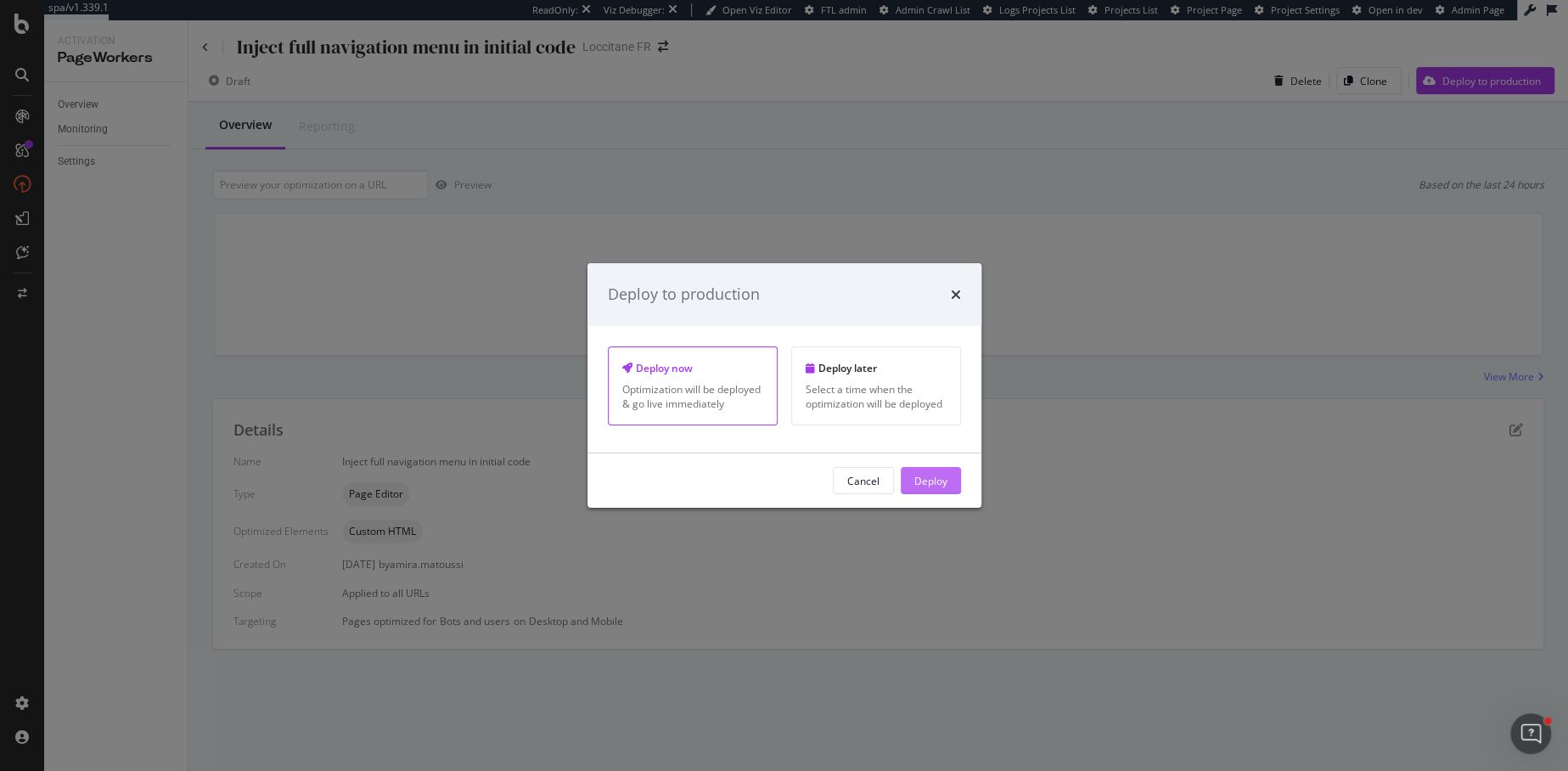
click at [908, 477] on button "Deploy" at bounding box center [931, 481] width 60 height 27
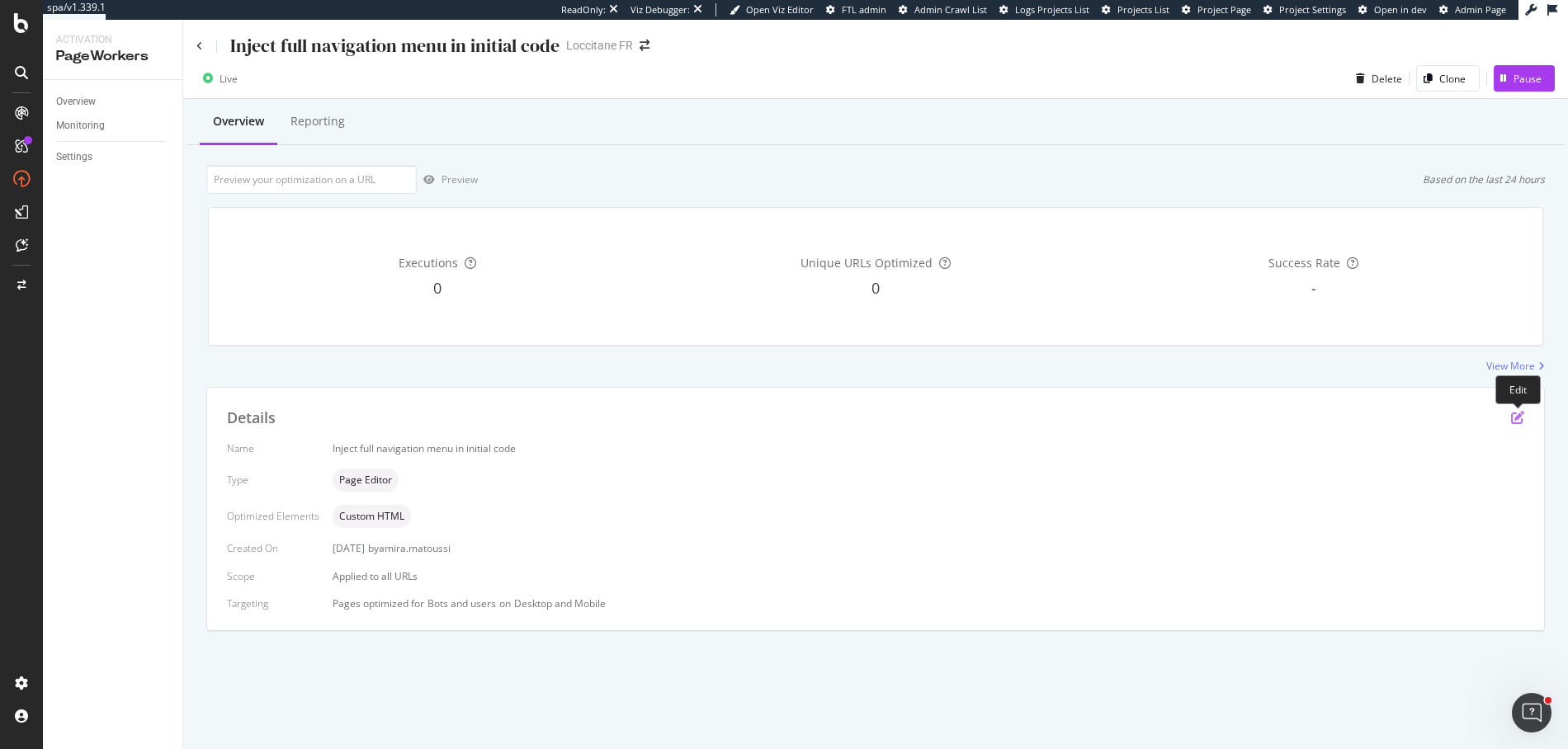
click at [1519, 418] on icon "pen-to-square" at bounding box center [1517, 418] width 13 height 13
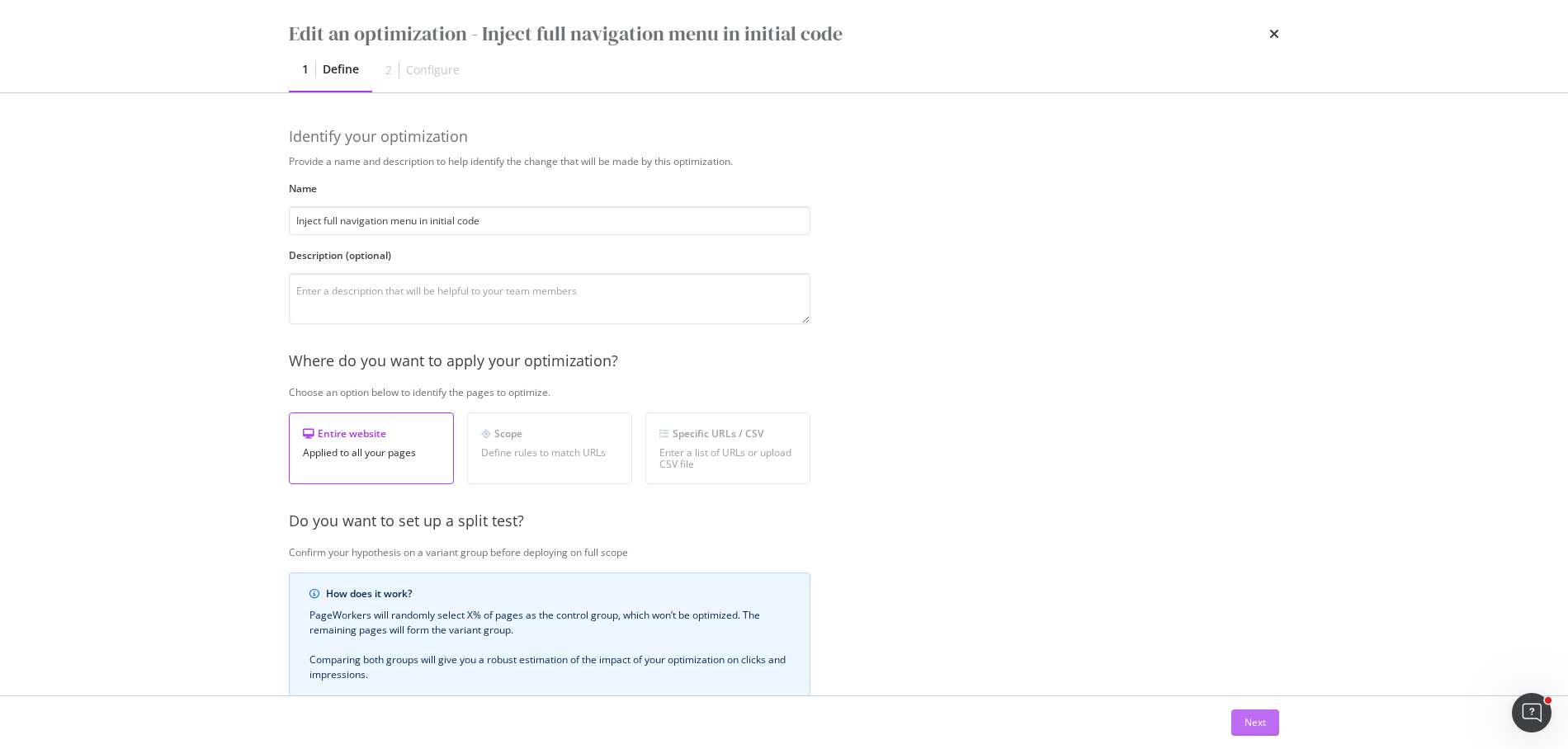
click at [1239, 722] on button "Next" at bounding box center [1255, 723] width 48 height 26
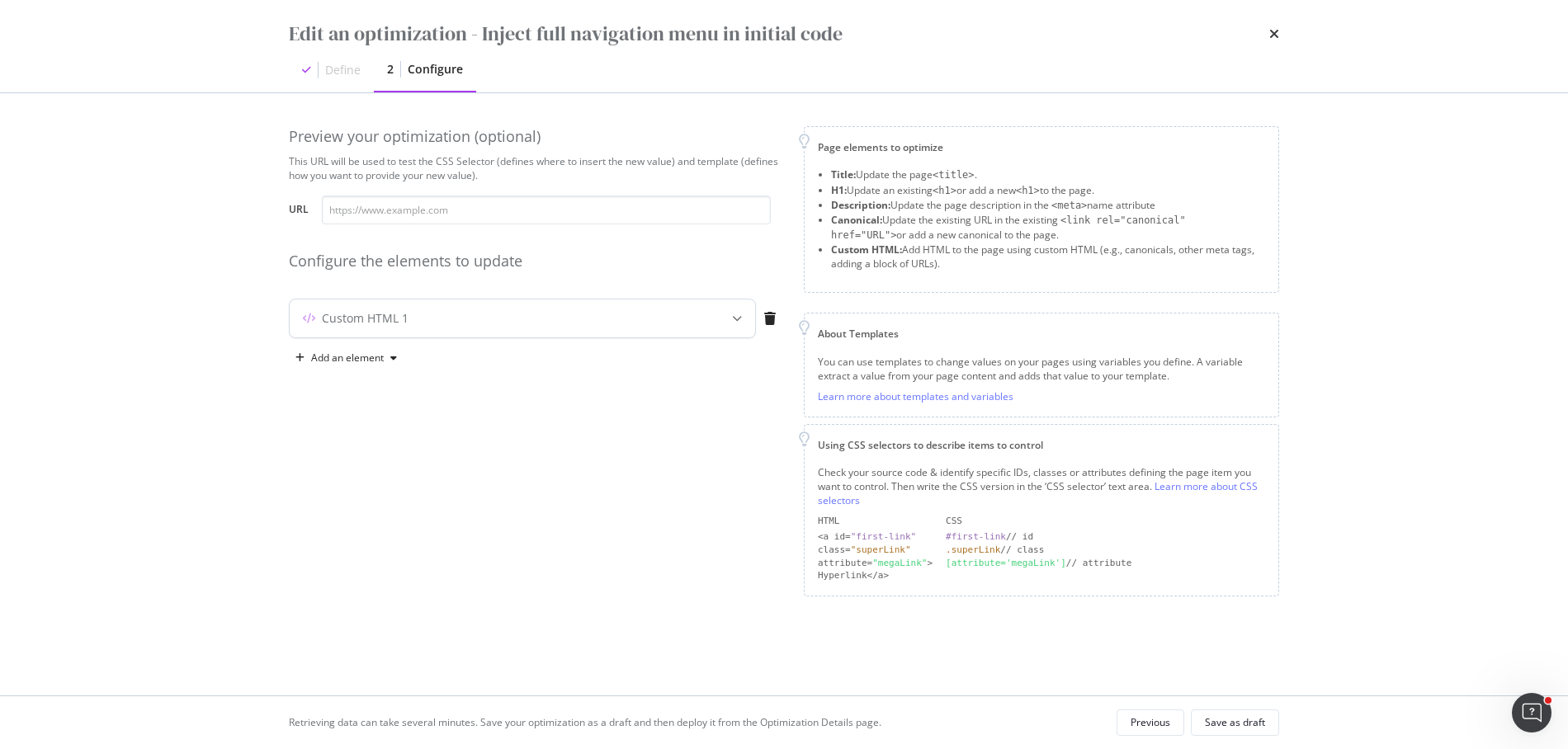
click at [391, 332] on div "Custom HTML 1" at bounding box center [522, 318] width 465 height 38
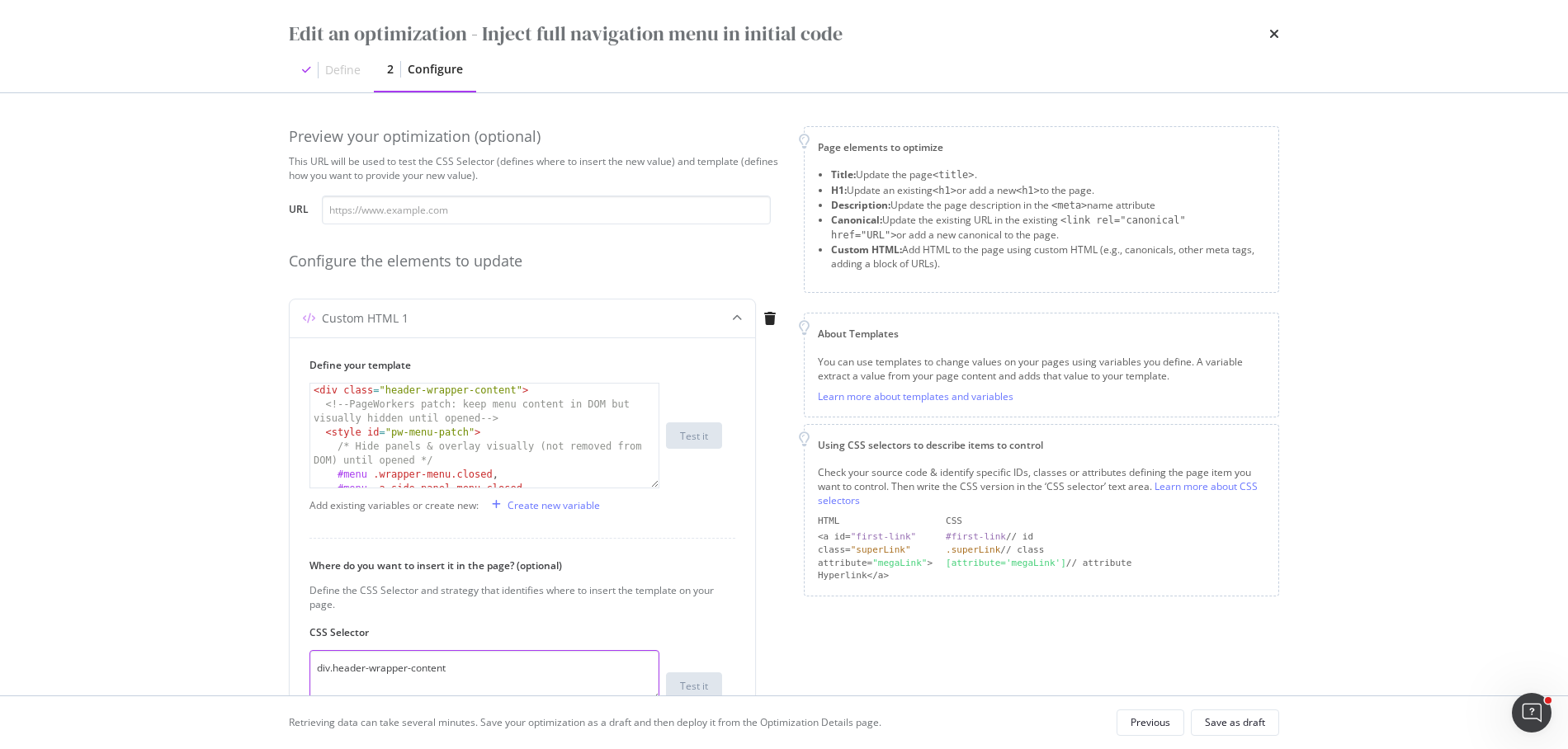
drag, startPoint x: 452, startPoint y: 672, endPoint x: 271, endPoint y: 672, distance: 181.0
click at [271, 672] on div "Preview your optimization (optional) This URL will be used to test the CSS Sele…" at bounding box center [783, 394] width 1056 height 602
click at [457, 673] on textarea "div.header-wrapper-content" at bounding box center [484, 675] width 350 height 51
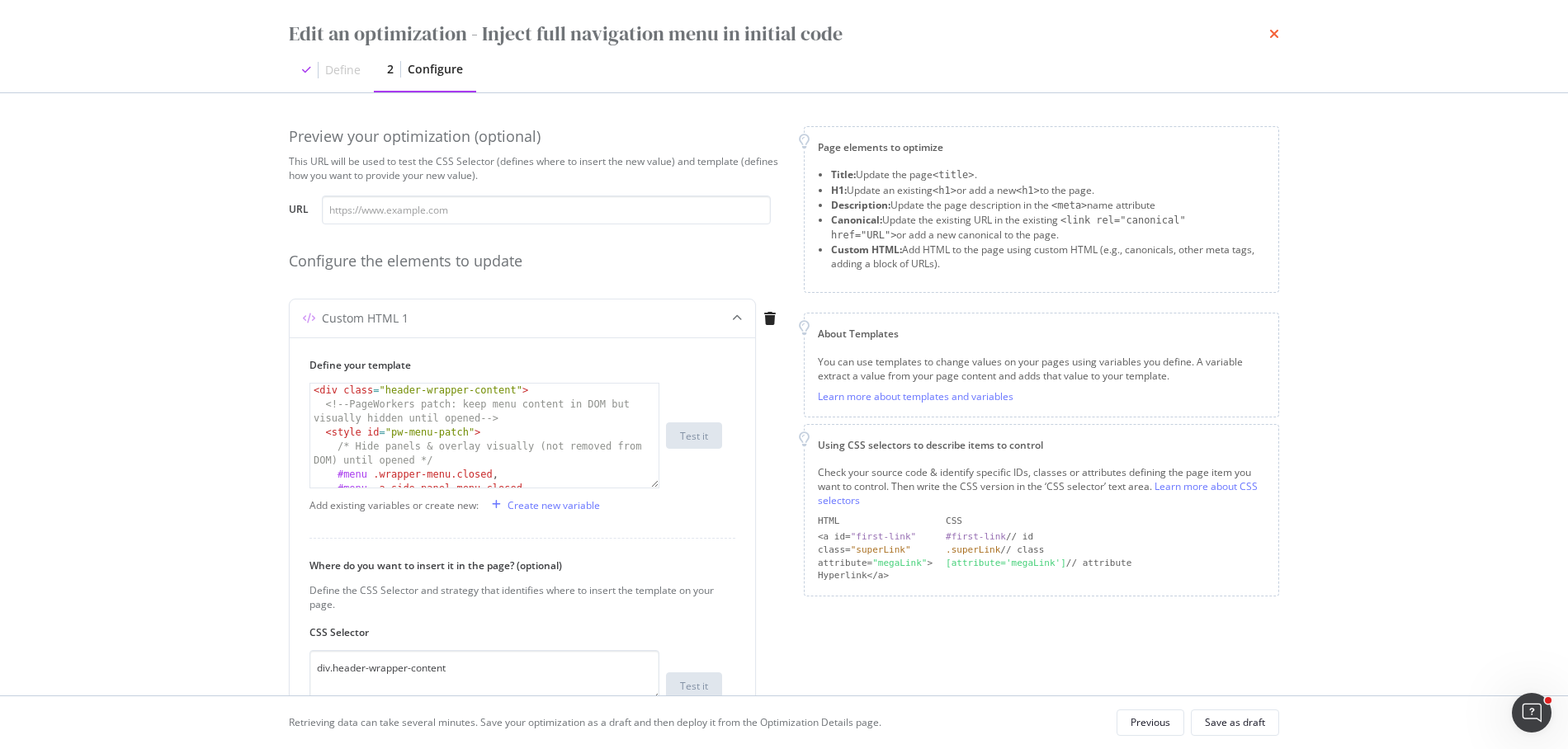
click at [1276, 32] on icon "times" at bounding box center [1274, 34] width 9 height 13
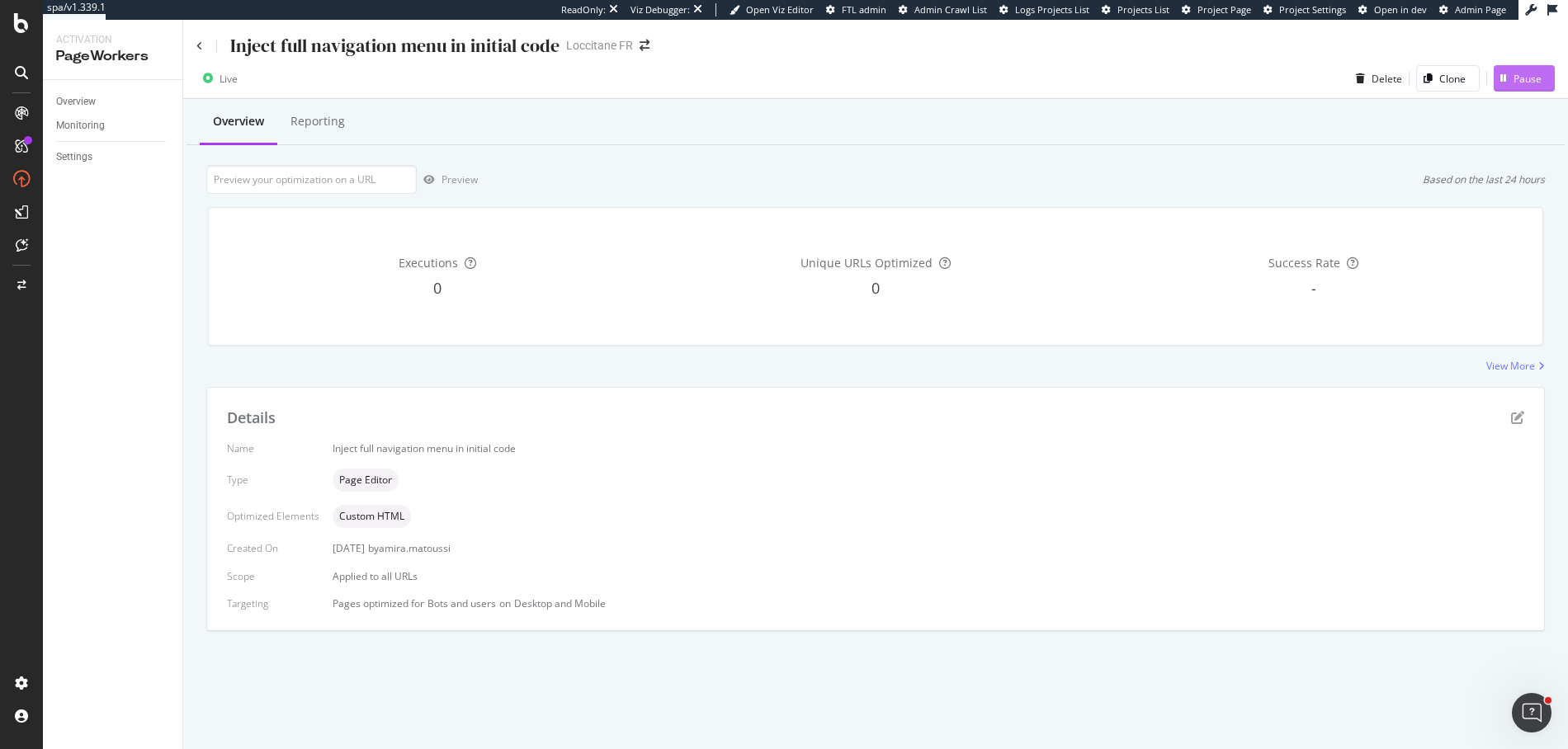
click at [1513, 75] on div "Pause" at bounding box center [1527, 78] width 28 height 14
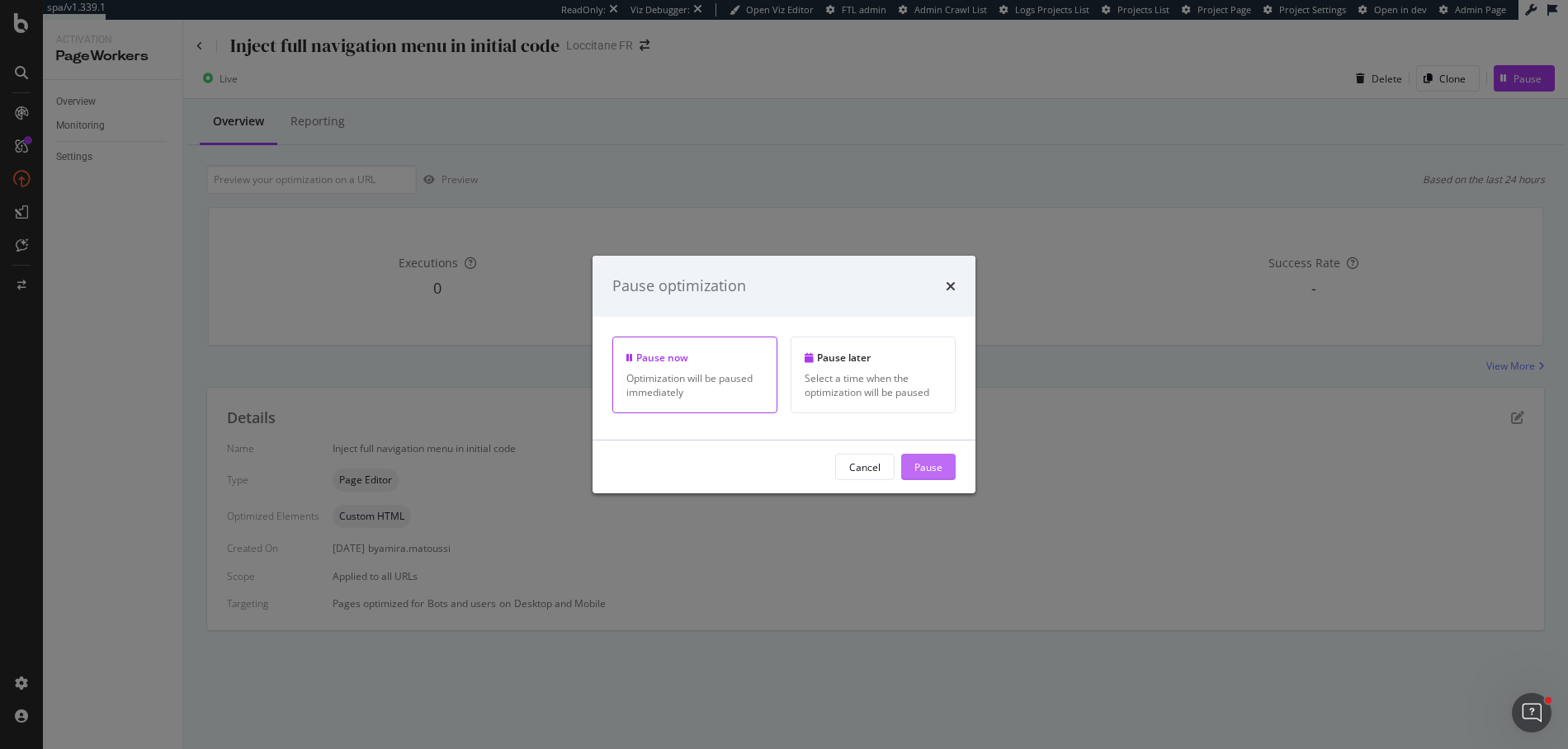
click at [931, 459] on div "Pause" at bounding box center [928, 466] width 28 height 14
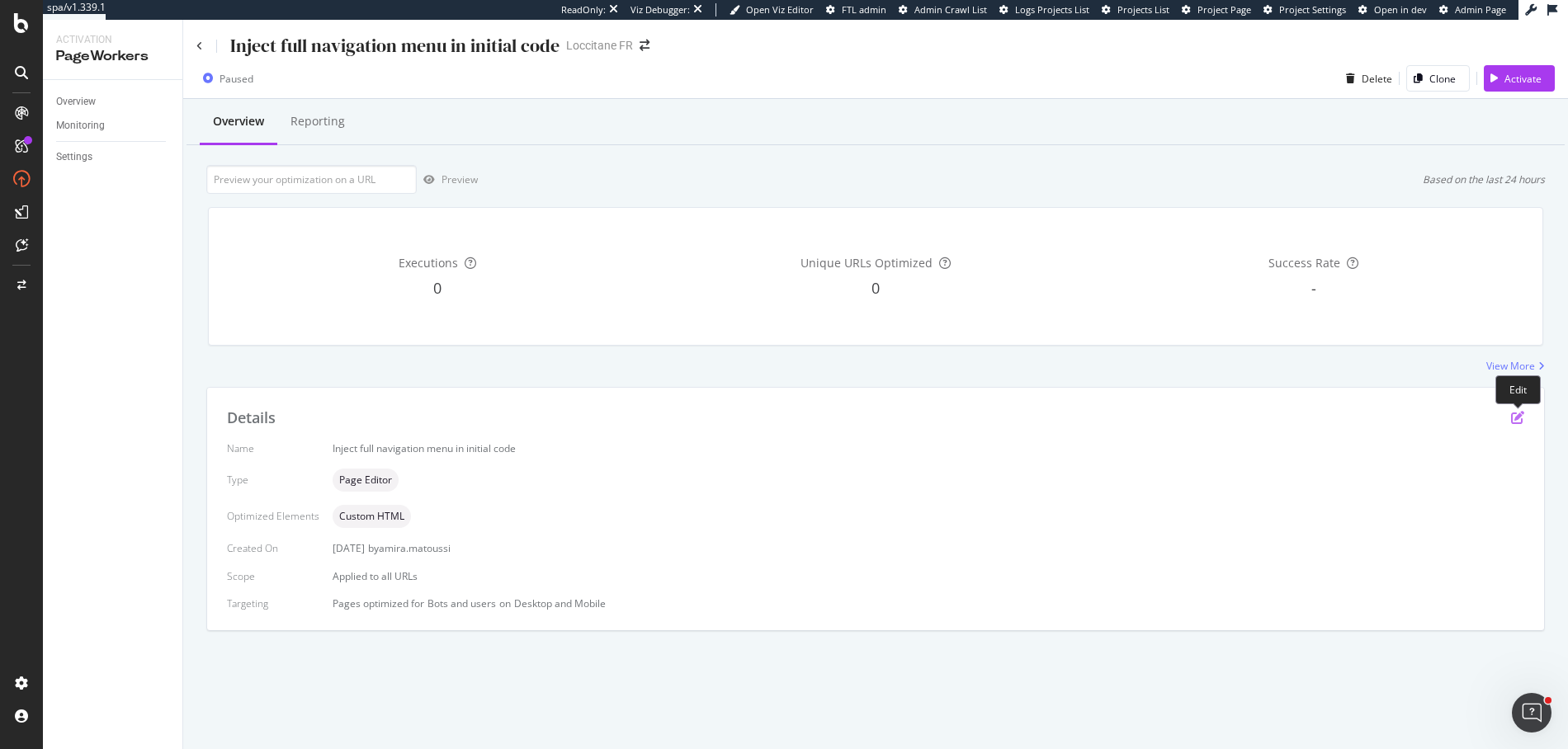
click at [1518, 419] on icon "pen-to-square" at bounding box center [1517, 418] width 13 height 13
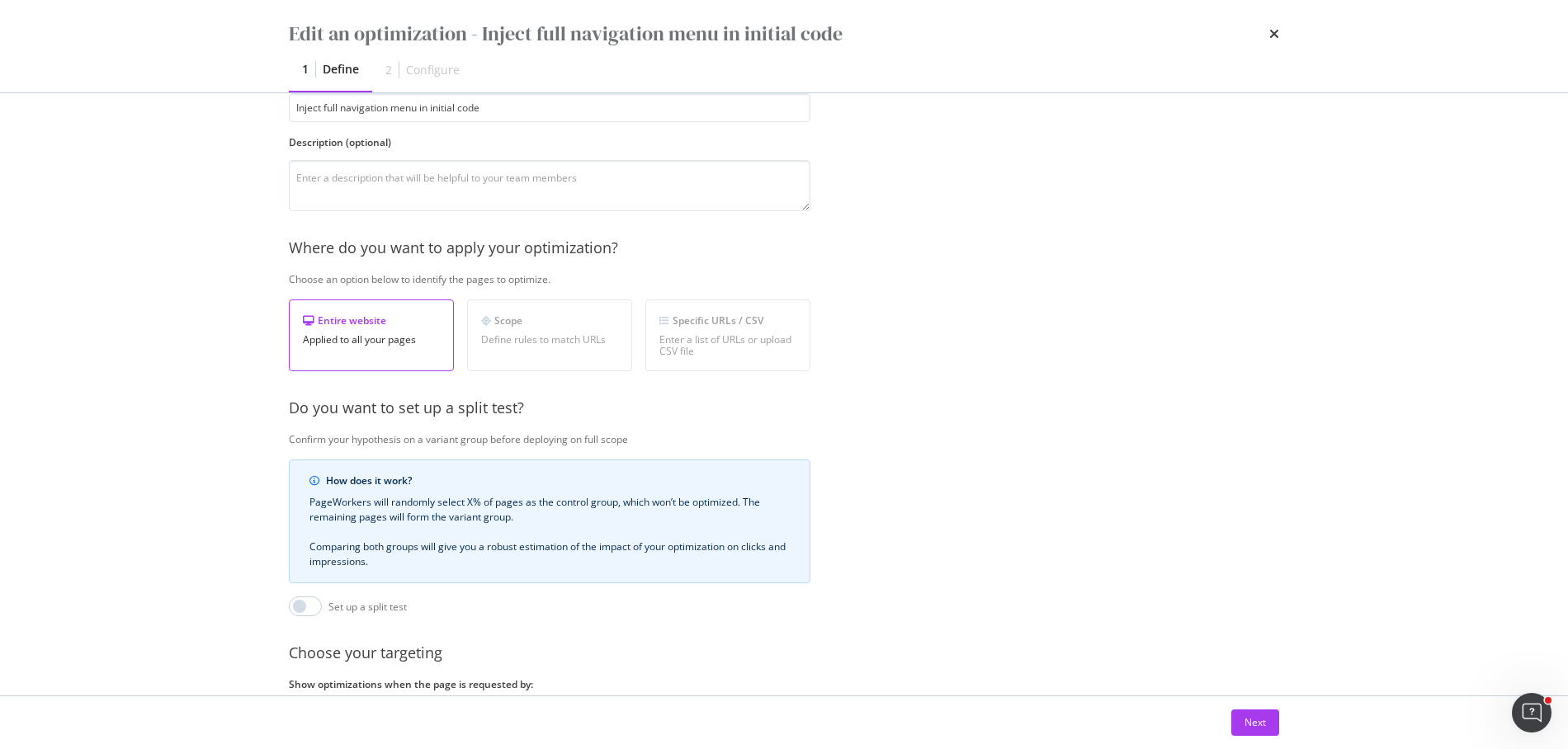
scroll to position [241, 0]
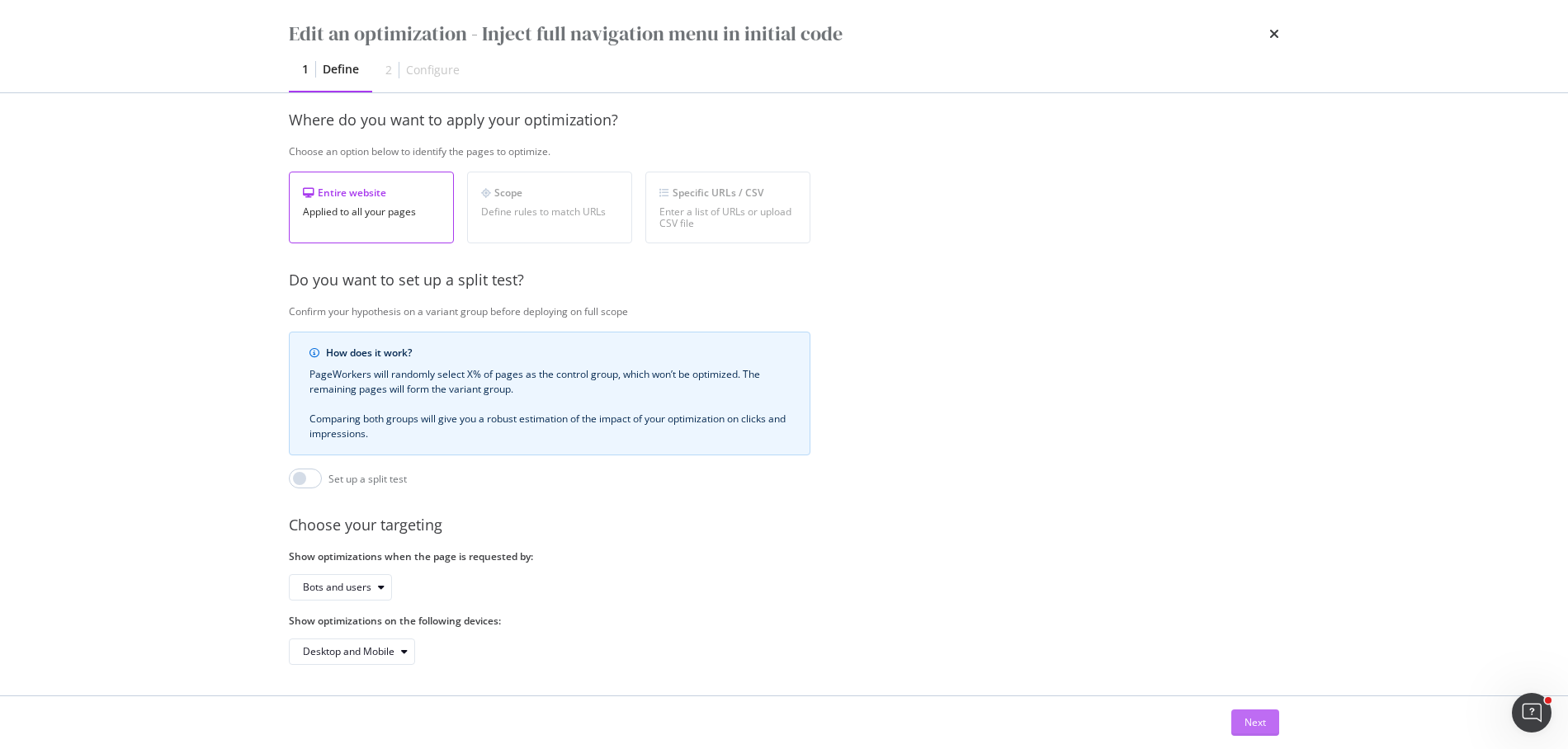
click at [1244, 725] on div "Next" at bounding box center [1255, 722] width 22 height 14
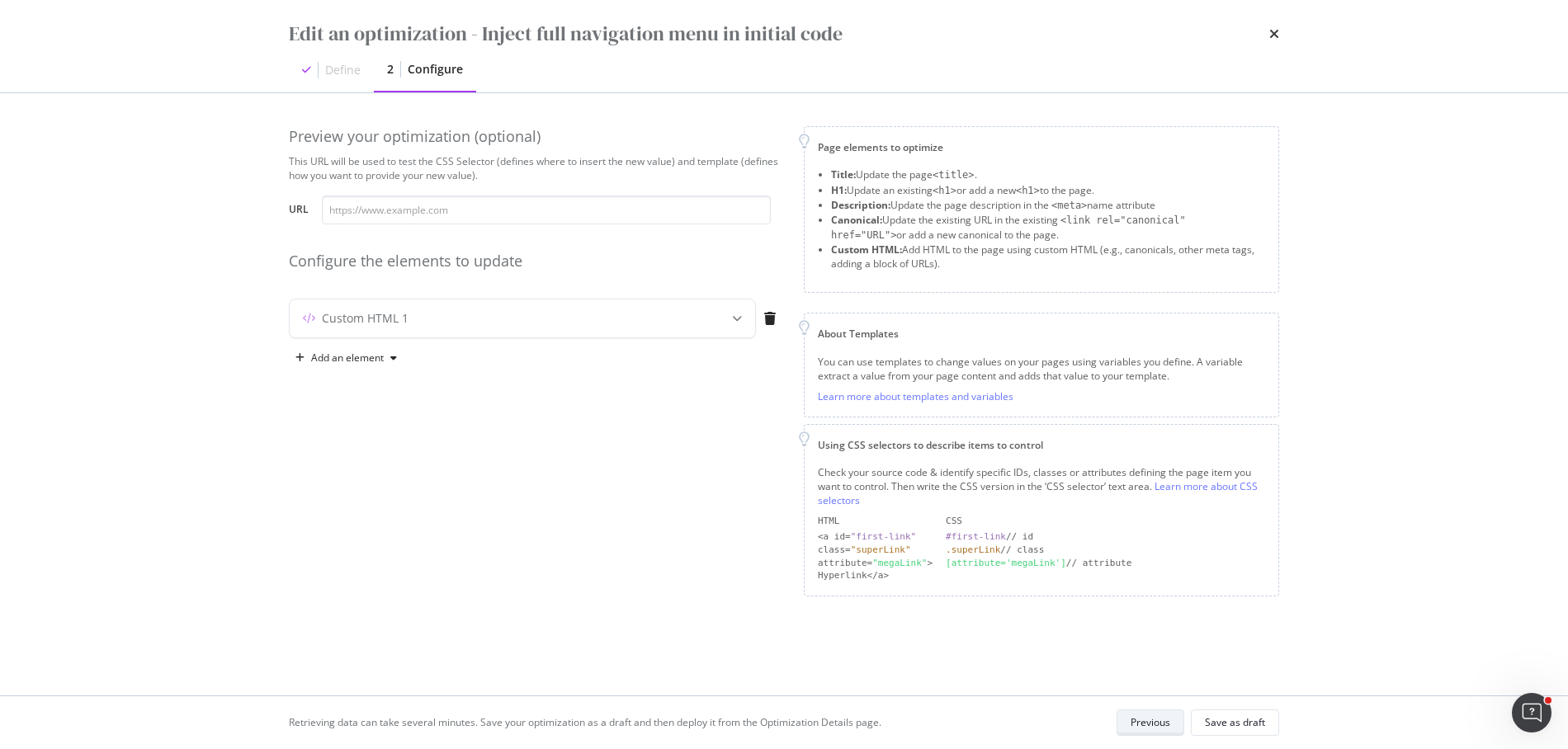
scroll to position [0, 0]
click at [512, 314] on div "Custom HTML 1" at bounding box center [490, 318] width 400 height 16
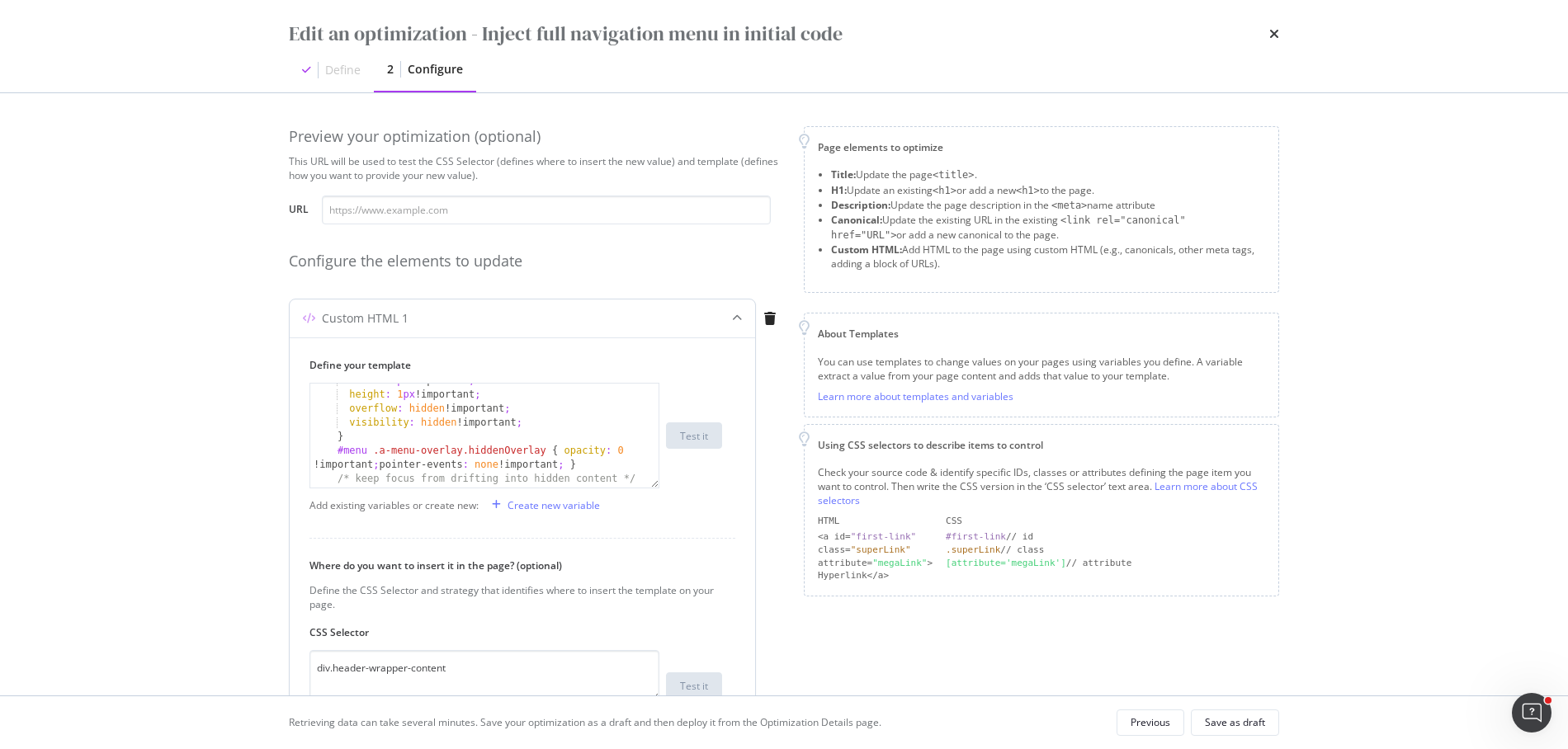
scroll to position [163, 0]
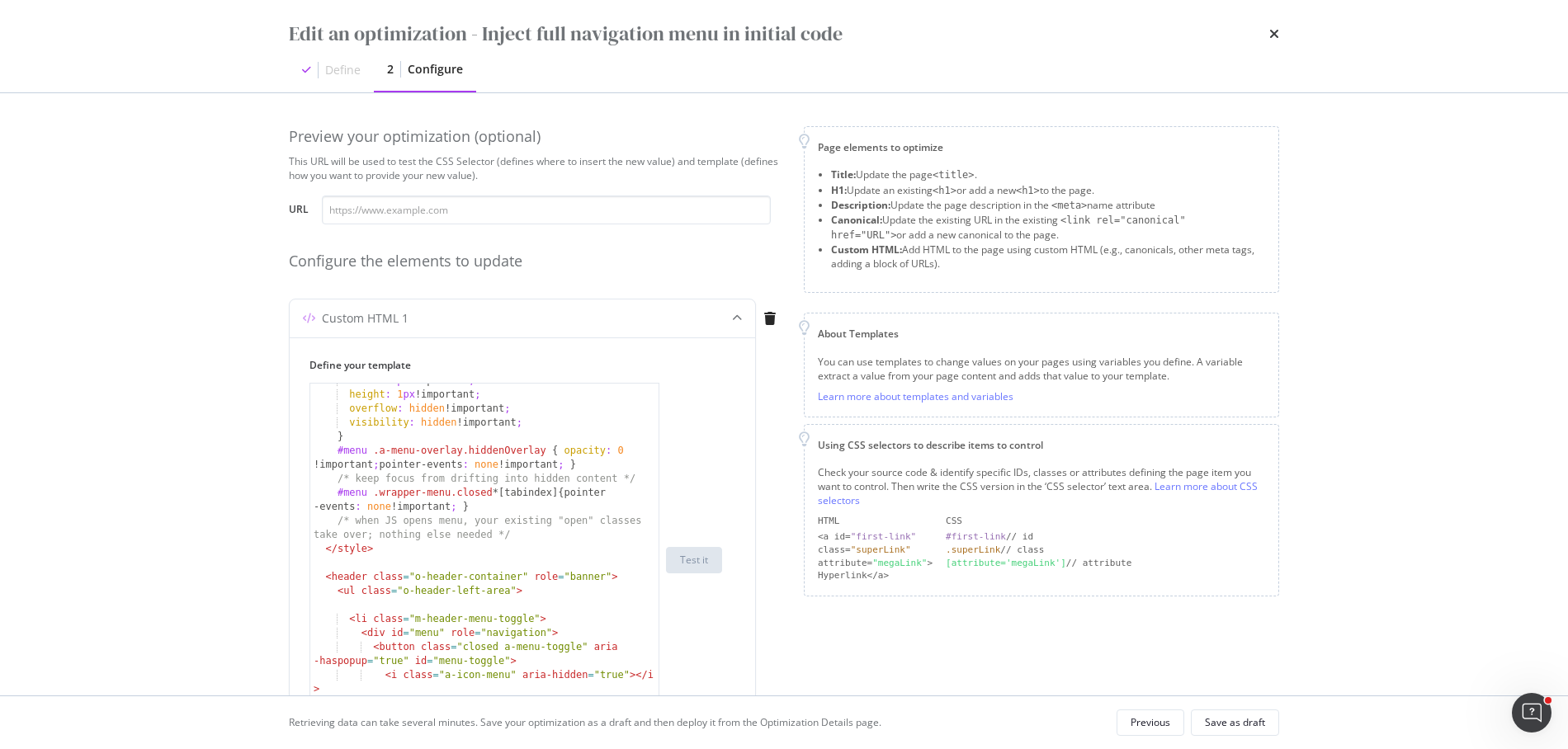
drag, startPoint x: 656, startPoint y: 484, endPoint x: 642, endPoint y: 733, distance: 249.4
click at [642, 733] on div "Edit an optimization - Inject full navigation menu in initial code Define 2 Con…" at bounding box center [784, 374] width 1568 height 749
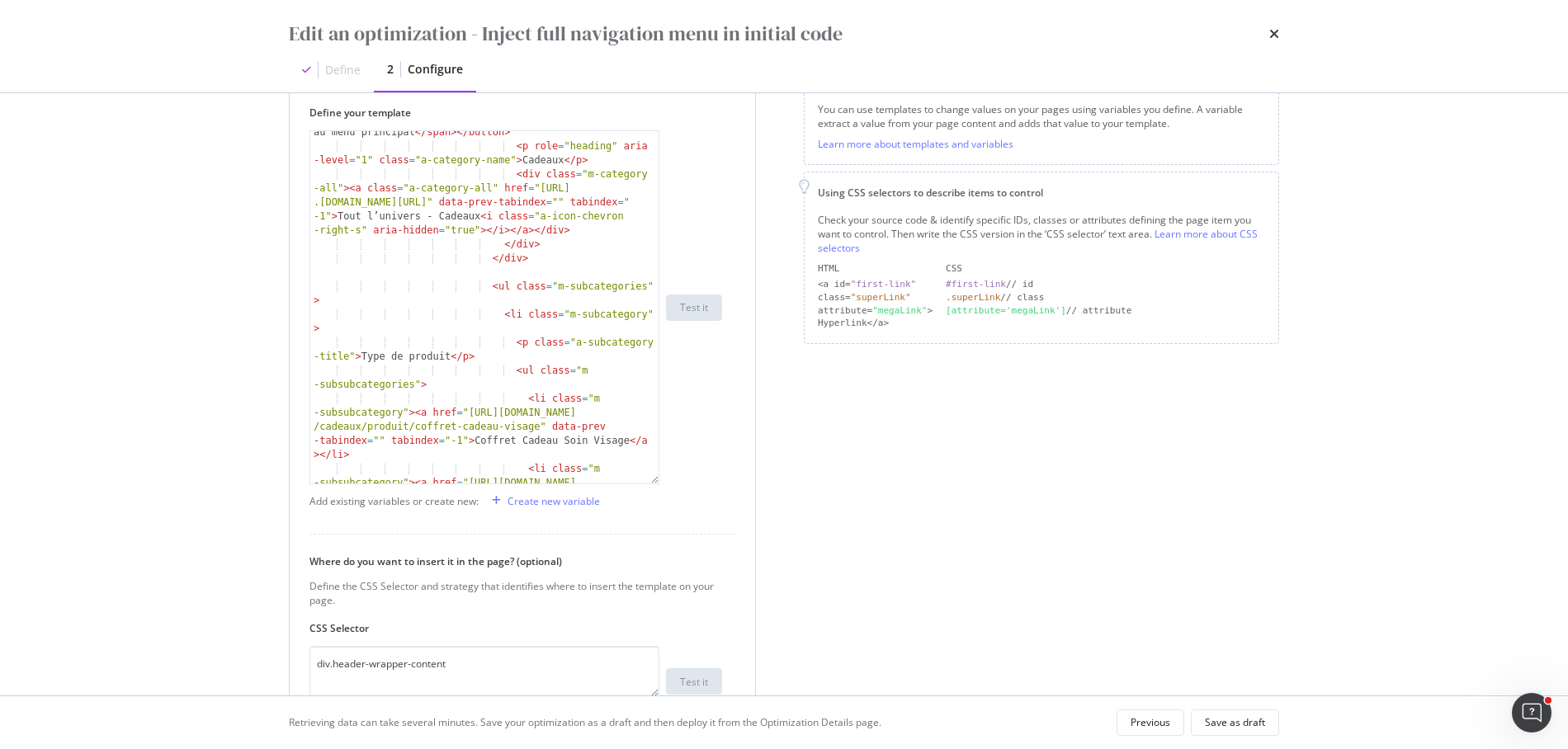
scroll to position [5047, 0]
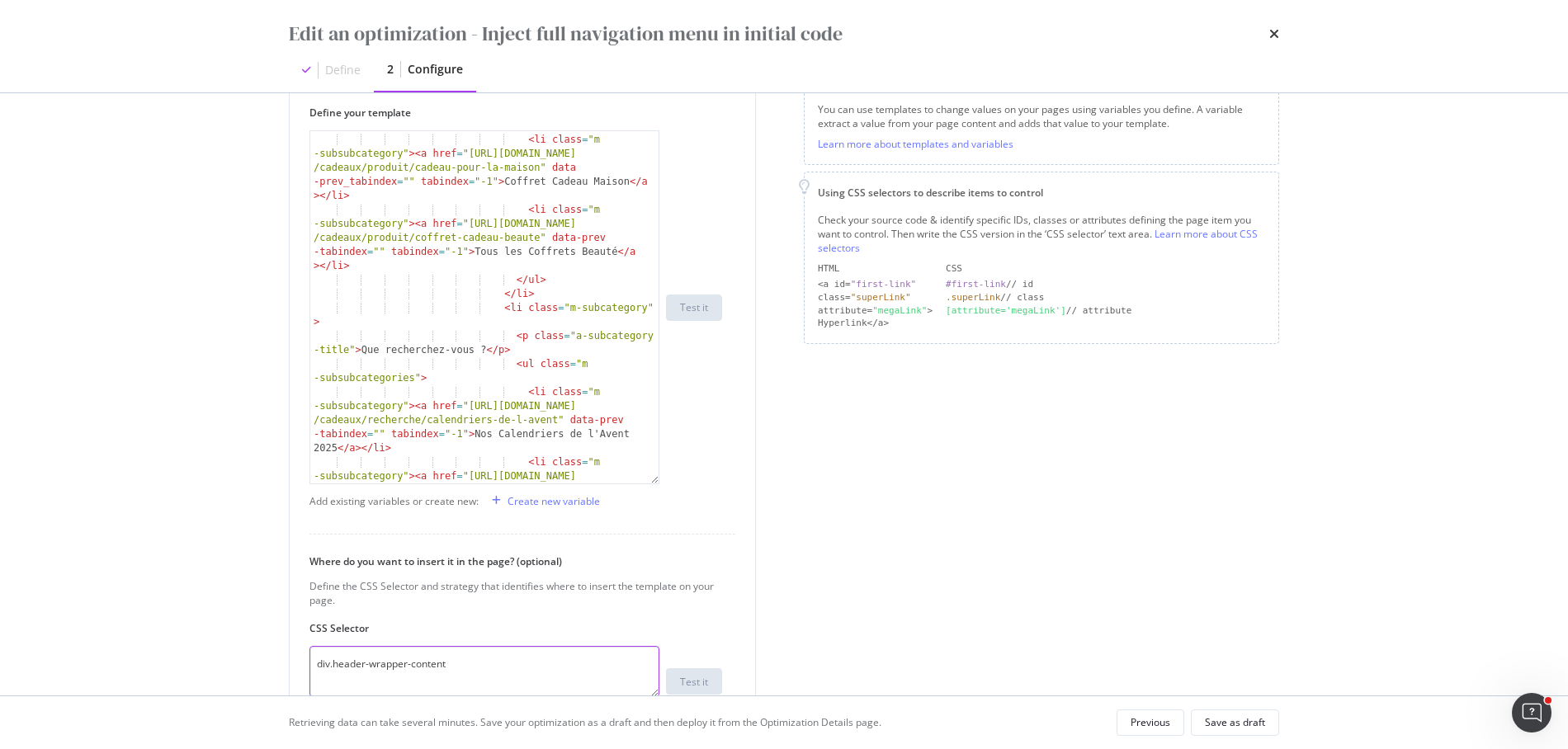
drag, startPoint x: 469, startPoint y: 664, endPoint x: 275, endPoint y: 658, distance: 194.1
click at [275, 658] on div "Preview your optimization (optional) This URL will be used to test the CSS Sele…" at bounding box center [783, 394] width 1056 height 602
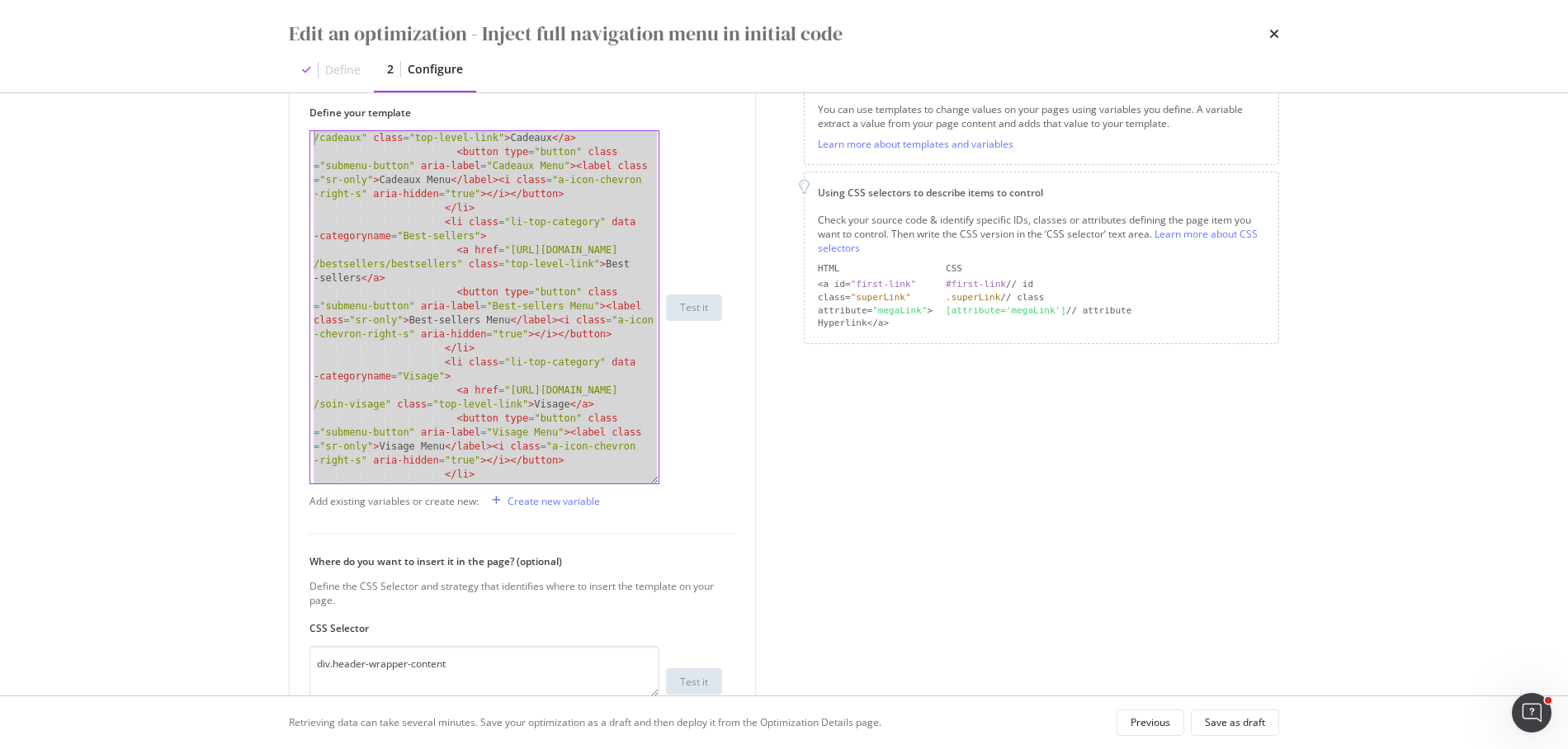
scroll to position [0, 0]
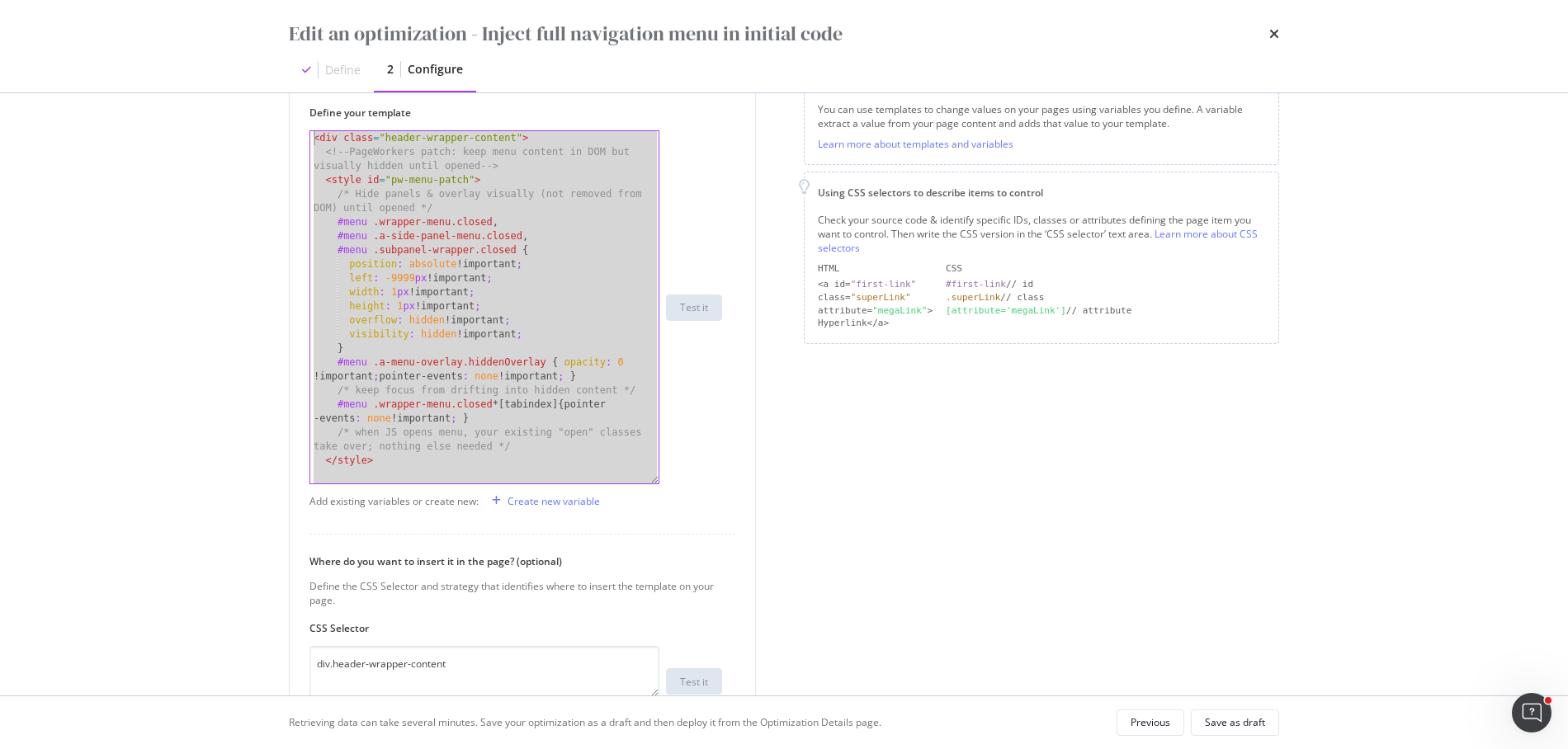
drag, startPoint x: 361, startPoint y: 472, endPoint x: 269, endPoint y: -161, distance: 639.7
click at [269, 0] on html "spa/v1.339.1 ReadOnly: Viz Debugger: Open Viz Editor FTL admin Admin Crawl List…" at bounding box center [784, 374] width 1568 height 749
type textarea "<div class="header-wrapper-content"> <!-- PageWorkers patch: keep menu content …"
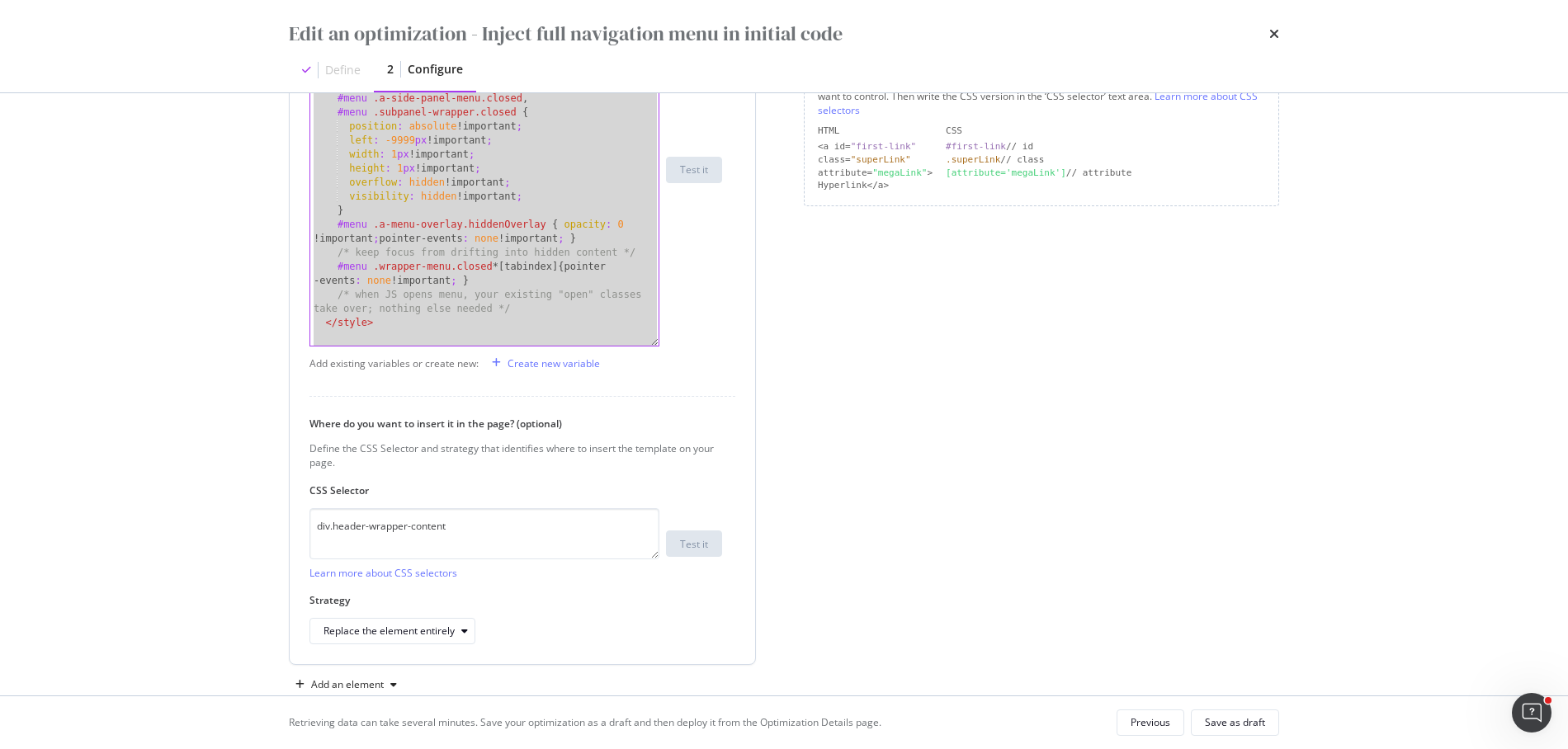
scroll to position [393, 0]
click at [503, 523] on textarea "div.header-wrapper-content" at bounding box center [484, 530] width 350 height 51
click at [1274, 30] on icon "times" at bounding box center [1274, 34] width 9 height 13
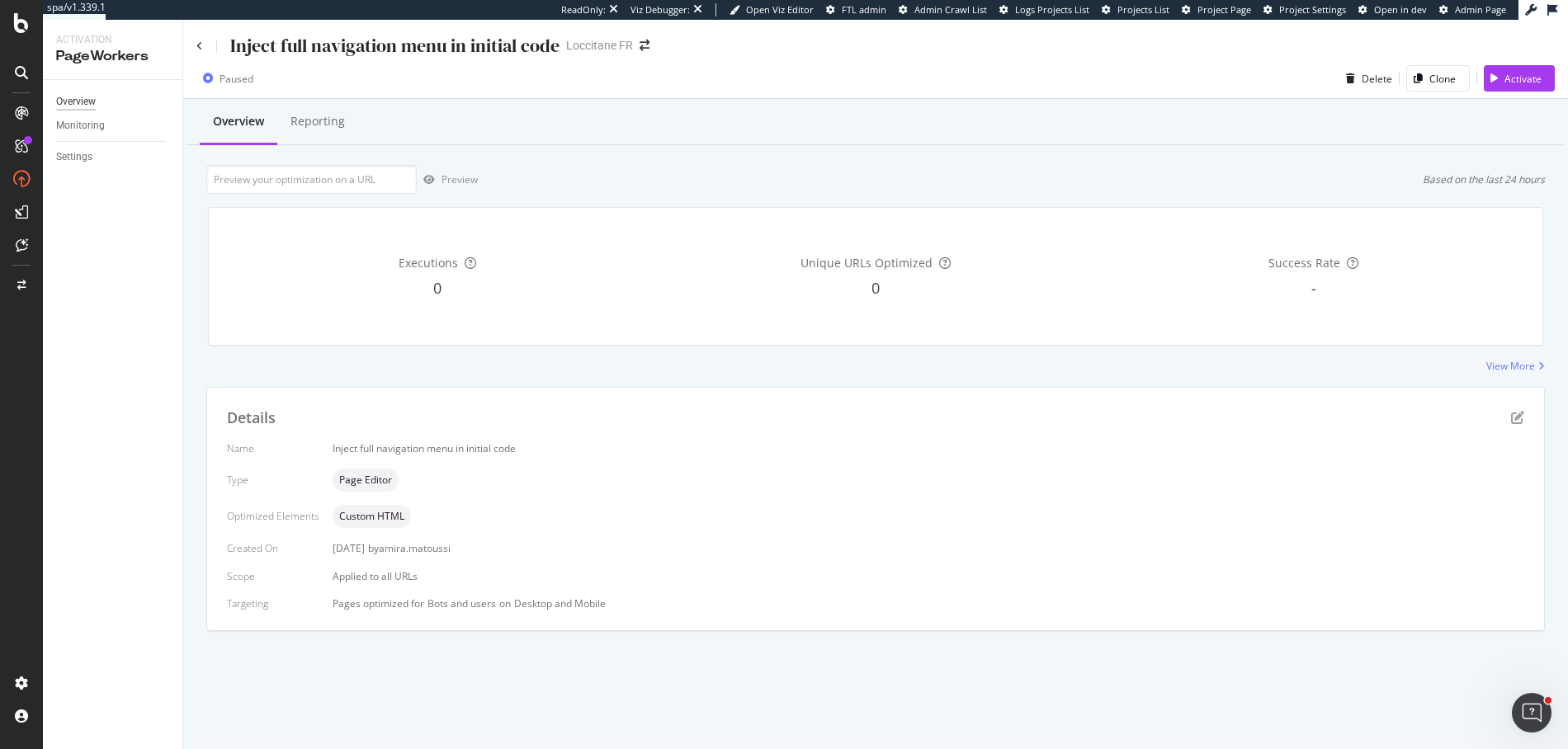
click at [77, 99] on div "Overview" at bounding box center [75, 102] width 40 height 17
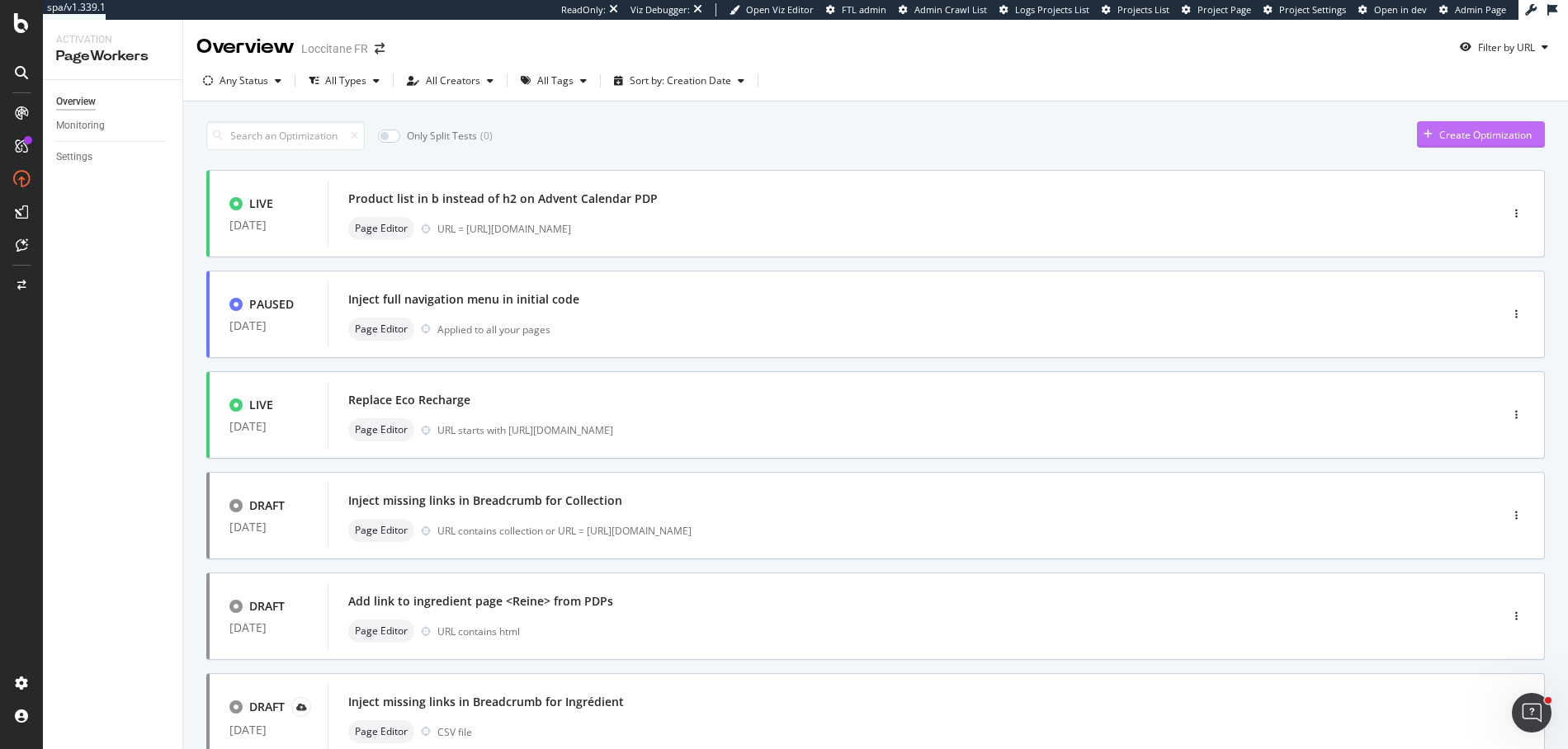
click at [1491, 124] on div "Create Optimization" at bounding box center [1475, 134] width 115 height 25
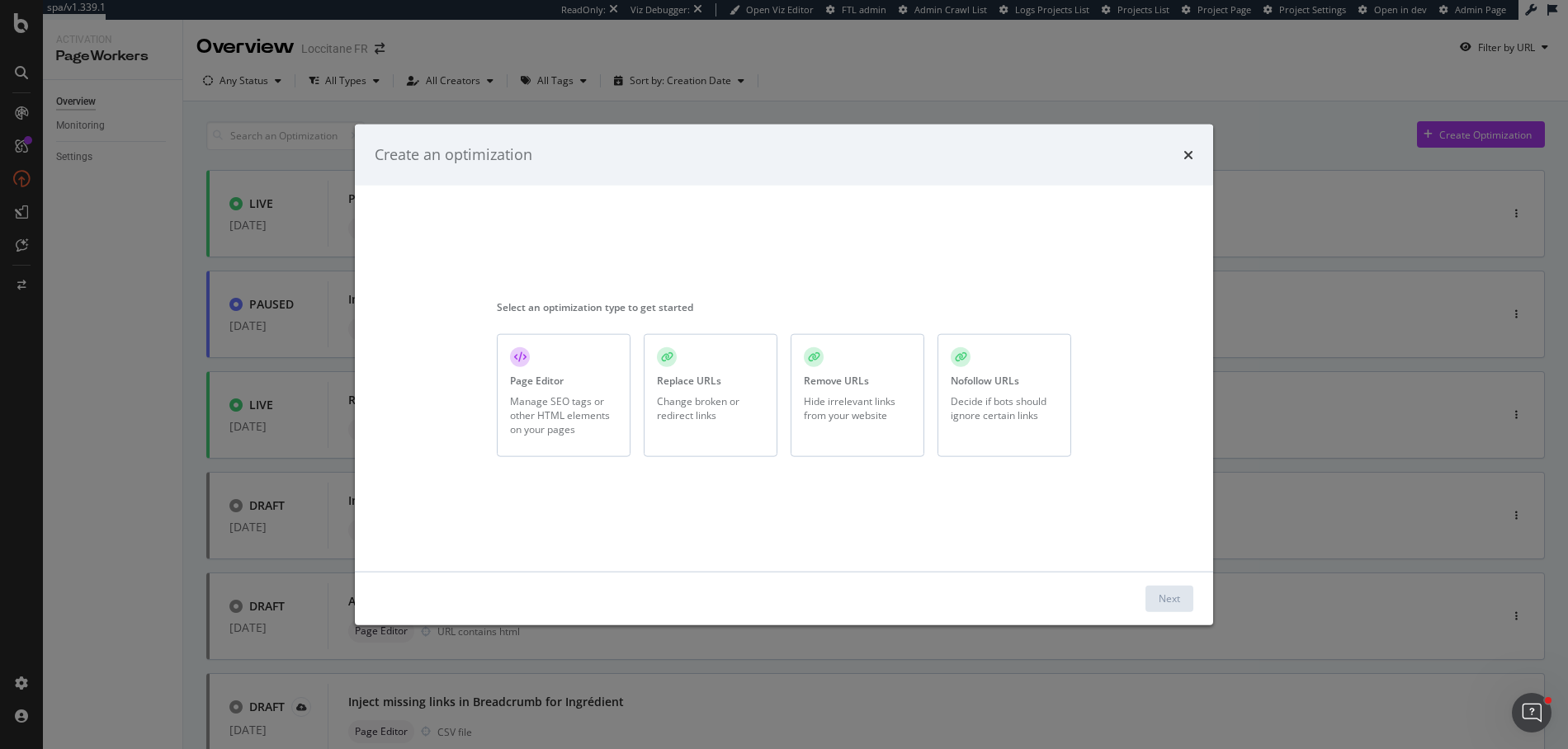
click at [542, 429] on div "Manage SEO tags or other HTML elements on your pages" at bounding box center [563, 415] width 108 height 42
click at [1185, 599] on button "Next" at bounding box center [1169, 598] width 48 height 26
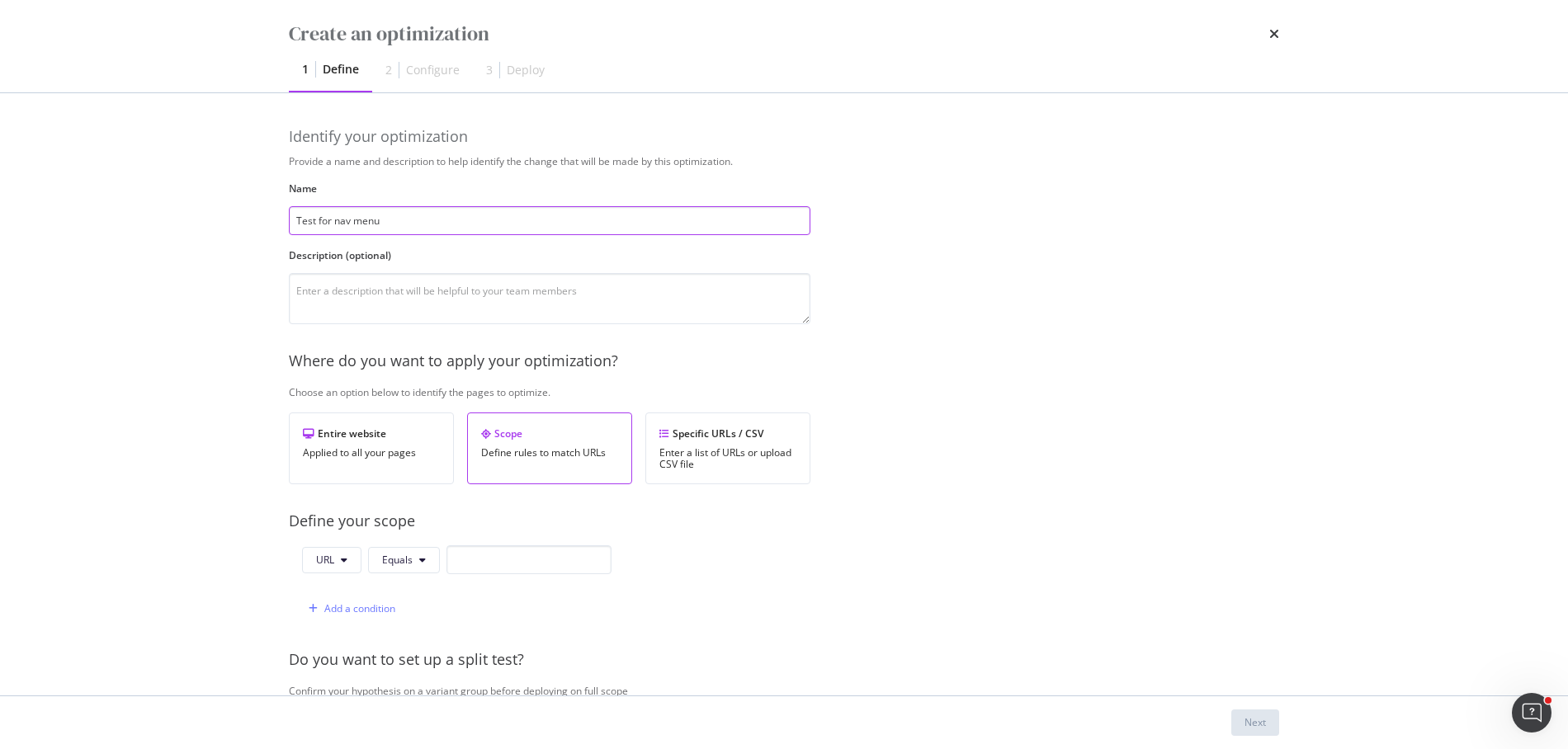
click at [624, 219] on input "Test for nav menu" at bounding box center [549, 221] width 522 height 29
type input "Test for nav menu injection"
click at [418, 396] on div "Choose an option below to identify the pages to optimize." at bounding box center [825, 391] width 1072 height 14
click at [416, 426] on div "Entire website" at bounding box center [371, 433] width 137 height 14
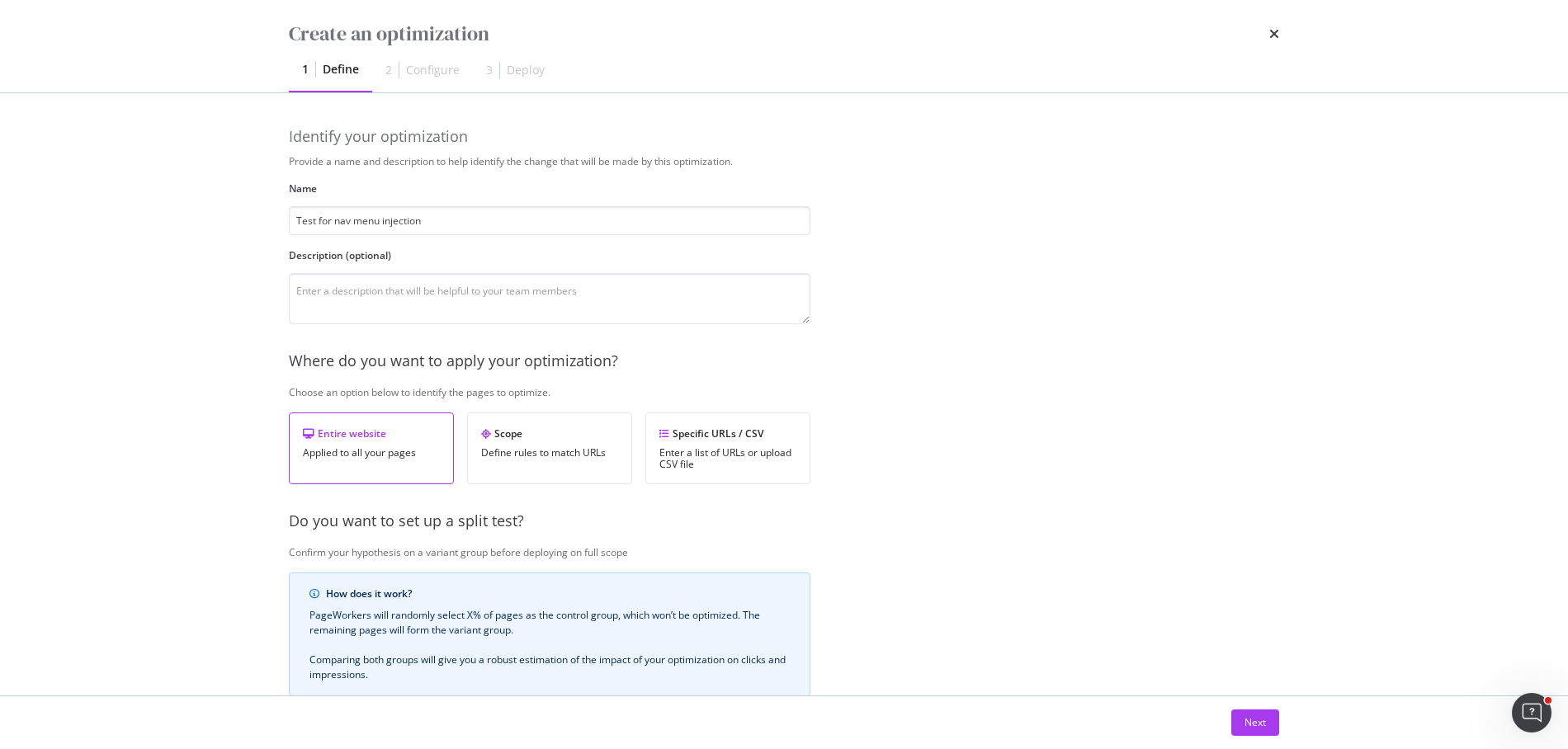
scroll to position [241, 0]
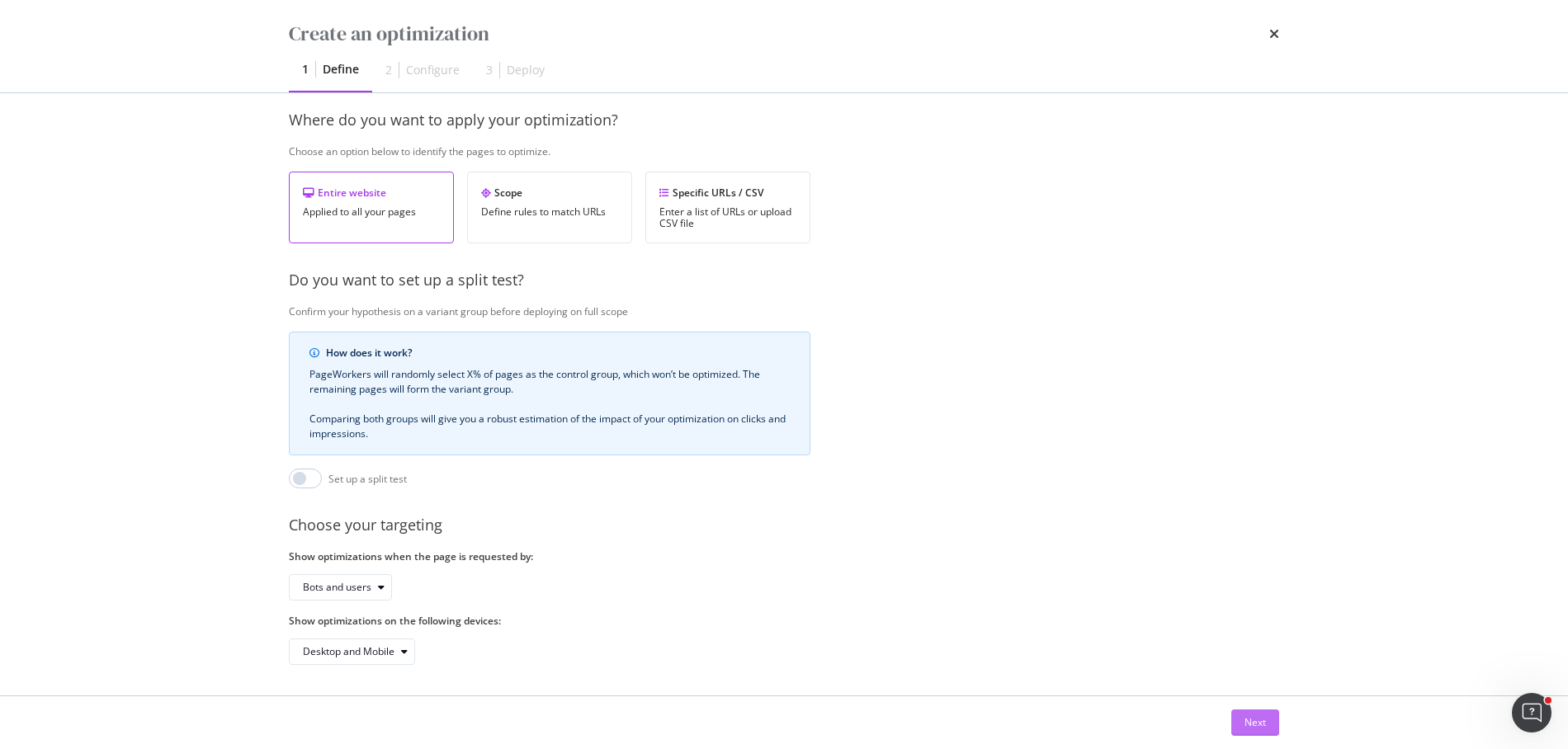
click at [1244, 720] on div "Next" at bounding box center [1255, 722] width 22 height 14
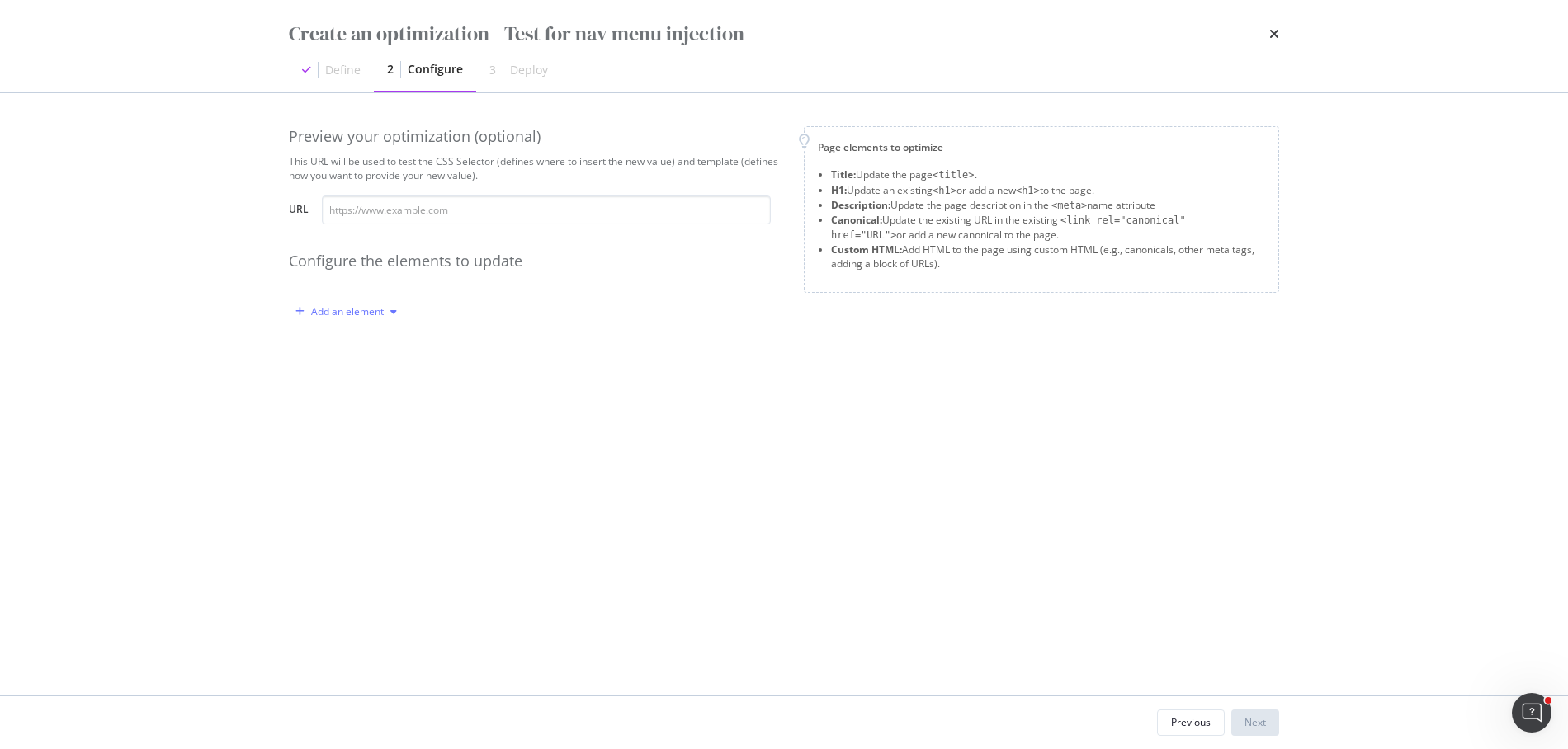
click at [347, 318] on div "Add an element" at bounding box center [346, 311] width 115 height 25
click at [372, 449] on div "Custom HTML" at bounding box center [364, 452] width 65 height 14
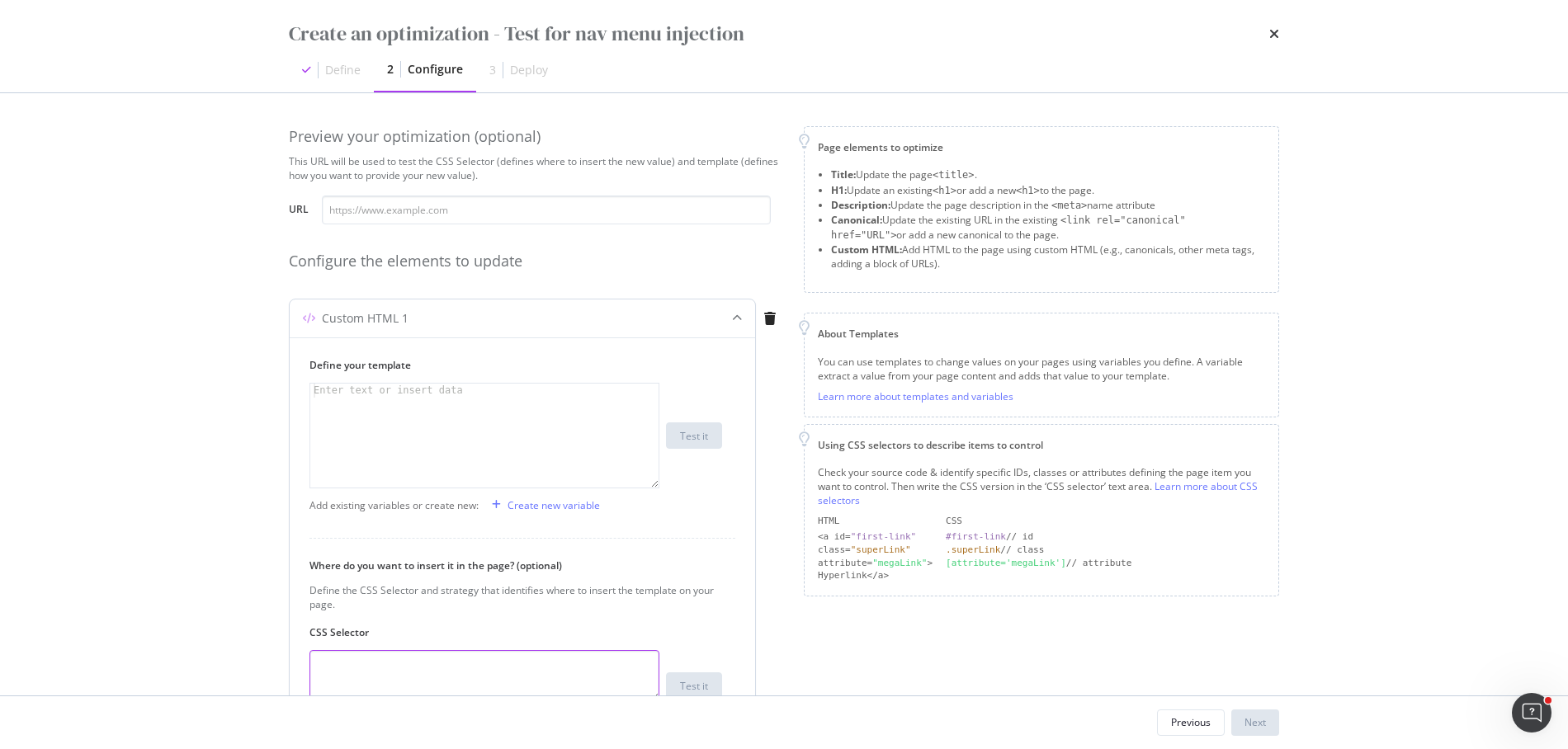
click at [423, 658] on textarea "modal" at bounding box center [484, 675] width 350 height 51
paste textarea "ul.o-header-left-area"
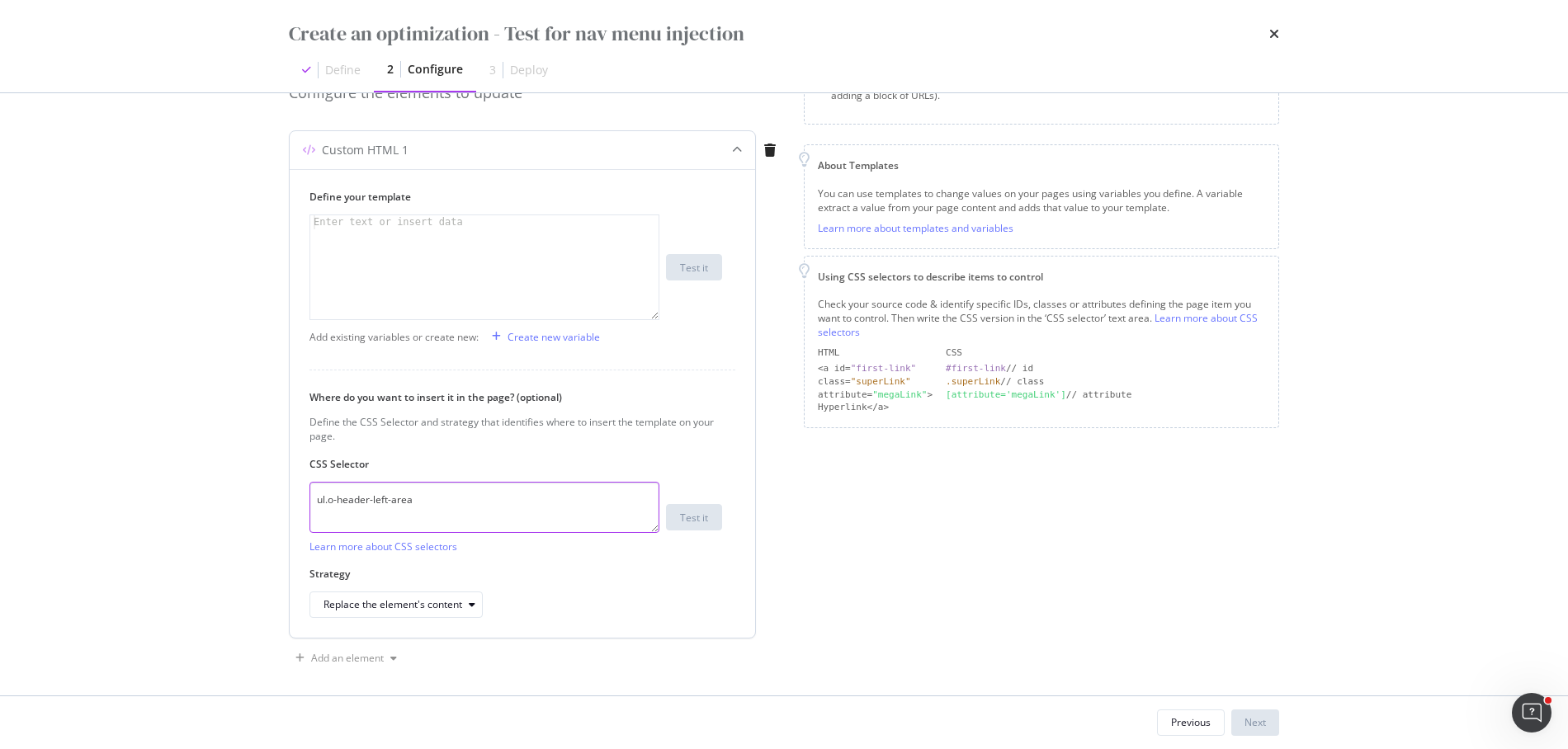
scroll to position [172, 0]
type textarea "ul.o-header-left-area"
